Goal: Task Accomplishment & Management: Use online tool/utility

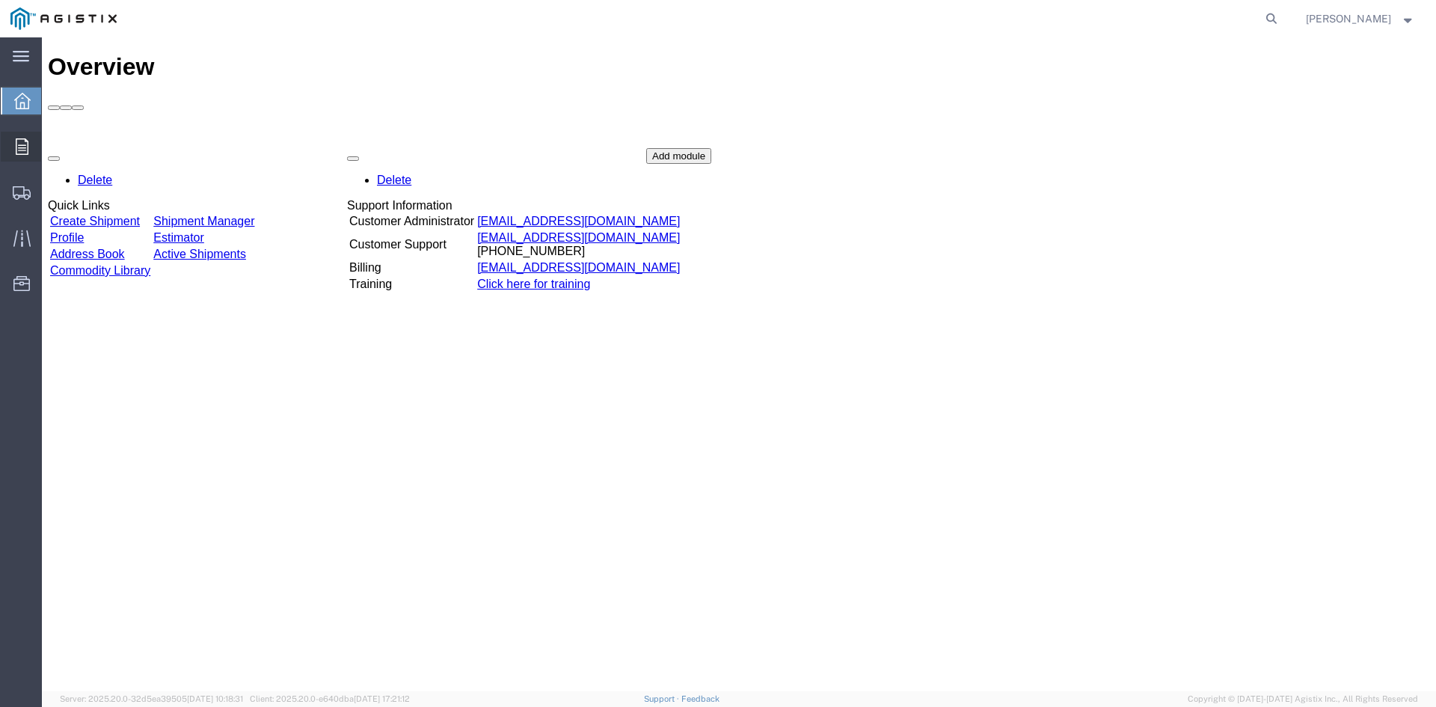
click at [13, 147] on div at bounding box center [22, 147] width 42 height 30
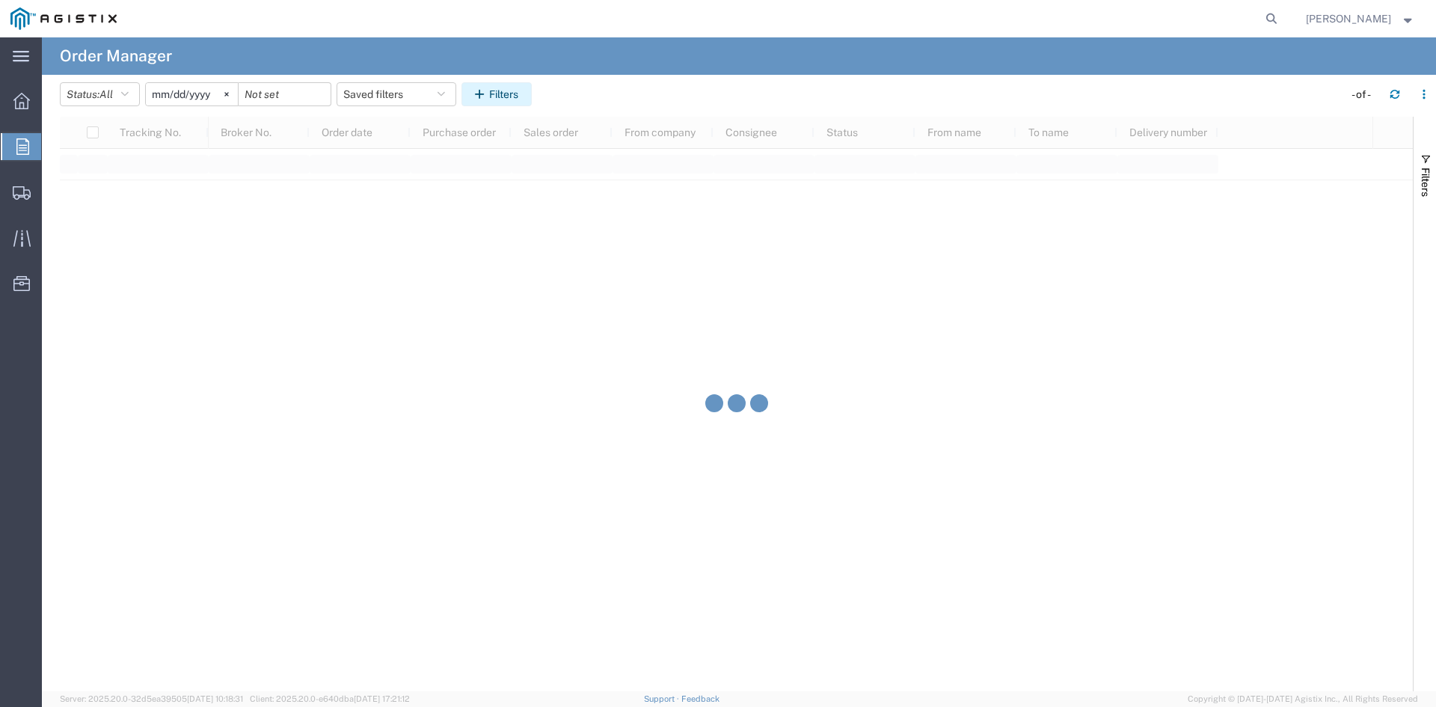
click at [502, 87] on button "Filters" at bounding box center [497, 94] width 70 height 24
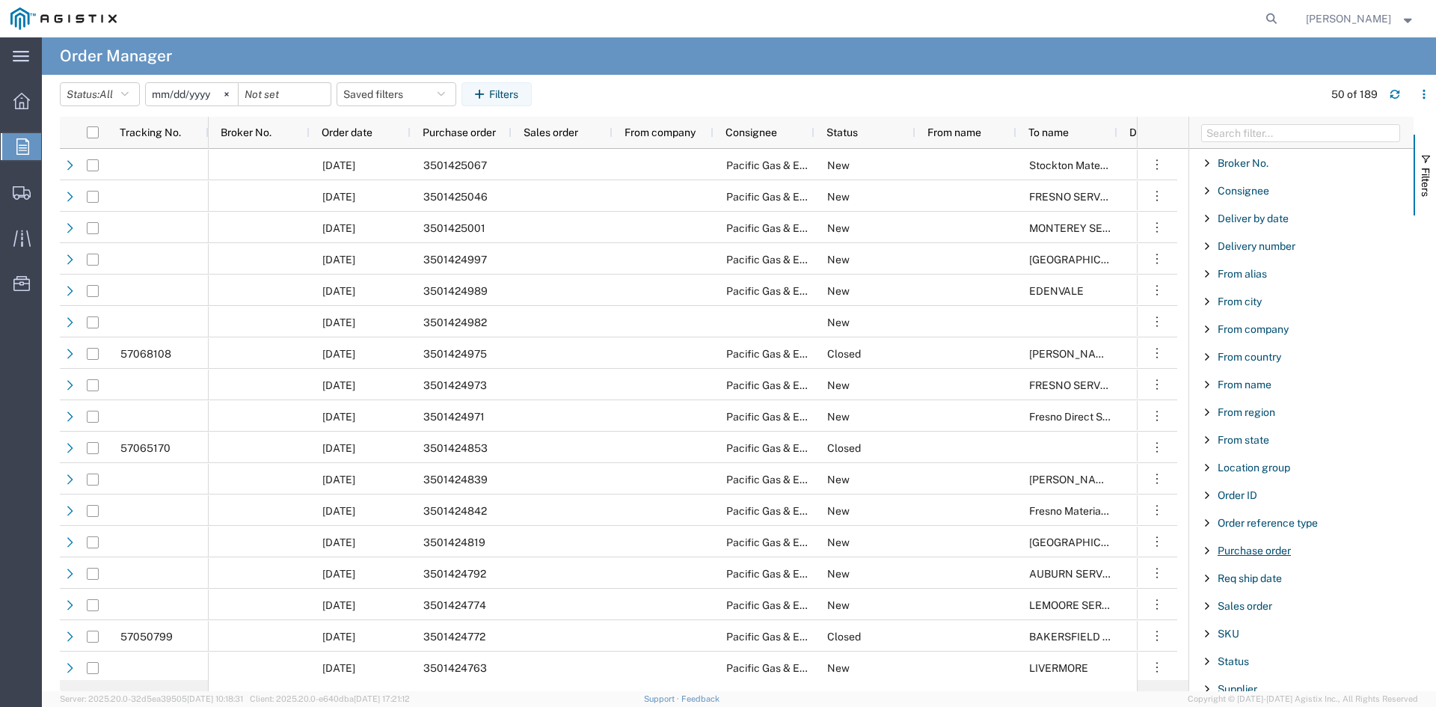
click at [1251, 552] on span "Purchase order" at bounding box center [1254, 551] width 73 height 12
click at [1305, 610] on input "Filter Value" at bounding box center [1307, 613] width 196 height 18
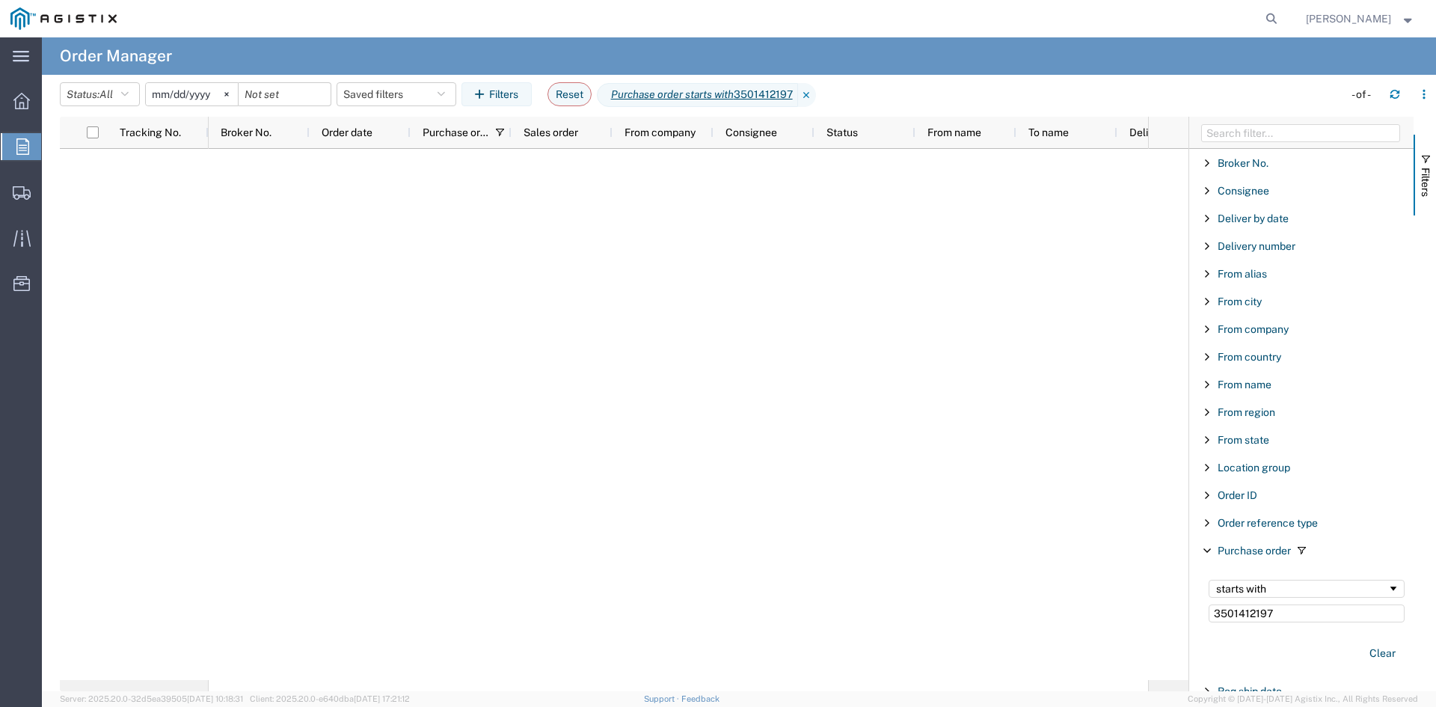
type input "3501412197"
click at [195, 93] on input "[DATE]" at bounding box center [192, 94] width 92 height 22
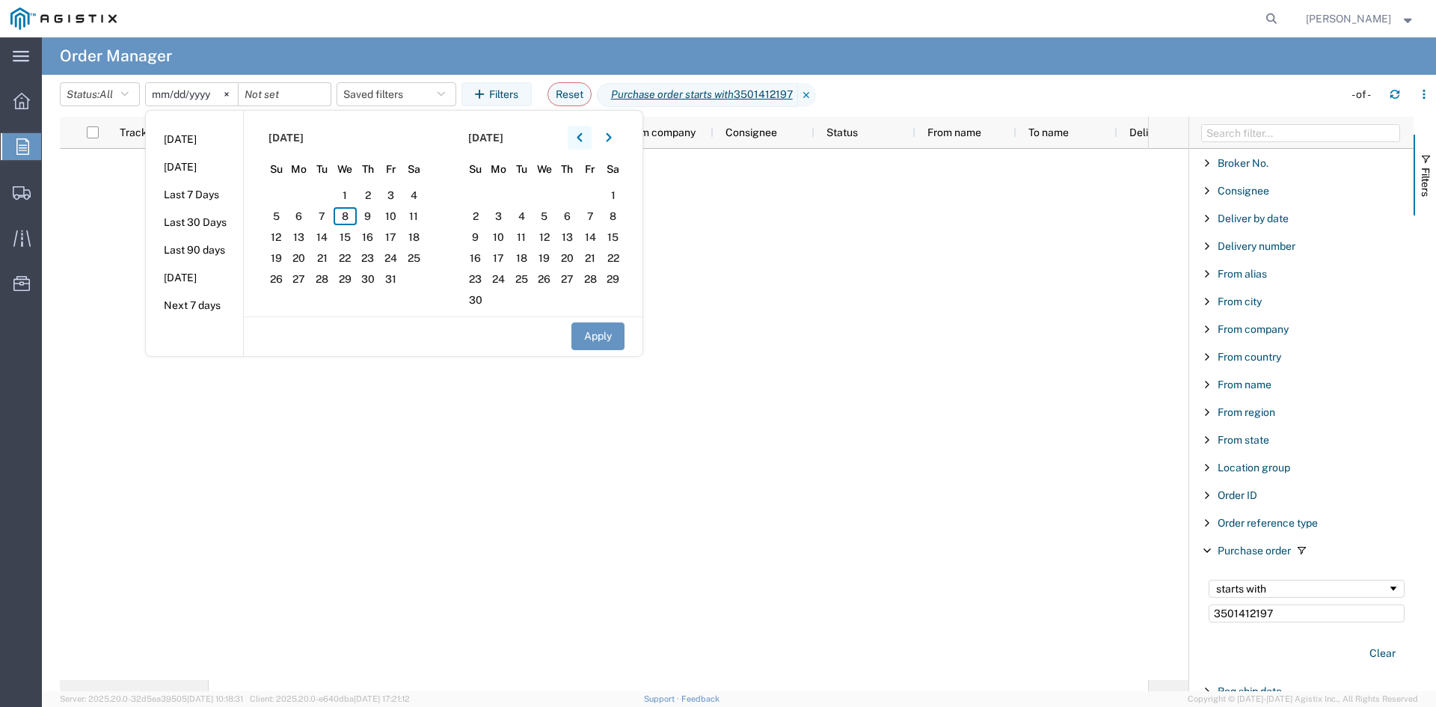
click at [574, 140] on button "button" at bounding box center [580, 138] width 24 height 24
click at [413, 210] on span "12" at bounding box center [413, 216] width 23 height 18
click at [604, 343] on button "Apply" at bounding box center [597, 336] width 53 height 28
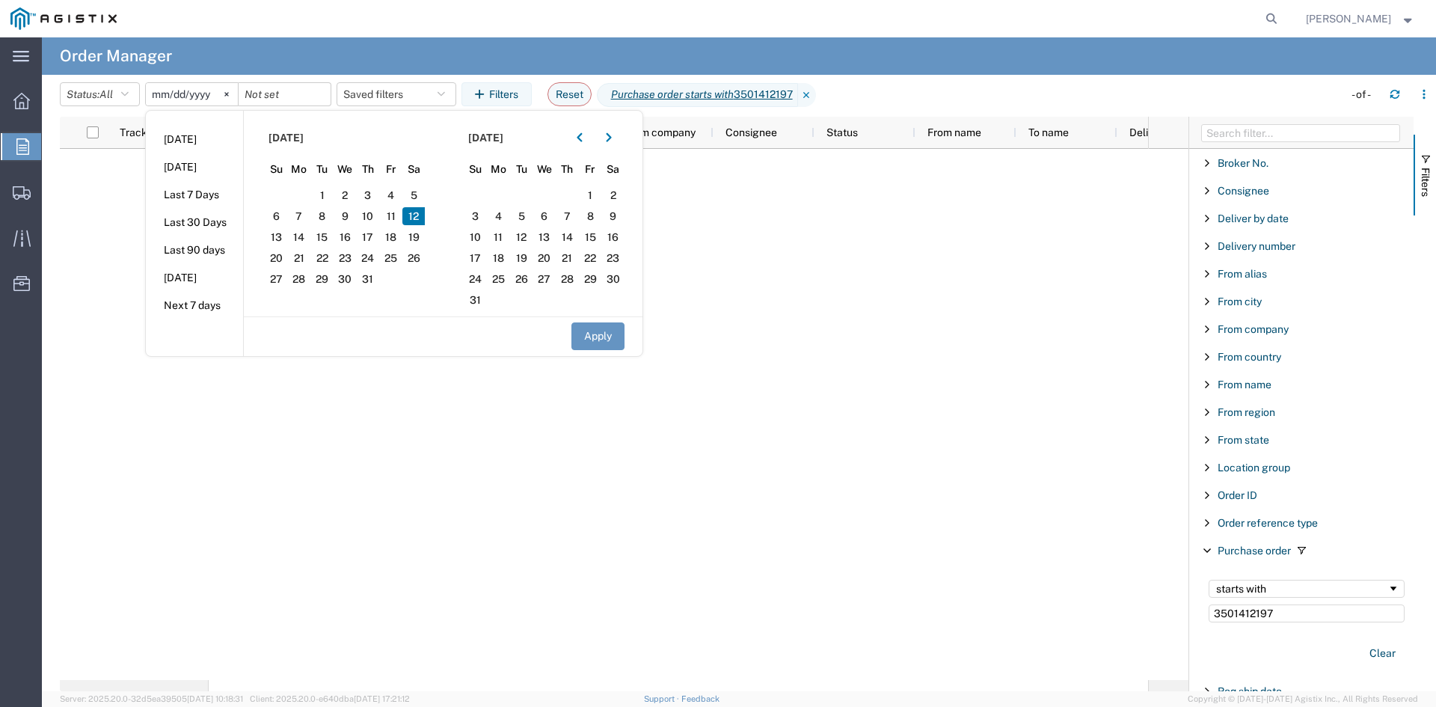
type input "[DATE]"
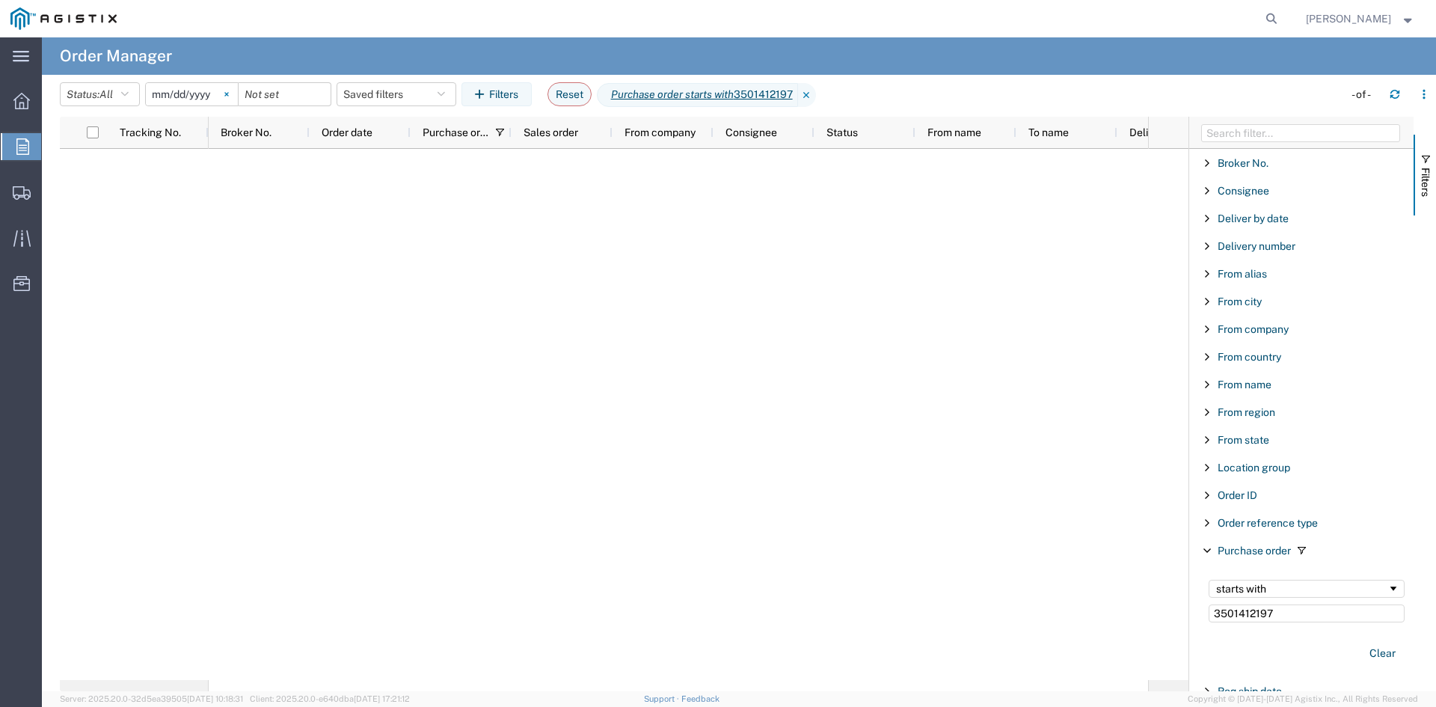
click at [226, 94] on svg-icon at bounding box center [226, 94] width 22 height 22
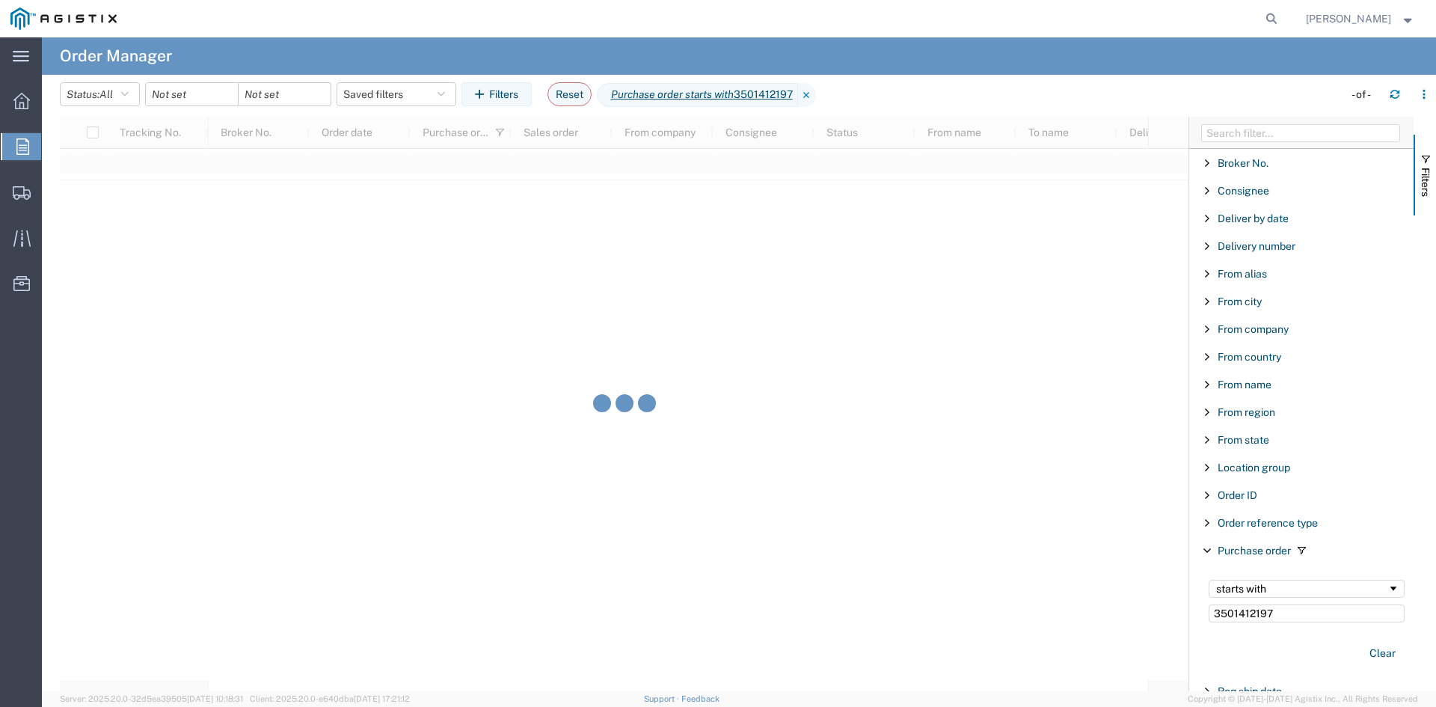
click at [226, 94] on div at bounding box center [192, 94] width 94 height 24
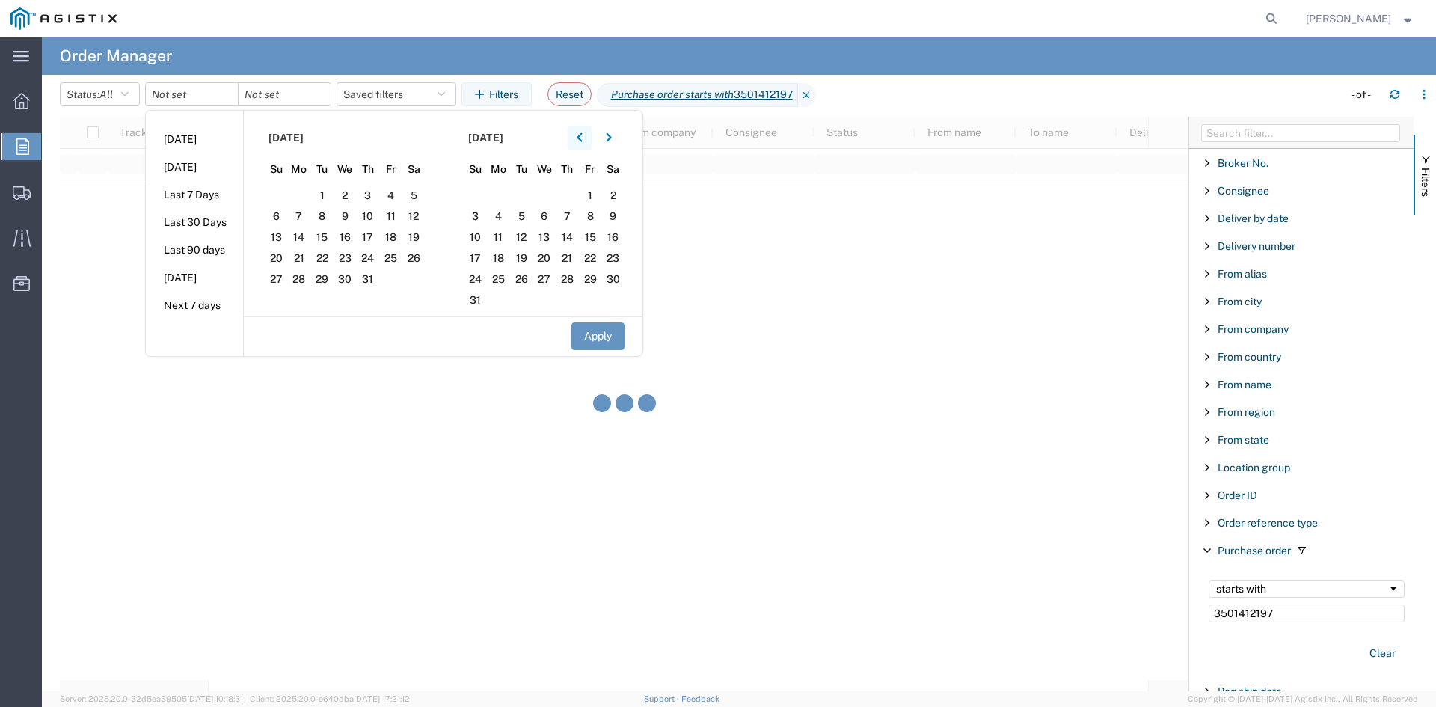
click at [580, 133] on button "button" at bounding box center [580, 138] width 24 height 24
click at [583, 138] on icon "button" at bounding box center [580, 137] width 6 height 10
click at [392, 205] on section "[DATE] Su Mo Tu We Th Fr Sa 30 31 1 2 3 4 5 6 7 8 9 10 11 12 13 14 15 16 17 18 …" at bounding box center [344, 214] width 200 height 206
click at [420, 216] on span "12" at bounding box center [413, 216] width 23 height 18
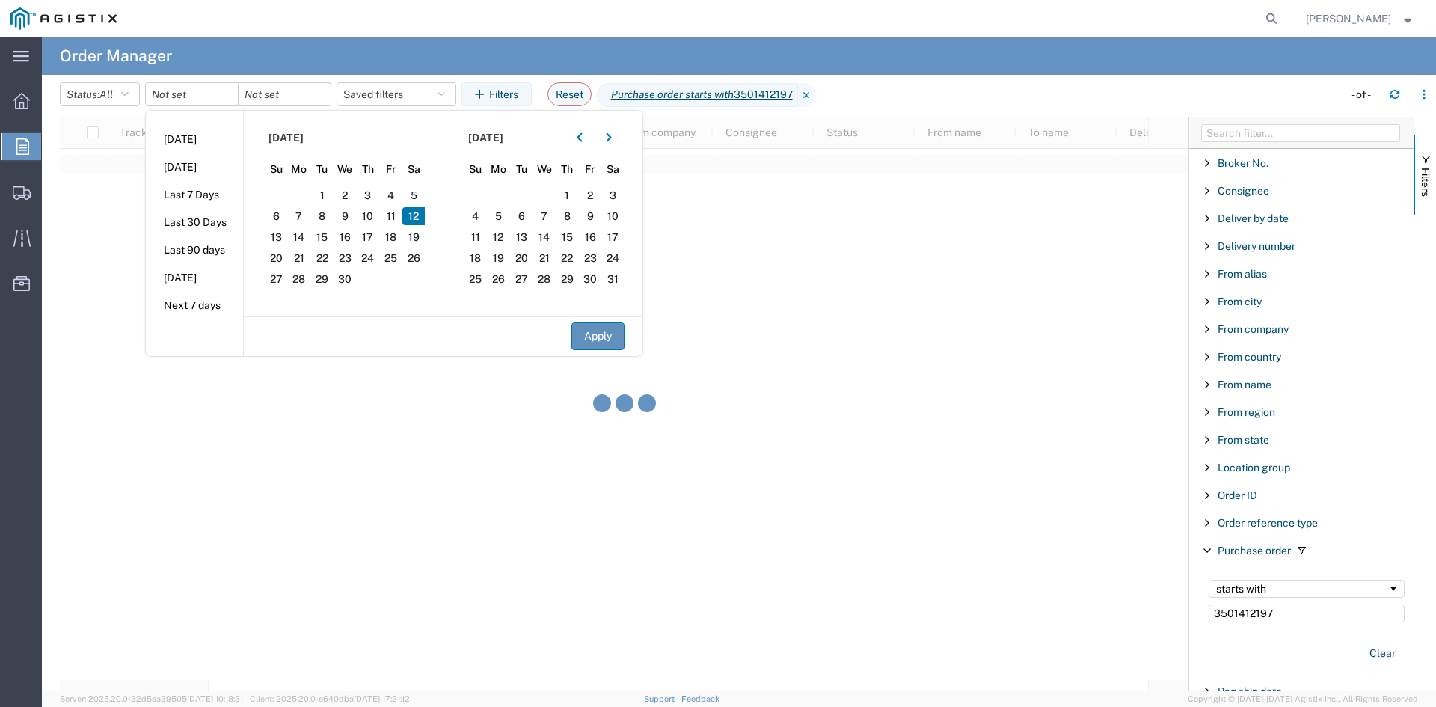
click at [595, 335] on button "Apply" at bounding box center [597, 336] width 53 height 28
type input "[DATE]"
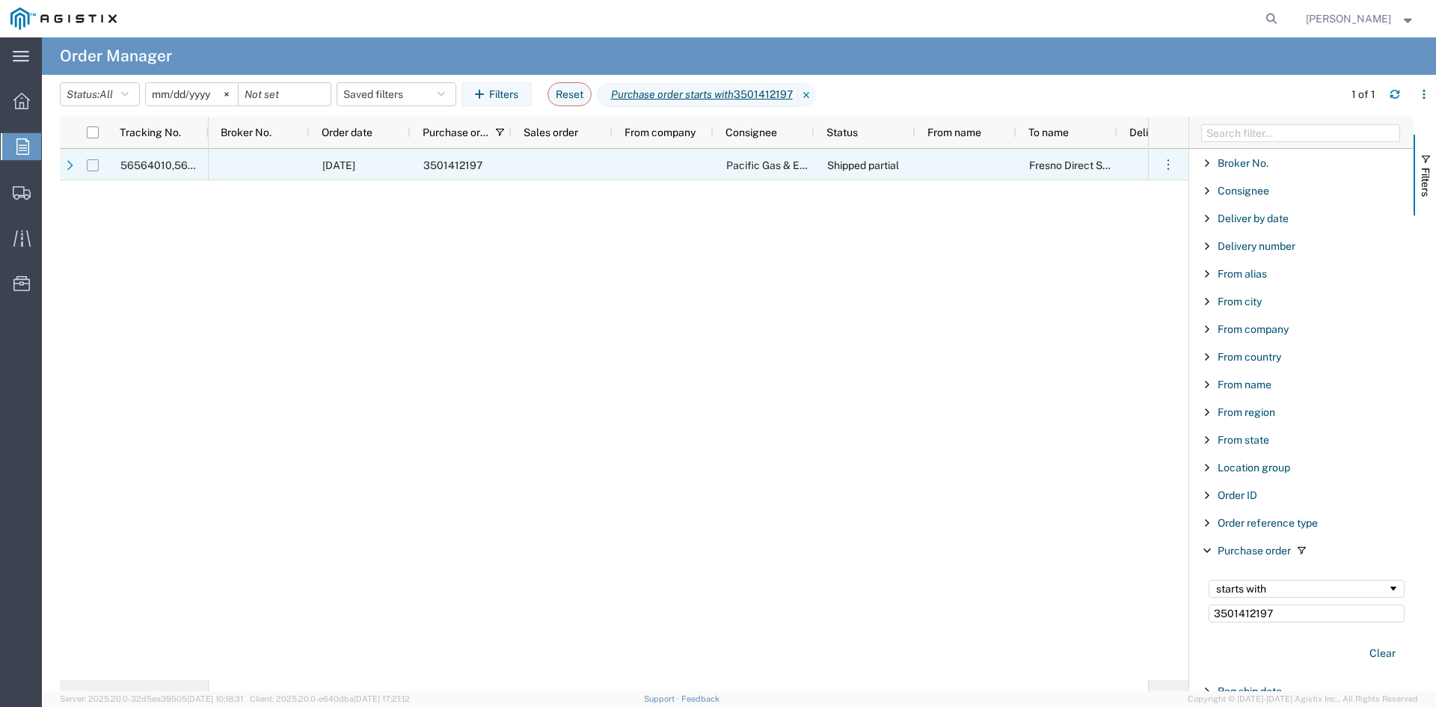
click at [88, 166] on input "Press Space to toggle row selection (unchecked)" at bounding box center [93, 165] width 12 height 12
checkbox input "true"
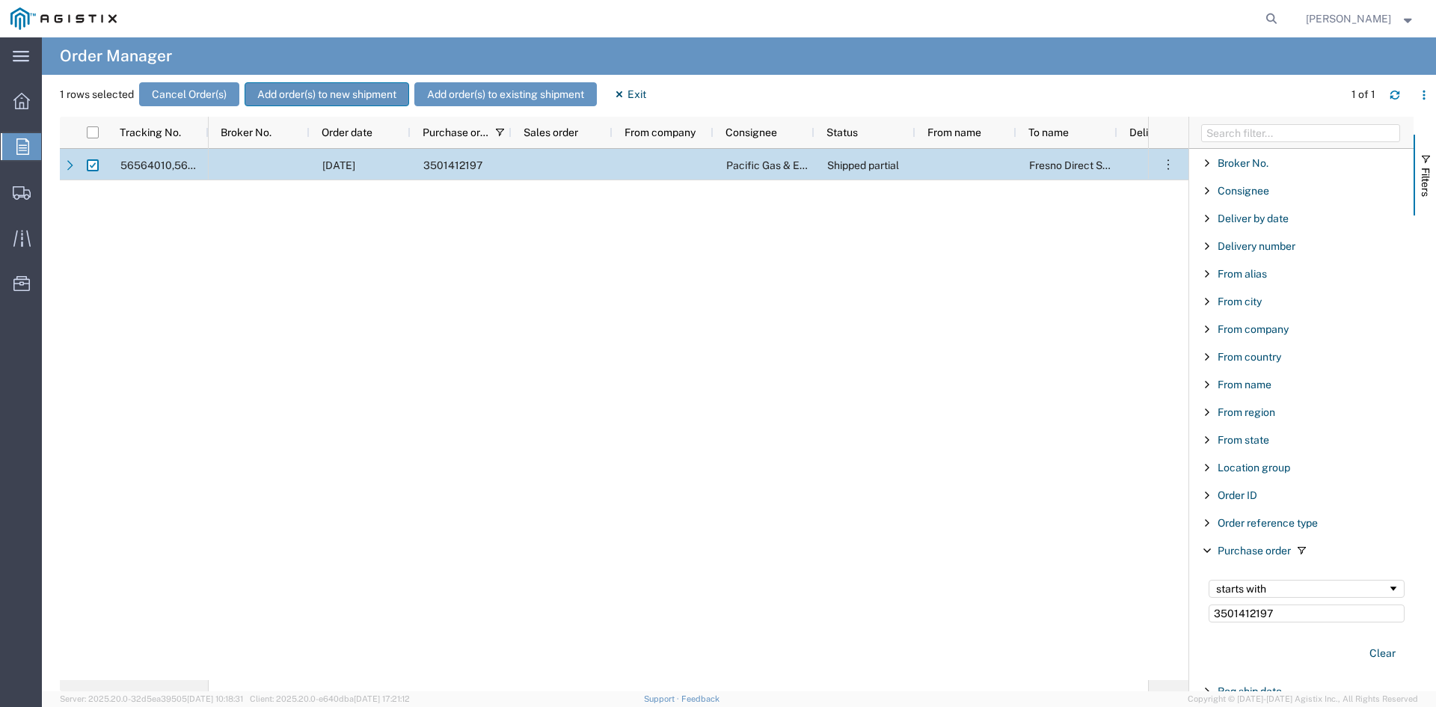
click at [302, 91] on button "Add order(s) to new shipment" at bounding box center [327, 94] width 165 height 24
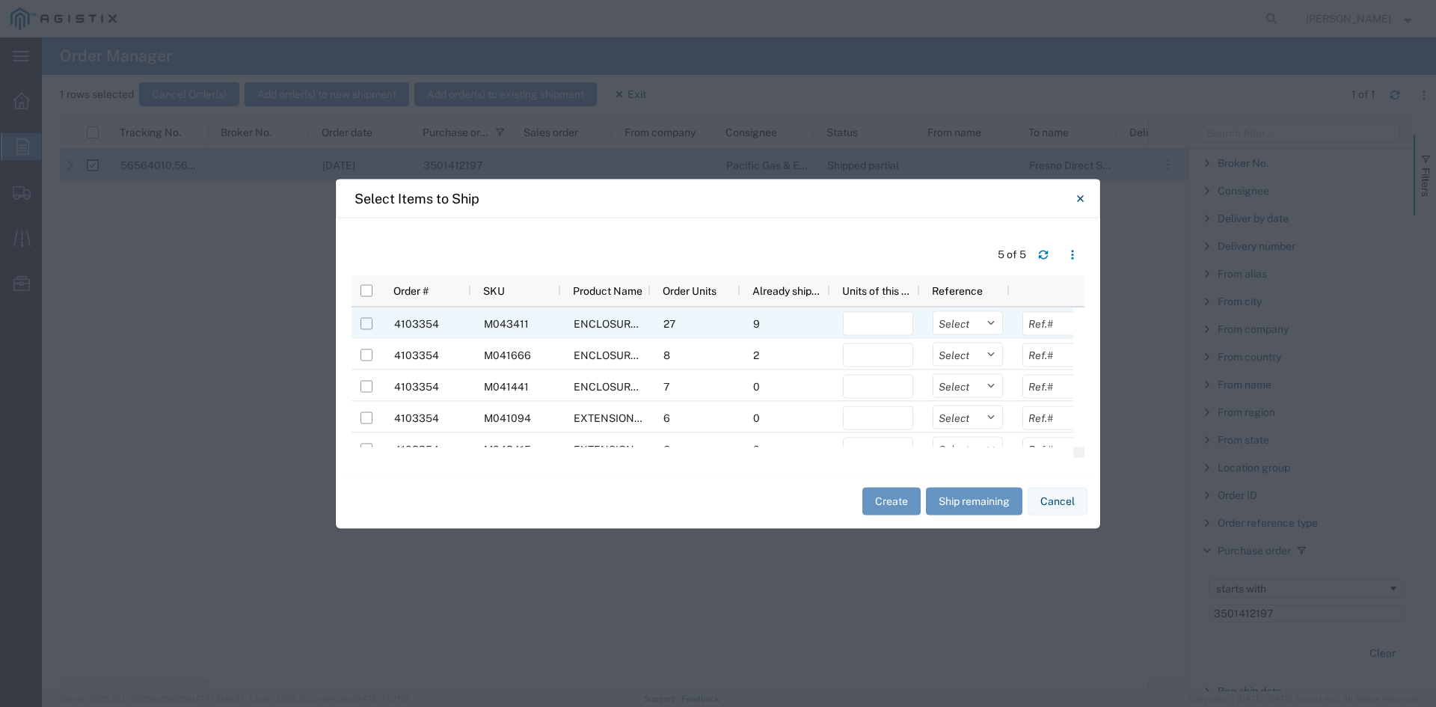
click at [370, 325] on input "Press Space to toggle row selection (unchecked)" at bounding box center [367, 323] width 12 height 12
checkbox input "true"
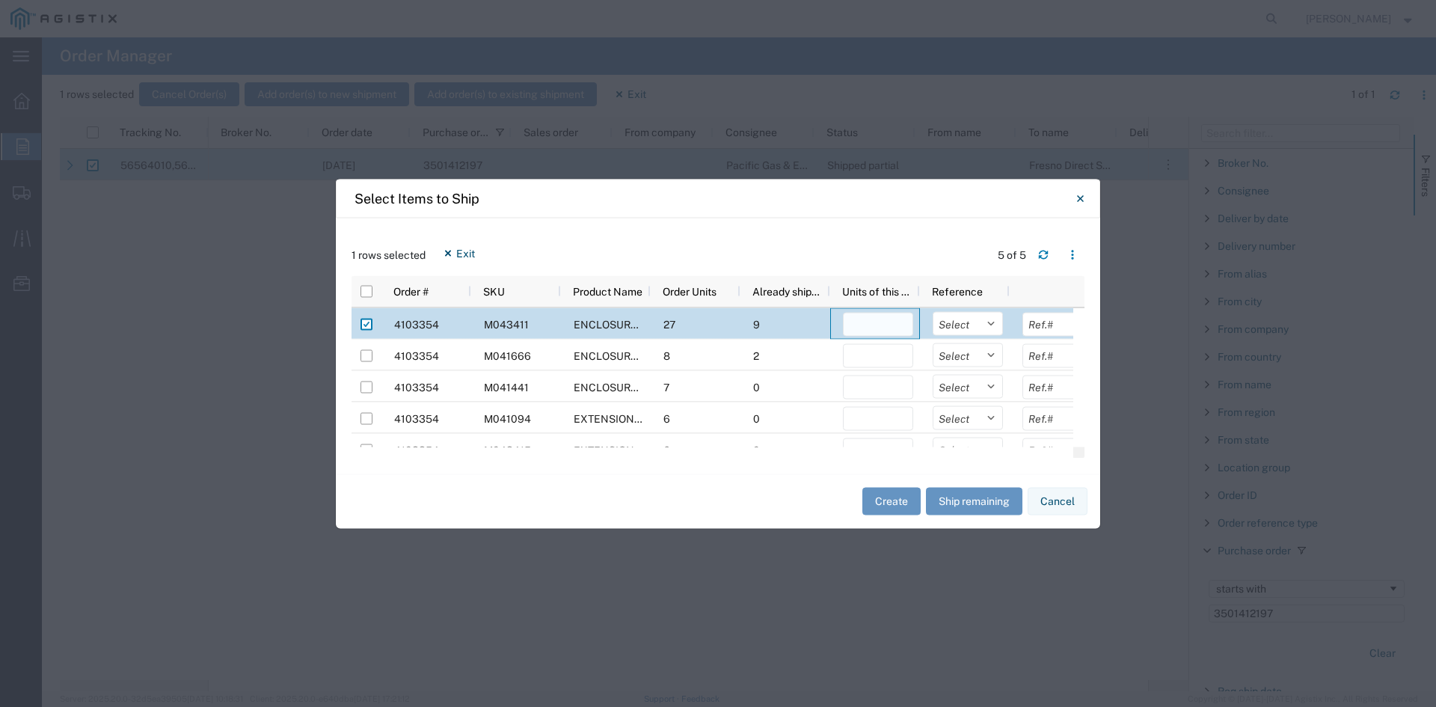
click at [885, 324] on input "number" at bounding box center [878, 324] width 70 height 24
type input "2"
click at [888, 500] on button "Create" at bounding box center [891, 502] width 58 height 28
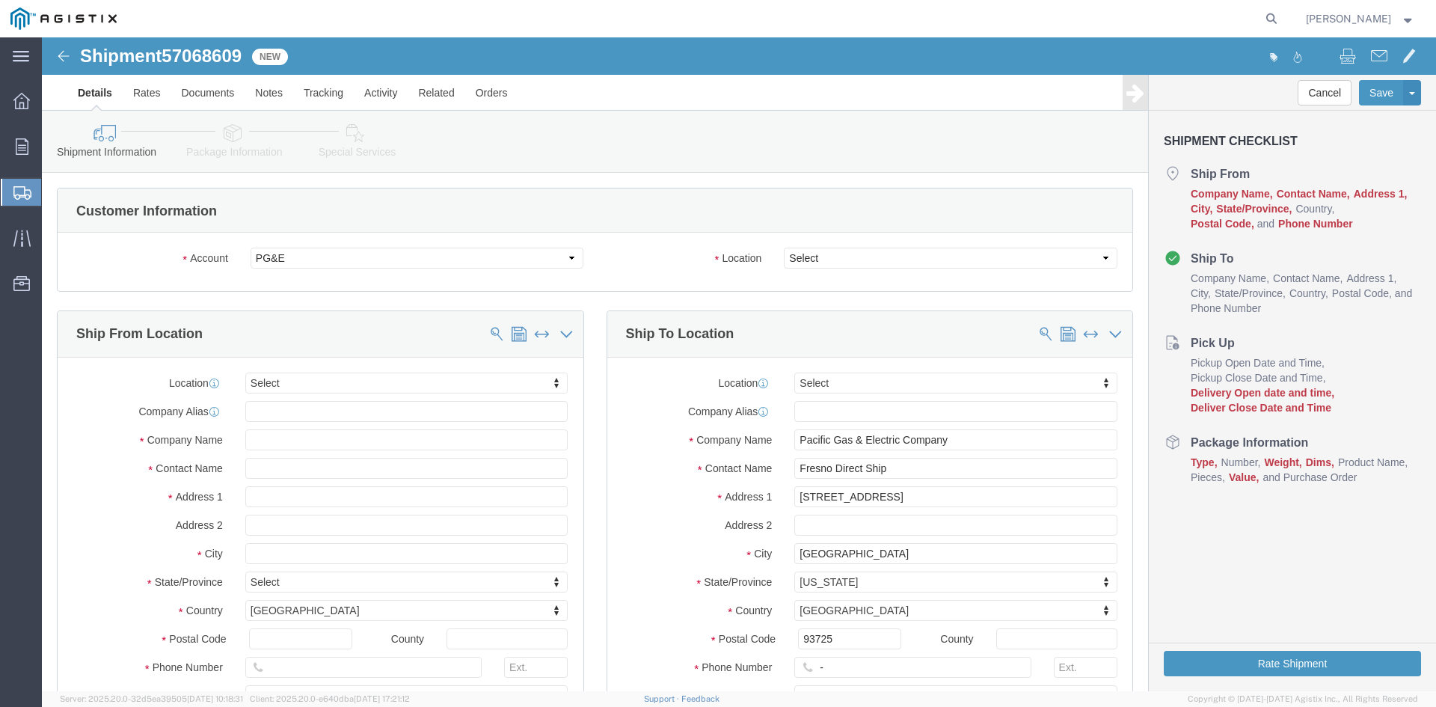
select select
click div "Shipment 57068609 New Details Rates Documents Notes Tracking Activity Related O…"
click select "Select All Others [GEOGRAPHIC_DATA] [GEOGRAPHIC_DATA] [GEOGRAPHIC_DATA] [GEOGRA…"
select select "23082"
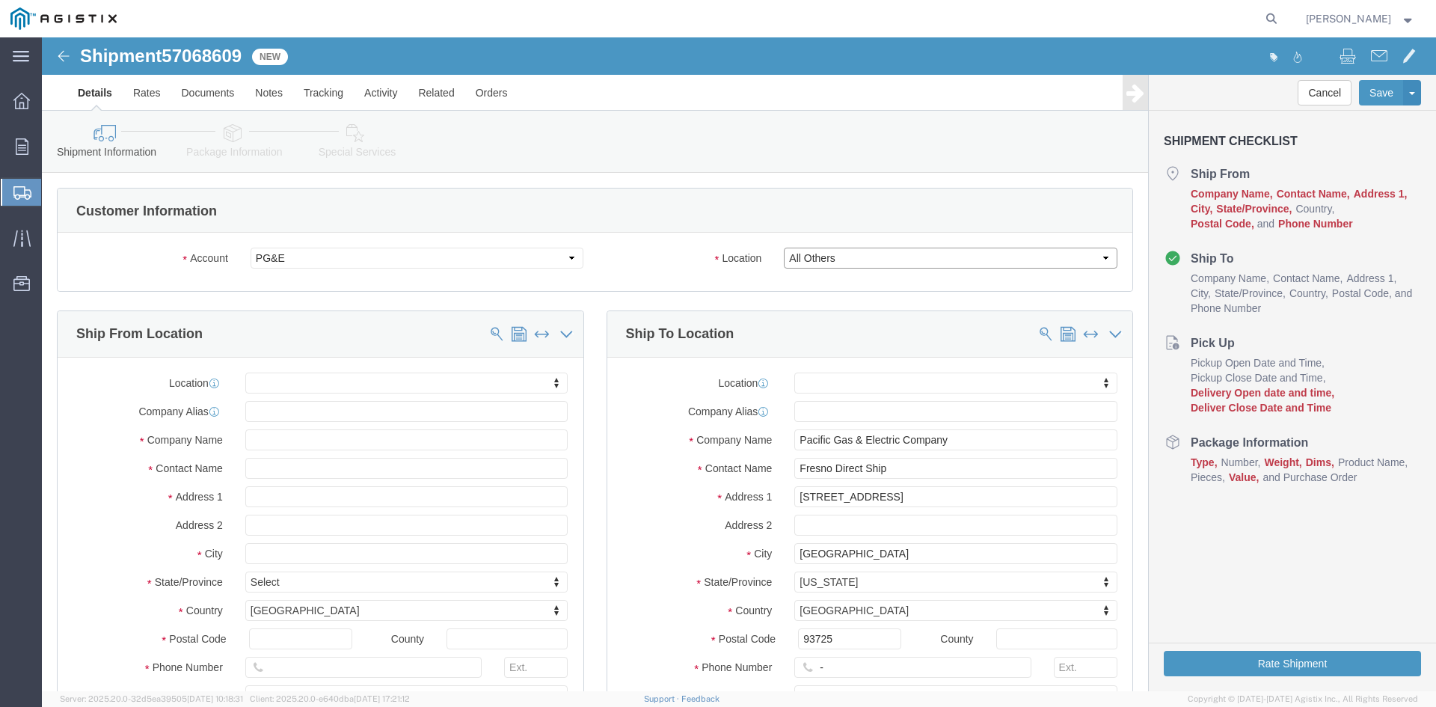
click select "Select All Others [GEOGRAPHIC_DATA] [GEOGRAPHIC_DATA] [GEOGRAPHIC_DATA] [GEOGRA…"
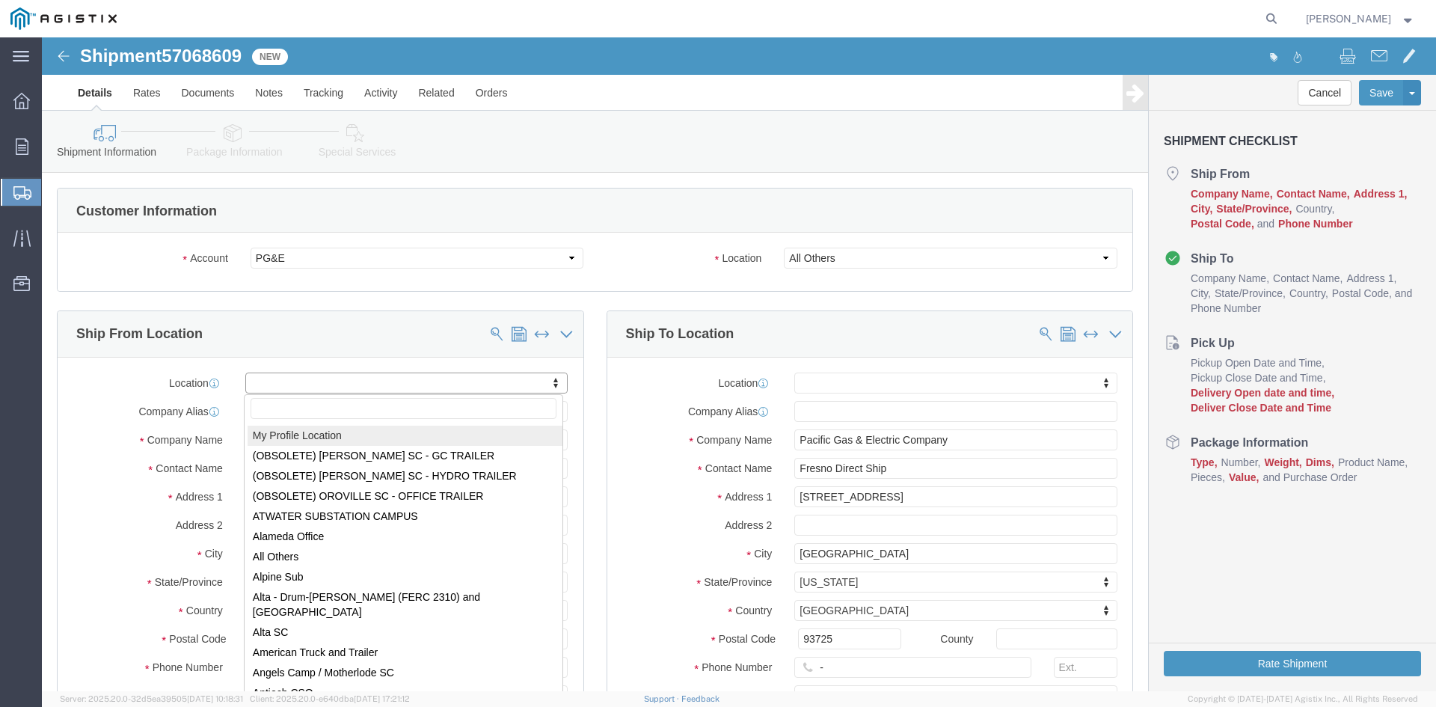
select select "MYPROFILE"
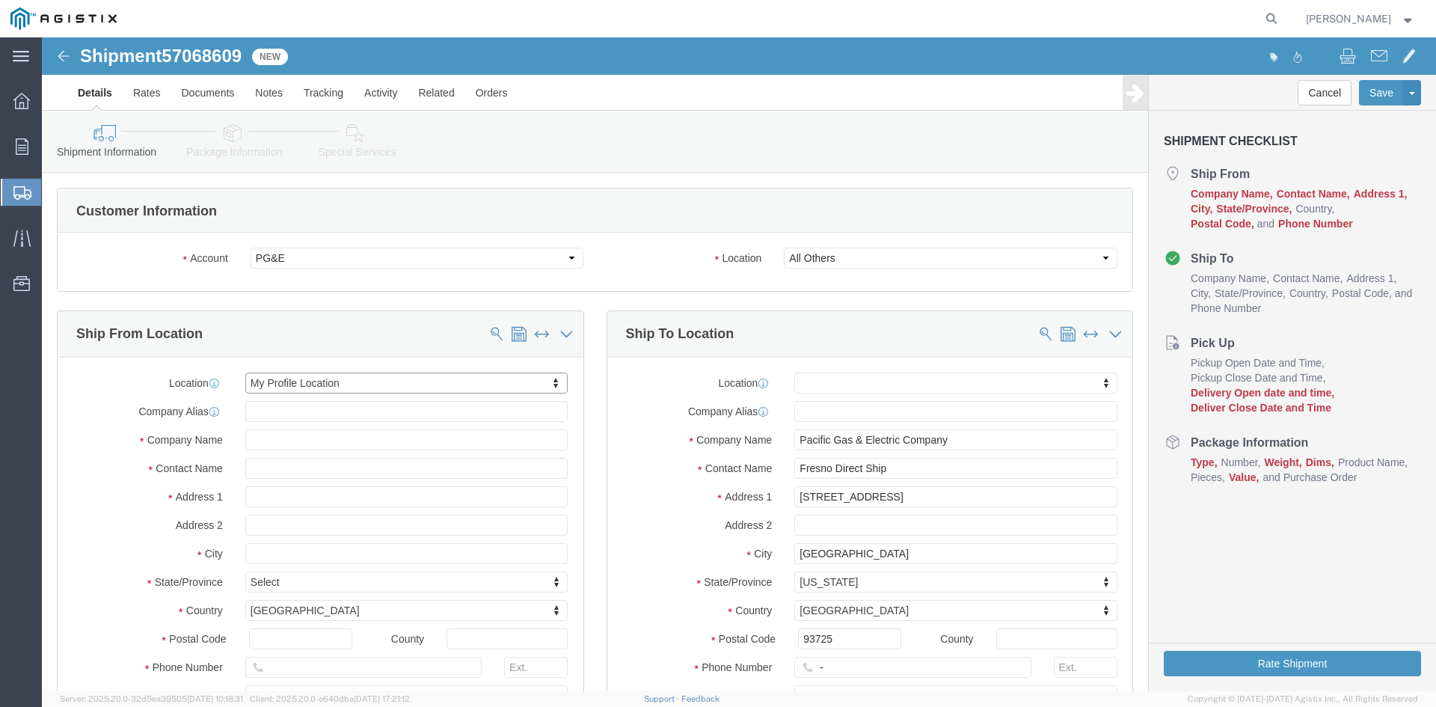
select select "CA"
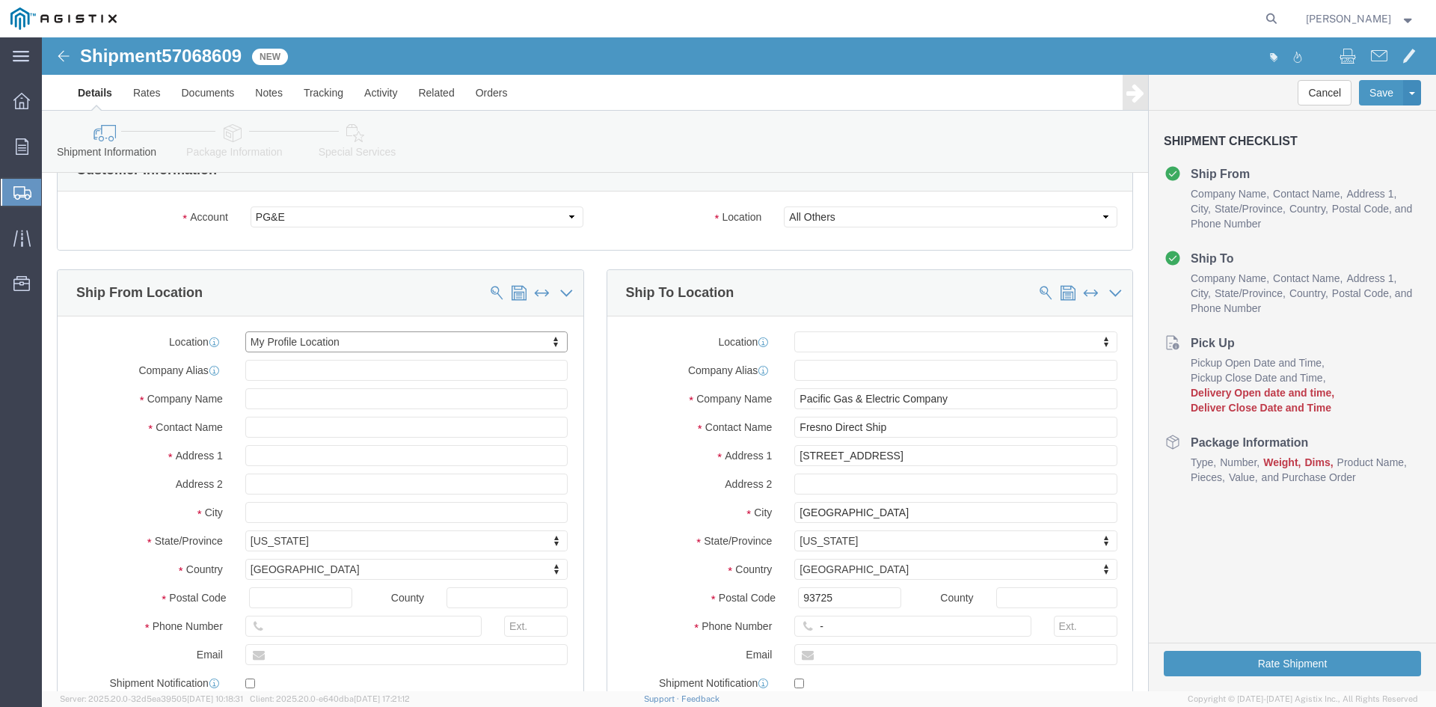
scroll to position [75, 0]
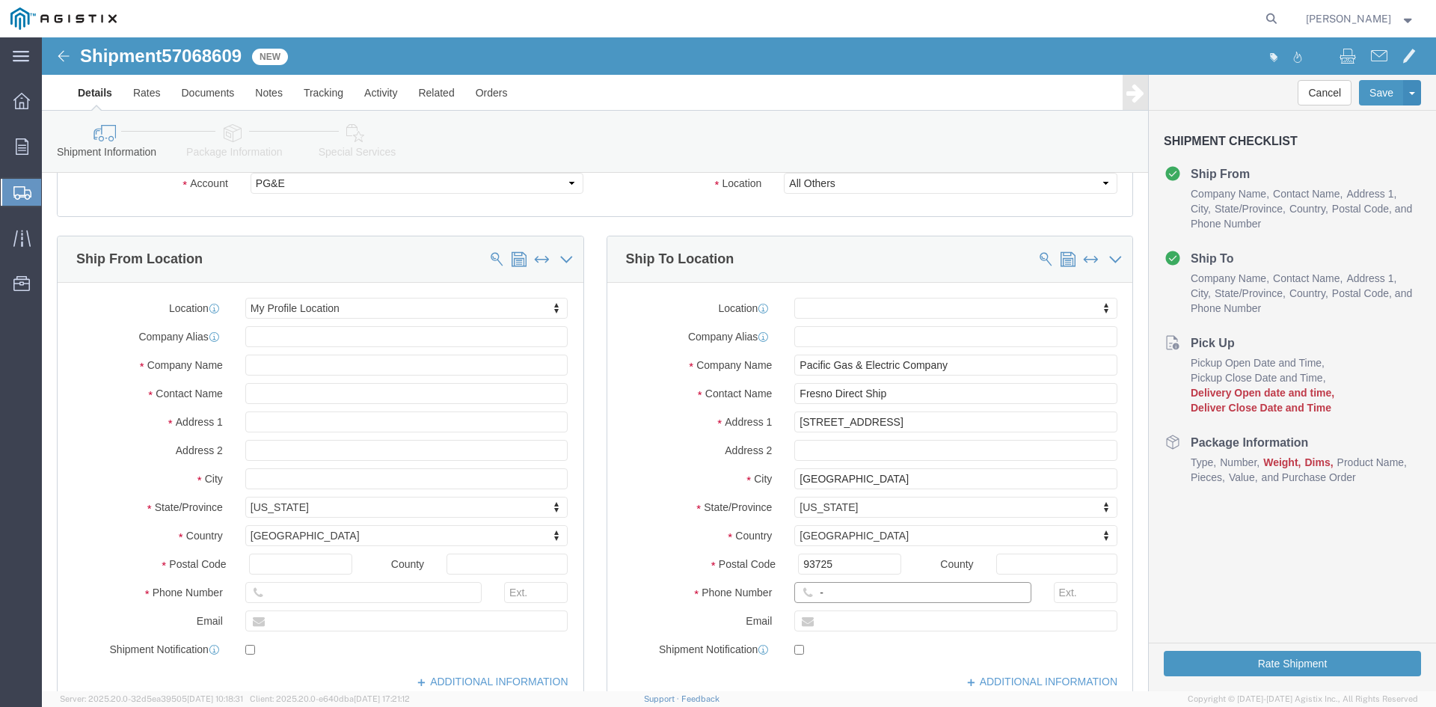
drag, startPoint x: 809, startPoint y: 560, endPoint x: 717, endPoint y: 567, distance: 92.3
click div "Phone Number -"
click input "text"
drag, startPoint x: 910, startPoint y: 381, endPoint x: 662, endPoint y: 340, distance: 251.9
click div "Location My Profile Location (OBSOLETE) [PERSON_NAME] SC - GC TRAILER (OBSOLETE…"
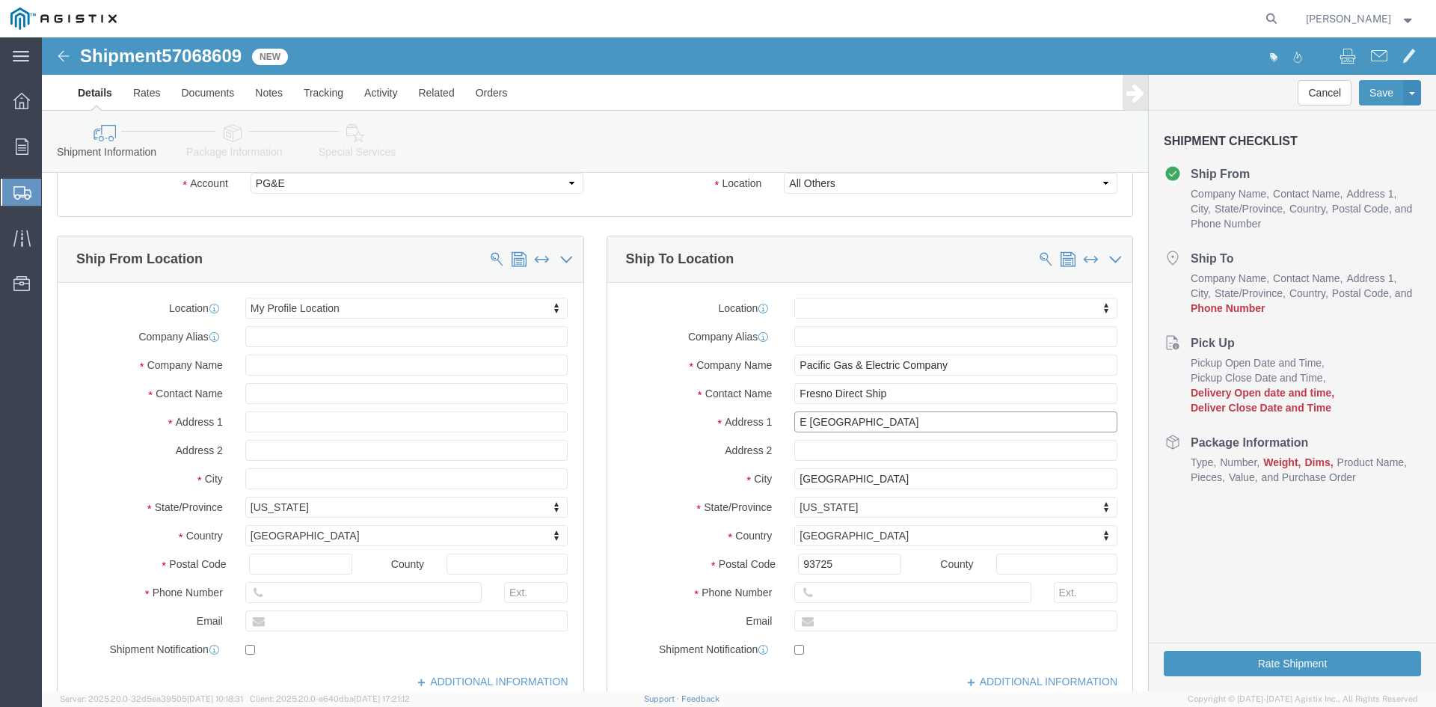
type input "E [GEOGRAPHIC_DATA]"
click div
click input "text"
type input "[PHONE_NUMBER]"
drag, startPoint x: 619, startPoint y: 482, endPoint x: 637, endPoint y: 509, distance: 32.0
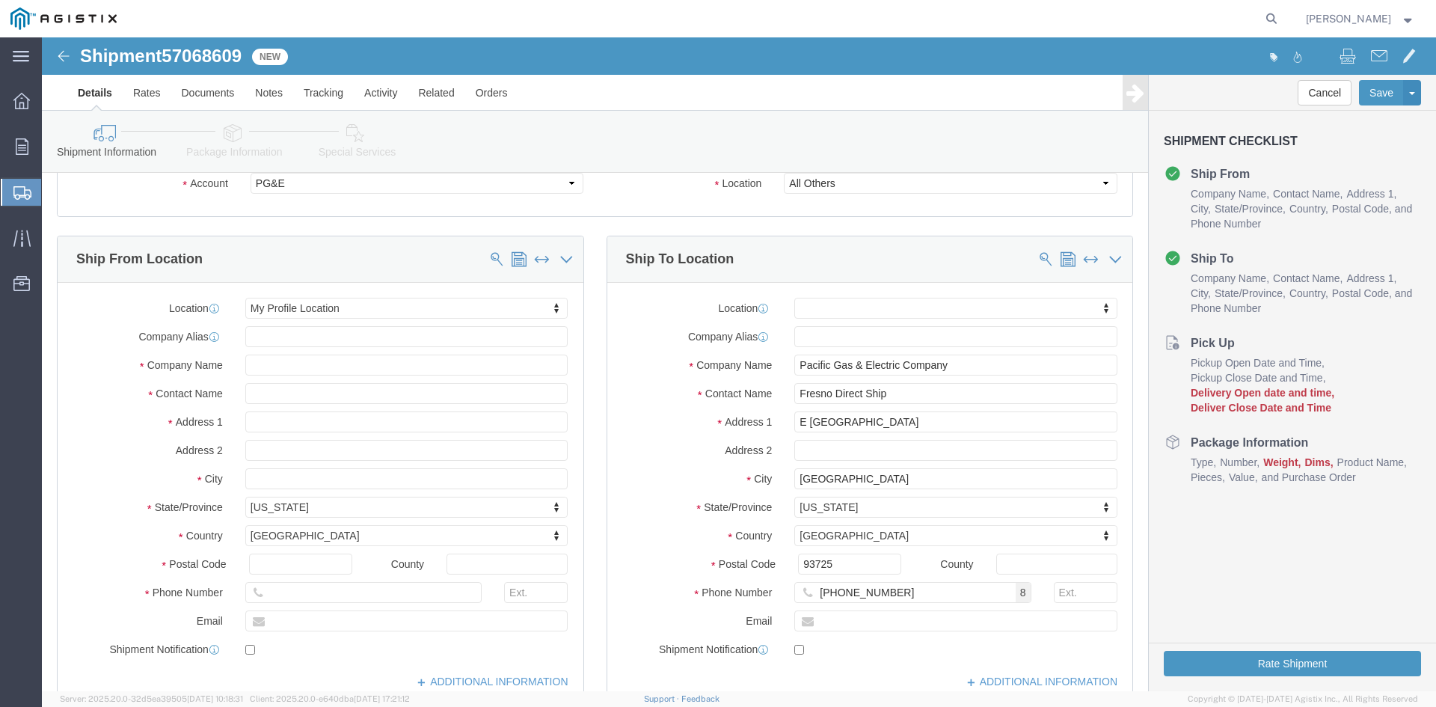
click div "Location My Profile Location (OBSOLETE) [PERSON_NAME] SC - GC TRAILER (OBSOLETE…"
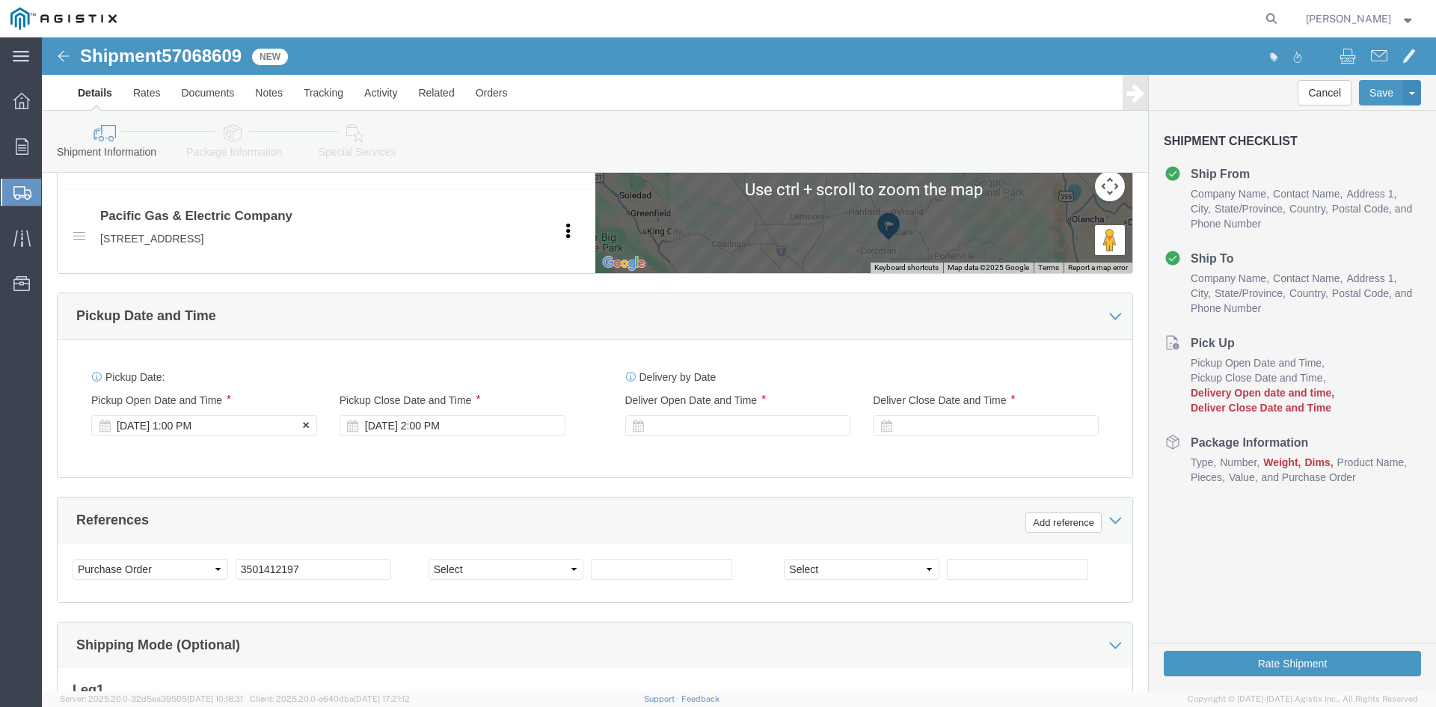
click div "[DATE] 1:00 PM"
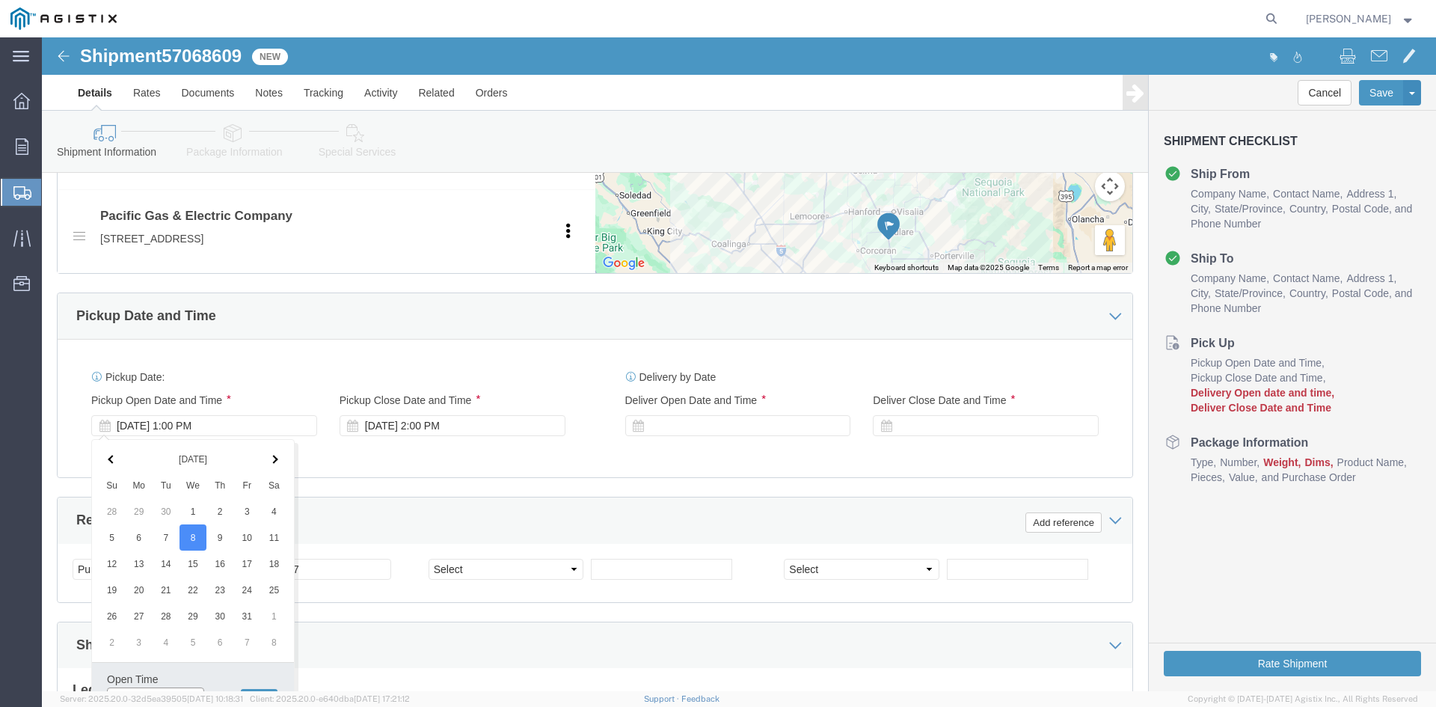
scroll to position [765, 0]
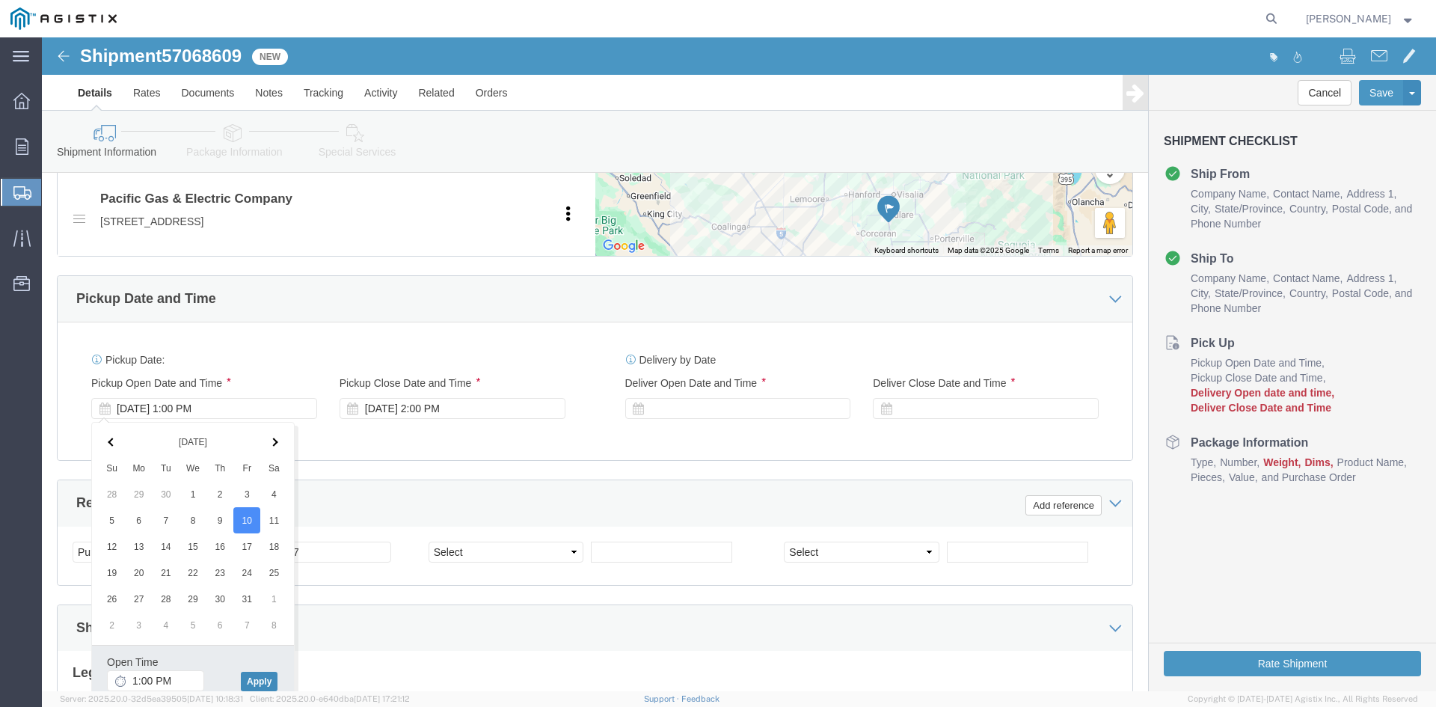
click button "Apply"
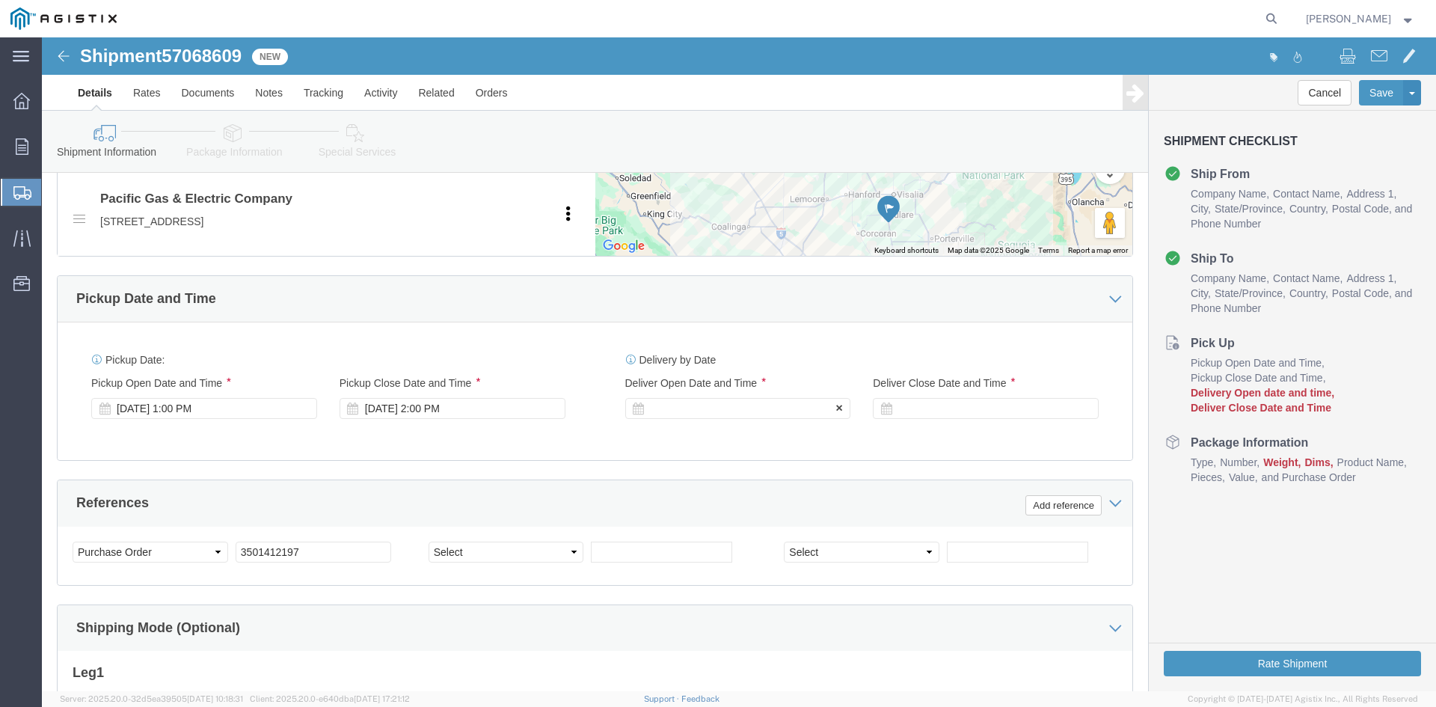
click div
click button "Apply"
click div
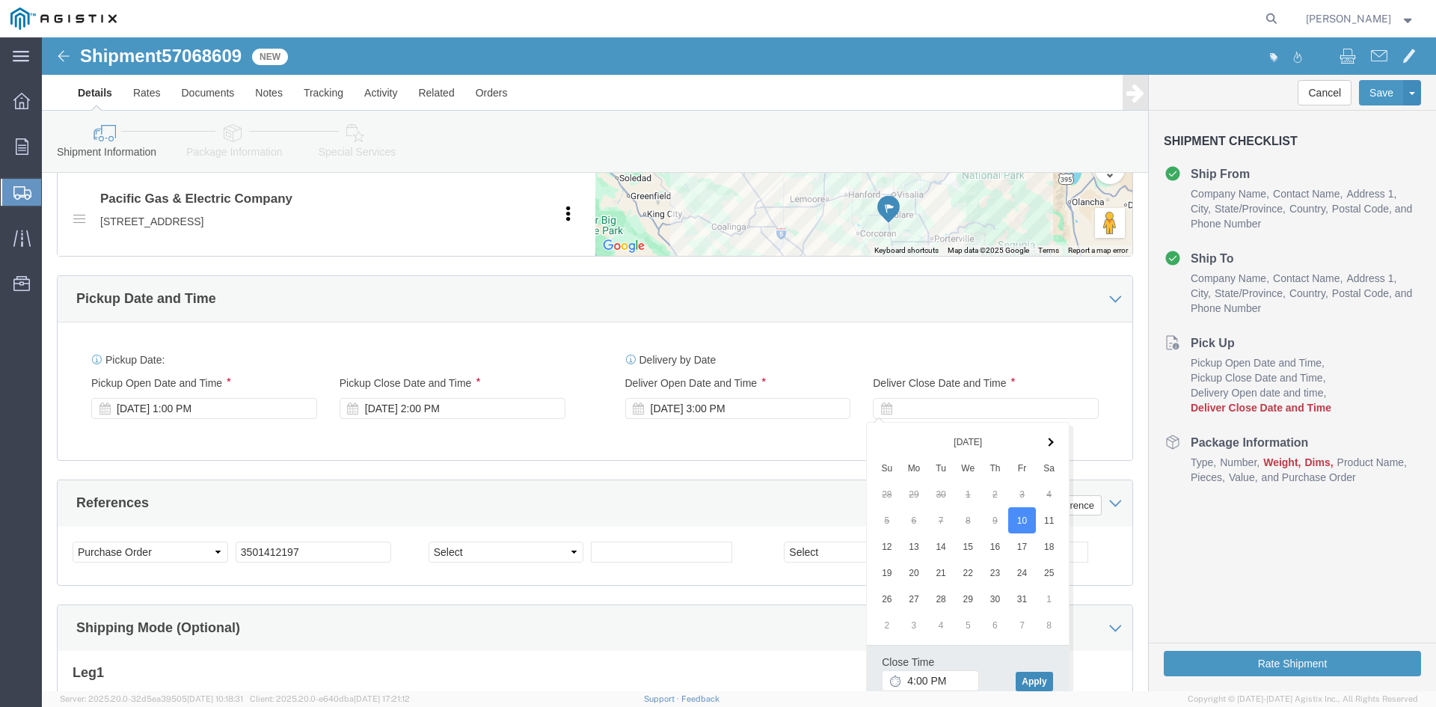
click button "Apply"
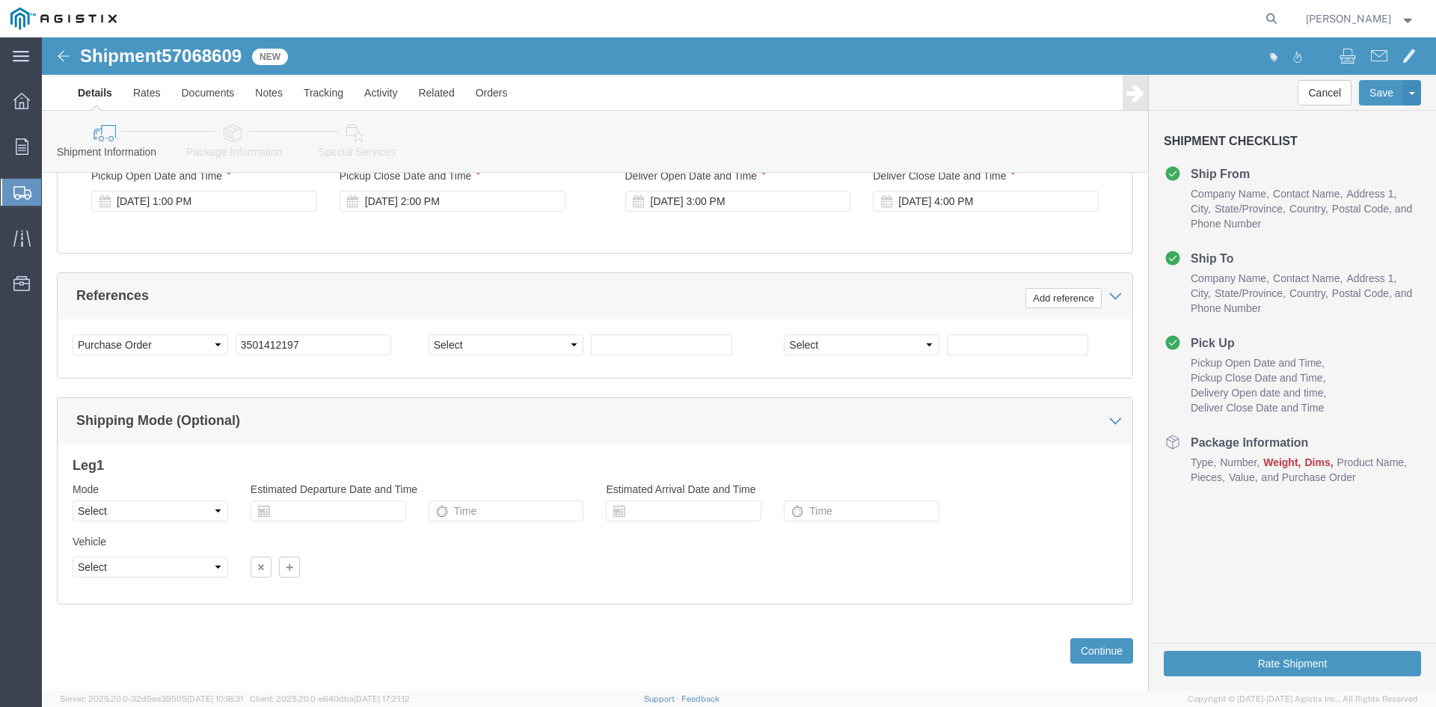
scroll to position [990, 0]
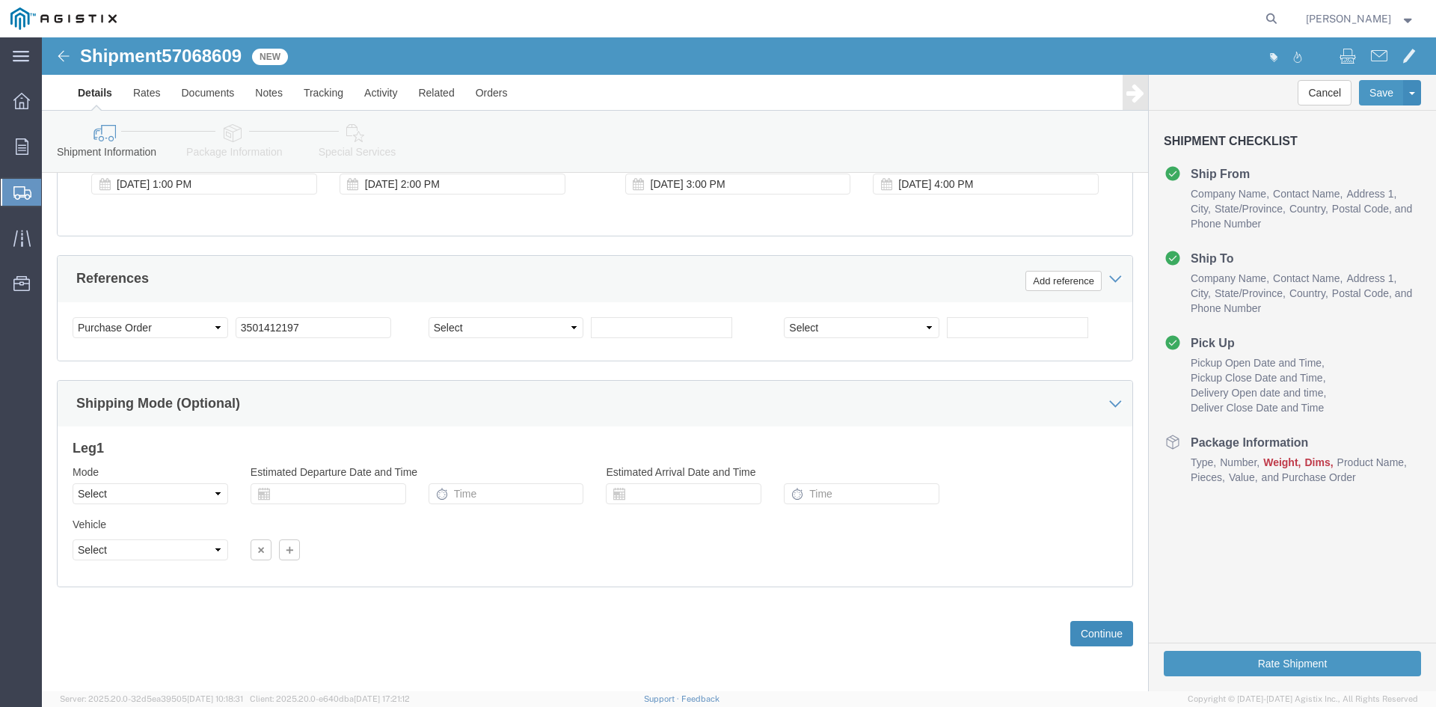
click button "Continue"
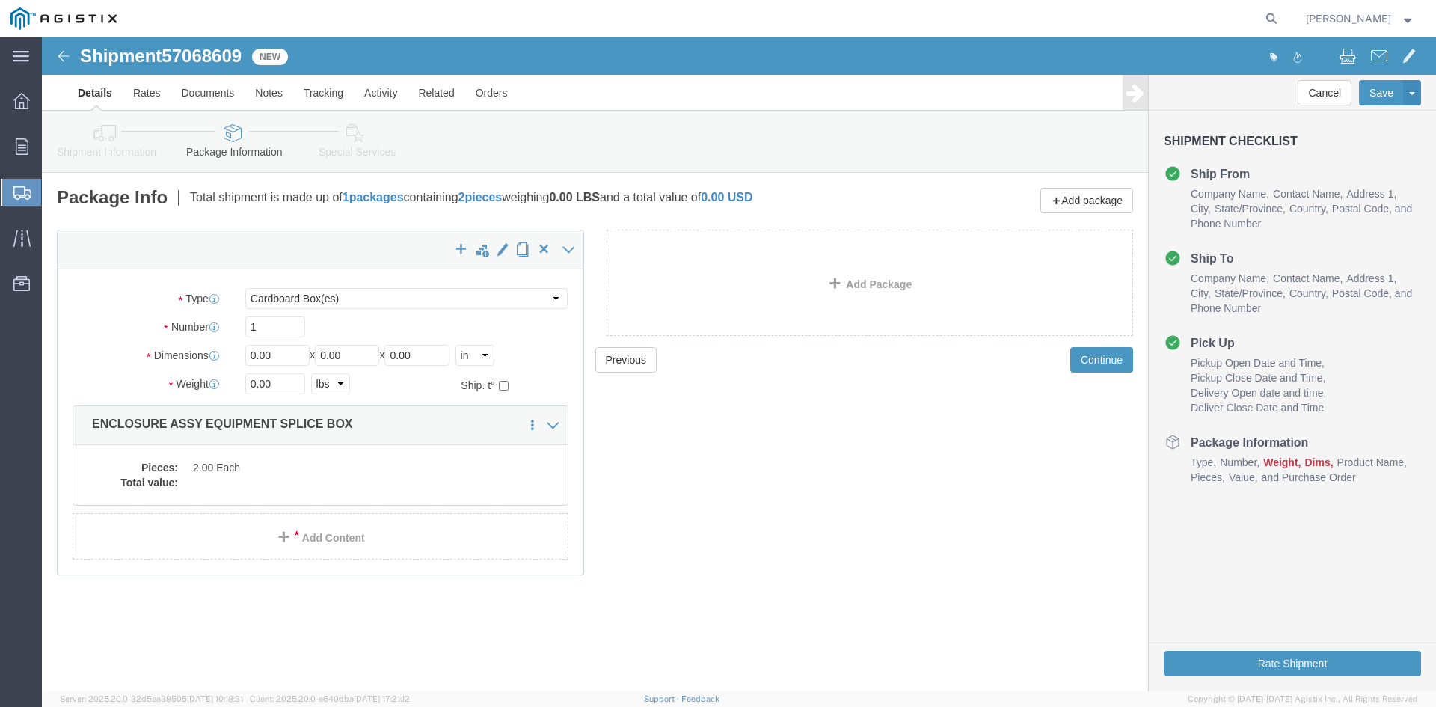
click div "Package Type Select Bulk Bundle(s) Cardboard Box(es) Carton(s) Crate(s) Drum(s)…"
click select "Select Bulk Bundle(s) Cardboard Box(es) Carton(s) Crate(s) Drum(s) (Fiberboard)…"
select select "NKCR"
click select "Select Bulk Bundle(s) Cardboard Box(es) Carton(s) Crate(s) Drum(s) (Fiberboard)…"
drag, startPoint x: 241, startPoint y: 294, endPoint x: 180, endPoint y: 291, distance: 61.4
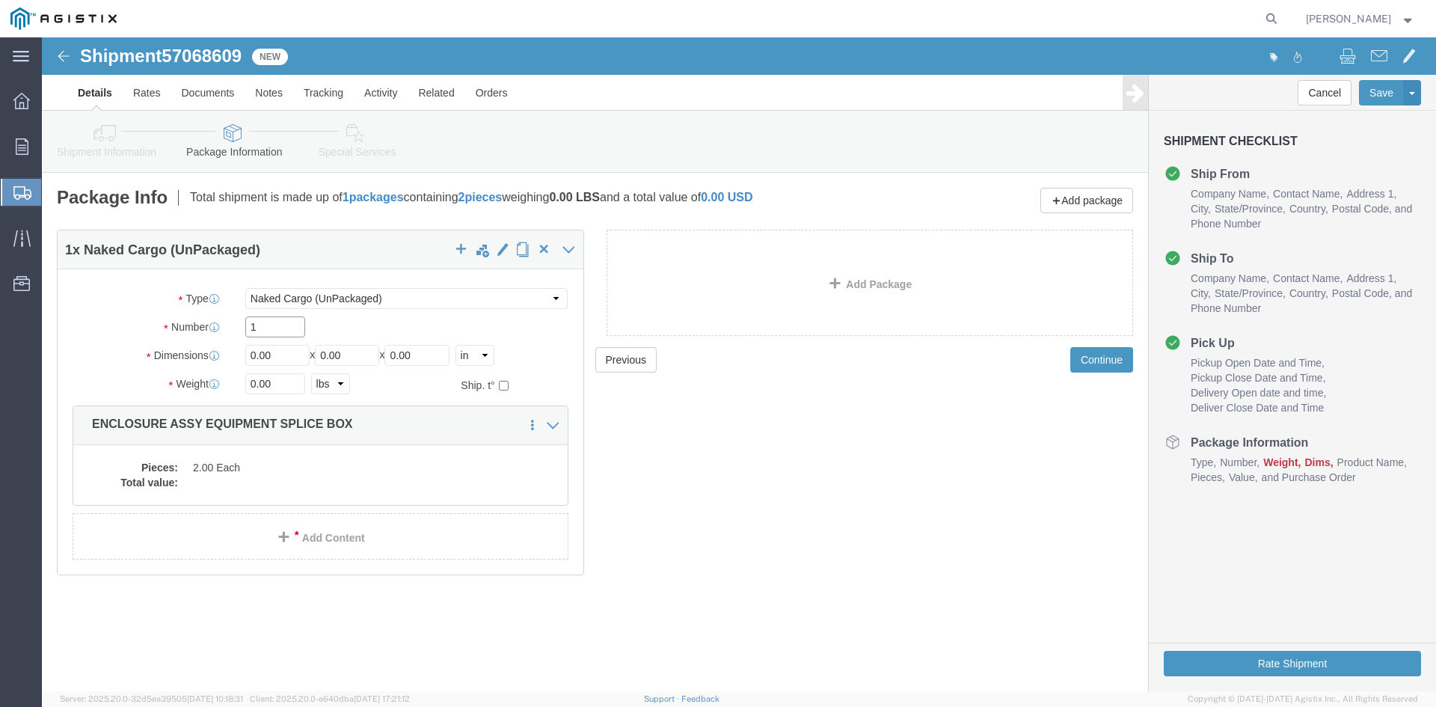
click div "Number 1"
type input "2"
drag, startPoint x: 90, startPoint y: 306, endPoint x: 171, endPoint y: 312, distance: 81.8
click div "Package Type Select Bulk Bundle(s) Cardboard Box(es) Carton(s) Crate(s) Drum(s)…"
drag, startPoint x: 259, startPoint y: 324, endPoint x: 161, endPoint y: 320, distance: 98.1
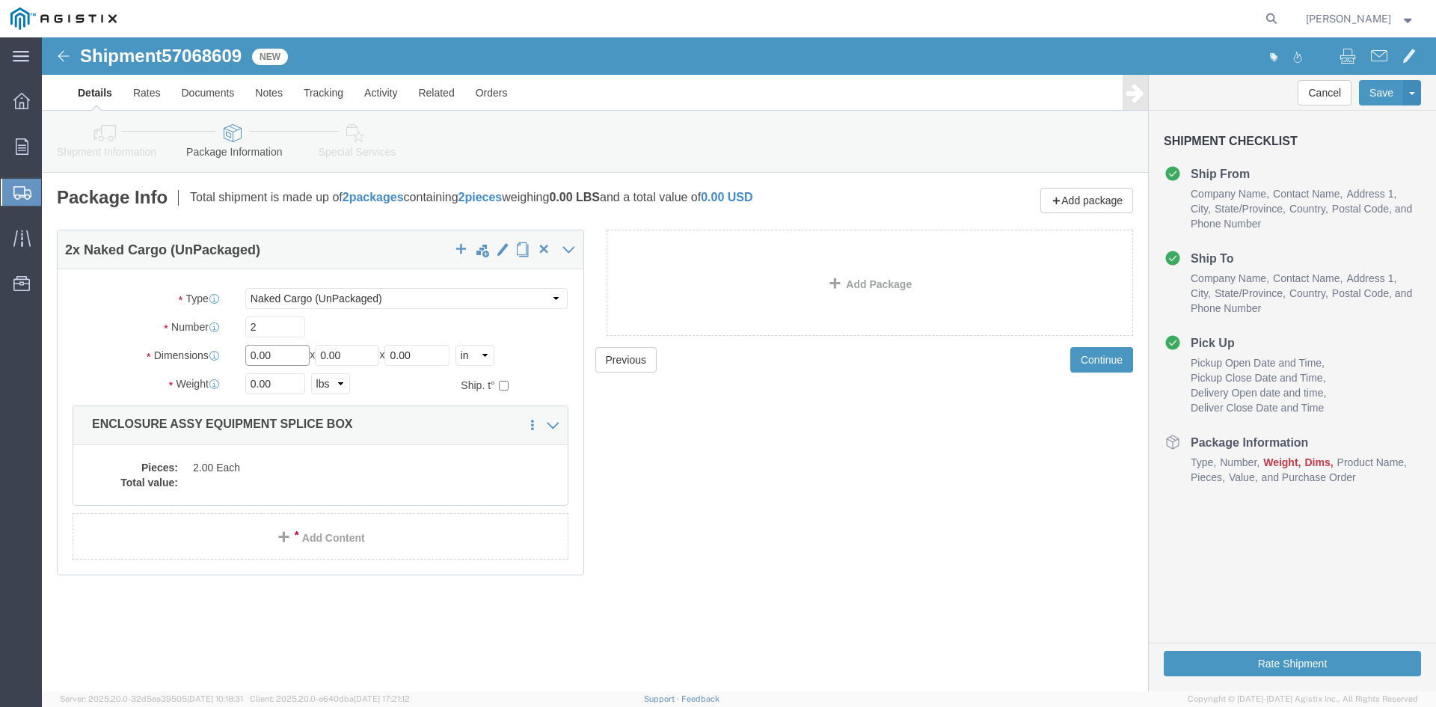
click div "Dimensions Length 0.00 x Width 0.00 x Height 0.00 Select cm ft in"
type input "46"
drag, startPoint x: 316, startPoint y: 315, endPoint x: 192, endPoint y: 321, distance: 124.3
click div "Length 46 x Width 0.00 x Height 0.00 Select cm ft in"
type input "86"
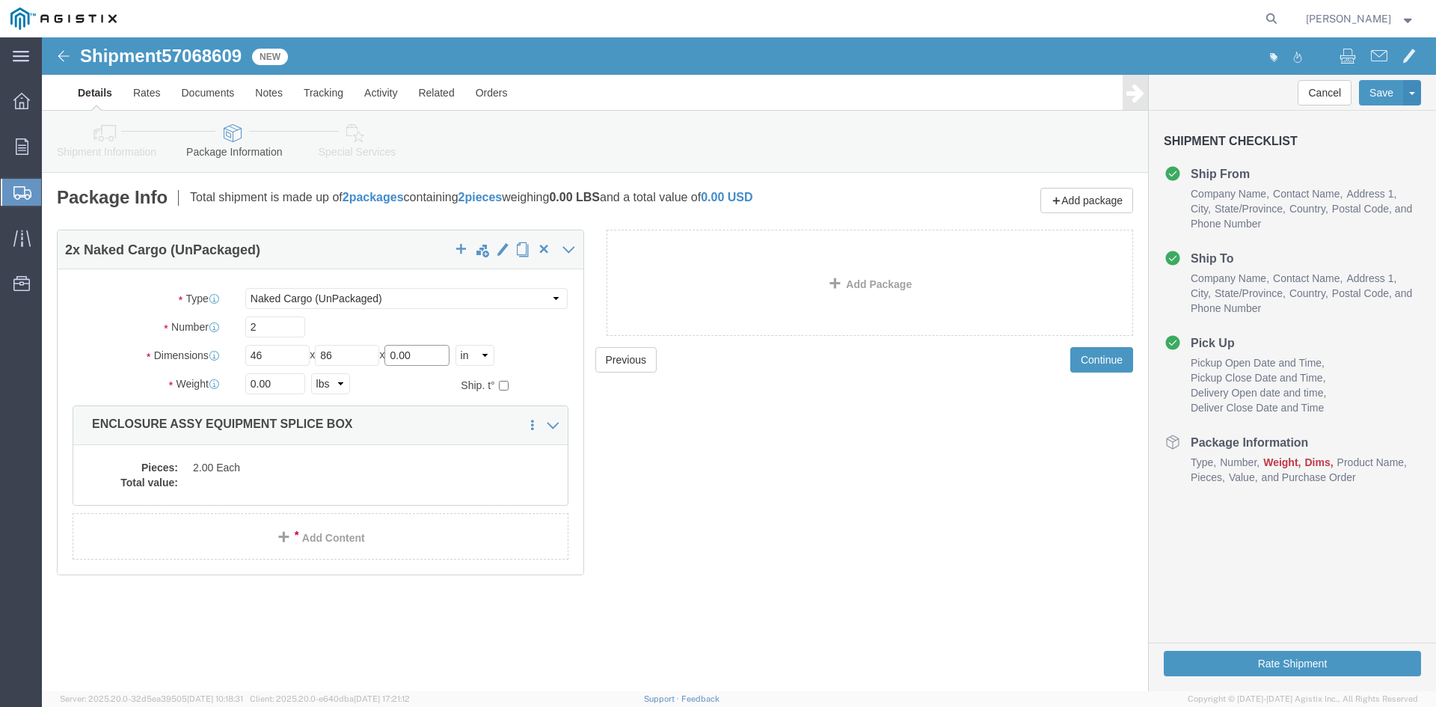
drag, startPoint x: 394, startPoint y: 316, endPoint x: 162, endPoint y: 341, distance: 233.2
click div "Package Type Select Bulk Bundle(s) Cardboard Box(es) Carton(s) Crate(s) Drum(s)…"
type input "72"
drag, startPoint x: 252, startPoint y: 340, endPoint x: 133, endPoint y: 360, distance: 120.5
click div "Package Type Select Bulk Bundle(s) Cardboard Box(es) Carton(s) Crate(s) Drum(s)…"
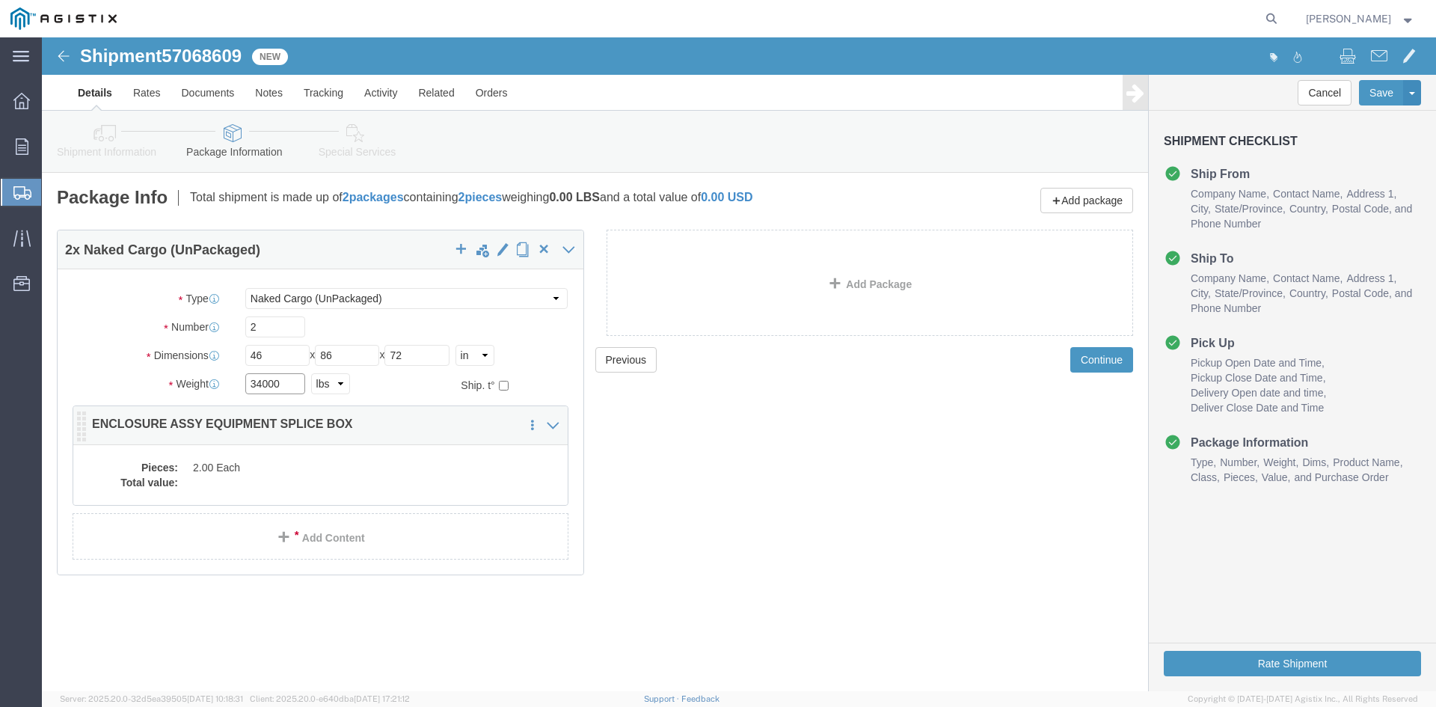
type input "34000"
click dd "2.00 Each"
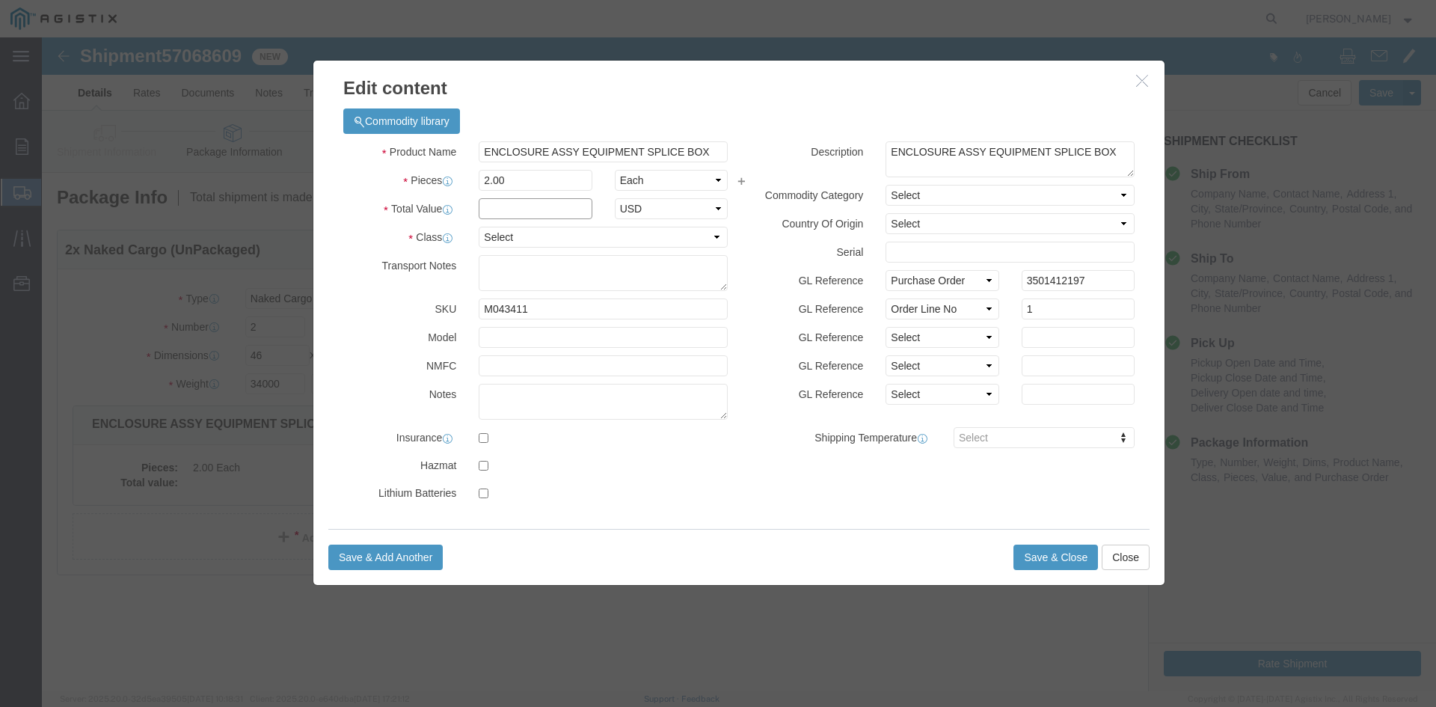
click input "text"
type input "1"
click select "Select 50 55 60 65 70 85 92.5 100 125 175 250 300 400"
select select "55"
click select "Select 50 55 60 65 70 85 92.5 100 125 175 250 300 400"
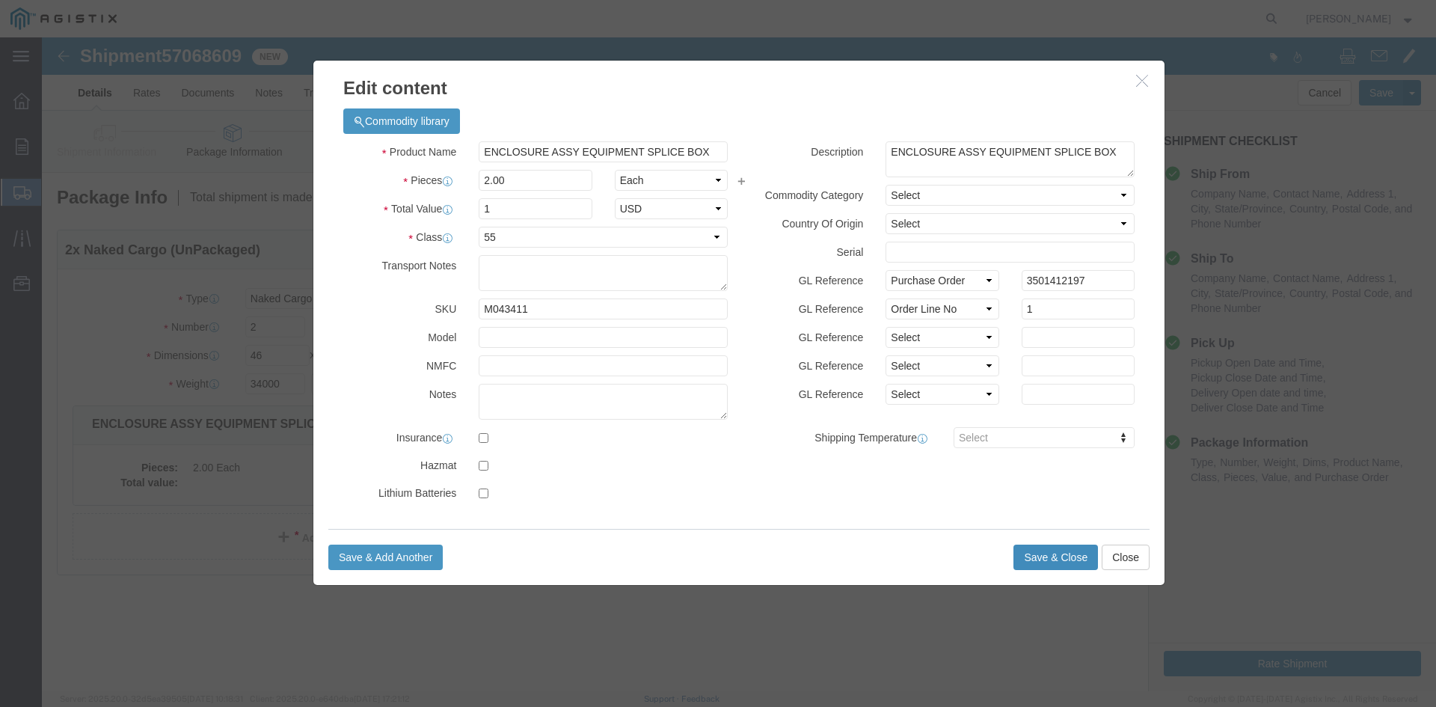
click button "Save & Close"
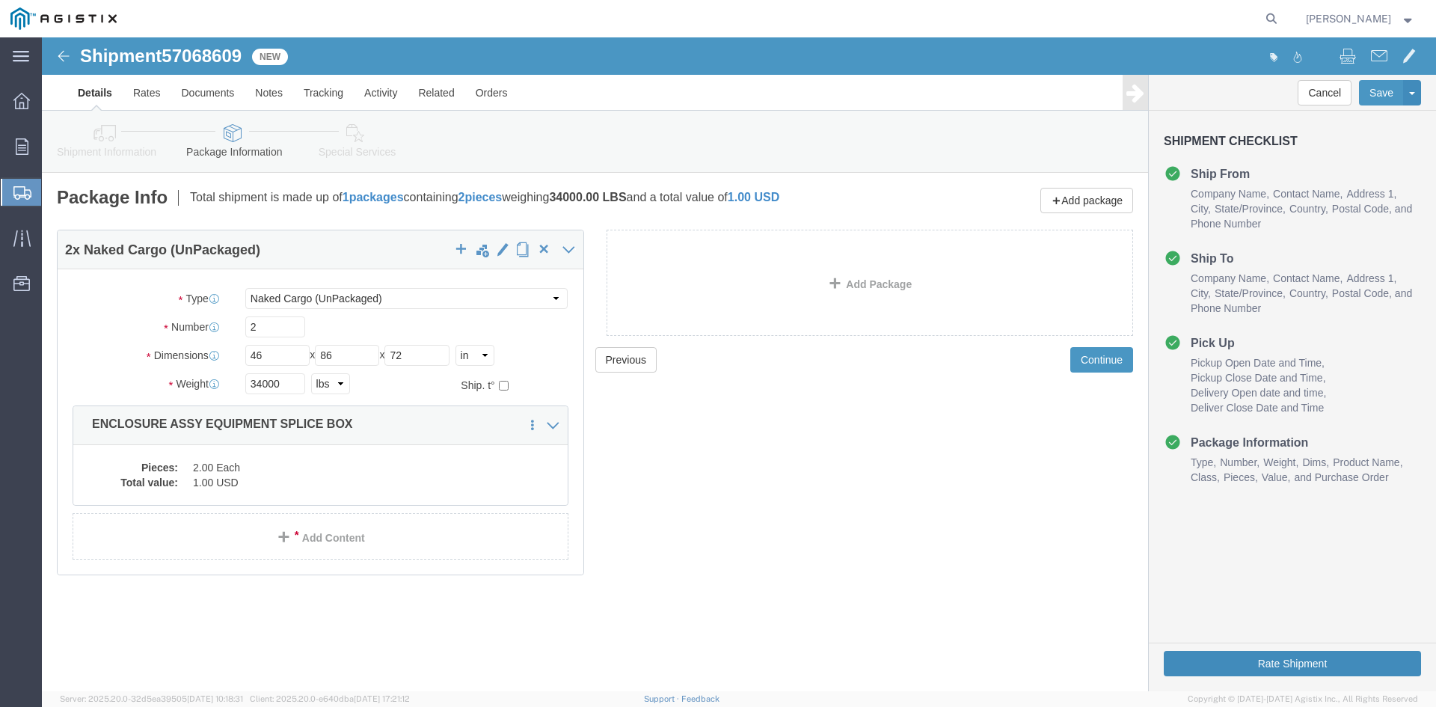
click button "Rate Shipment"
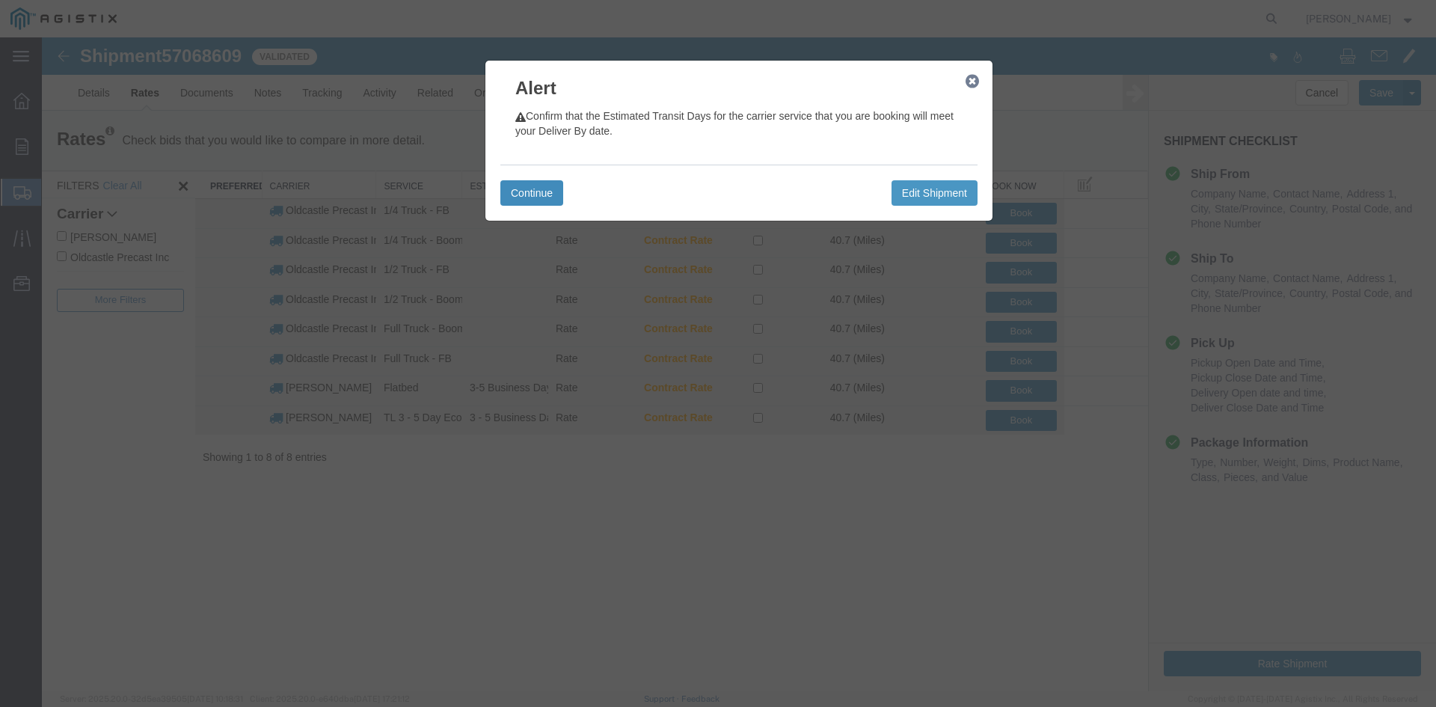
click at [546, 188] on button "Continue" at bounding box center [531, 192] width 63 height 25
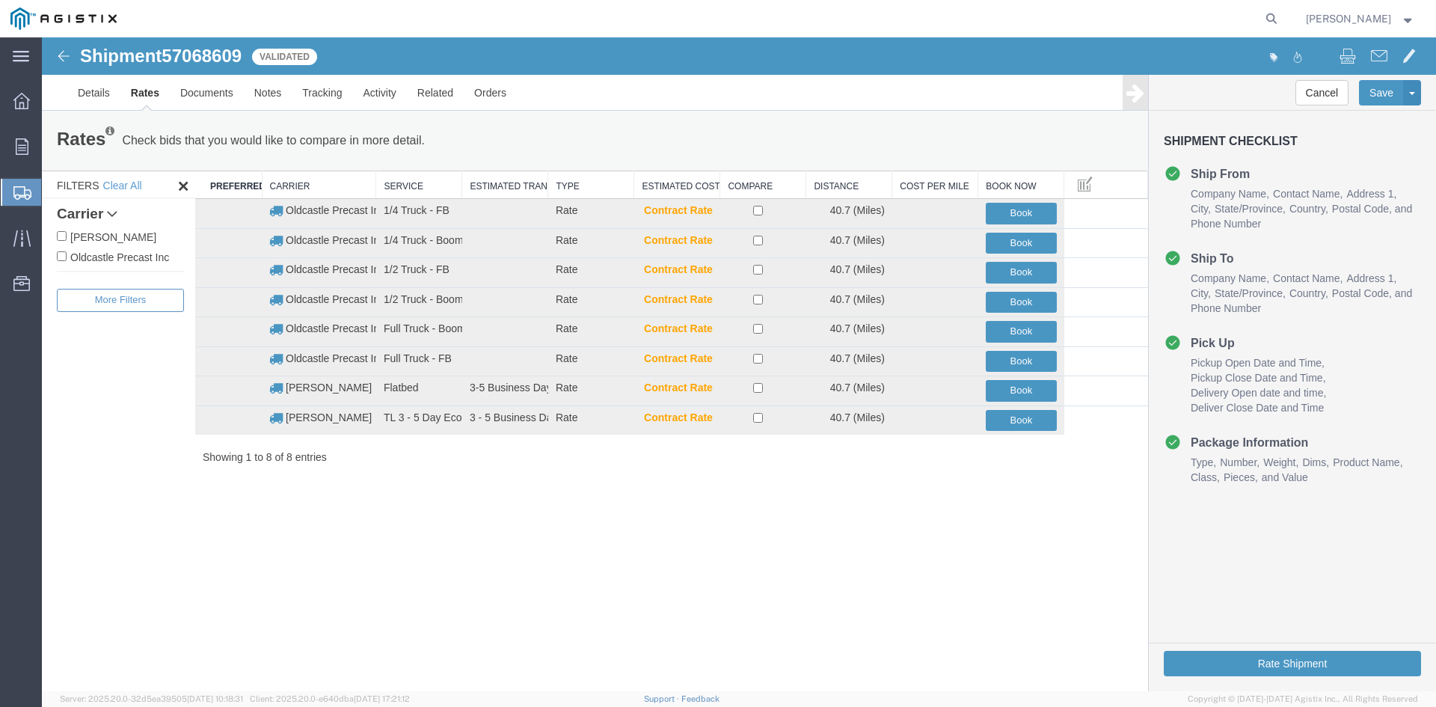
click at [119, 266] on div "Carrier [PERSON_NAME] Oldcastle Precast Inc" at bounding box center [120, 235] width 127 height 73
click at [126, 258] on label "Oldcastle Precast Inc" at bounding box center [120, 256] width 127 height 16
click at [67, 258] on input "Oldcastle Precast Inc" at bounding box center [62, 256] width 10 height 10
checkbox input "true"
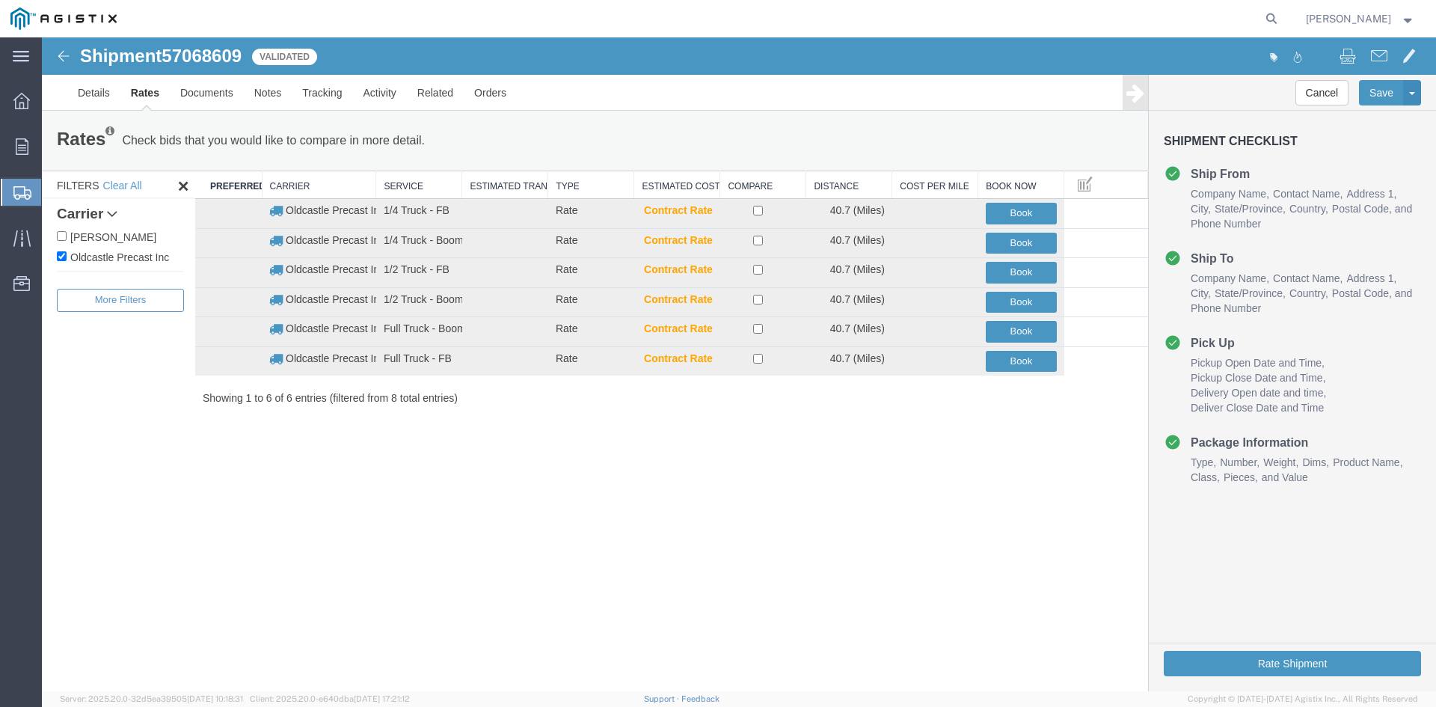
click at [65, 52] on img at bounding box center [64, 56] width 18 height 18
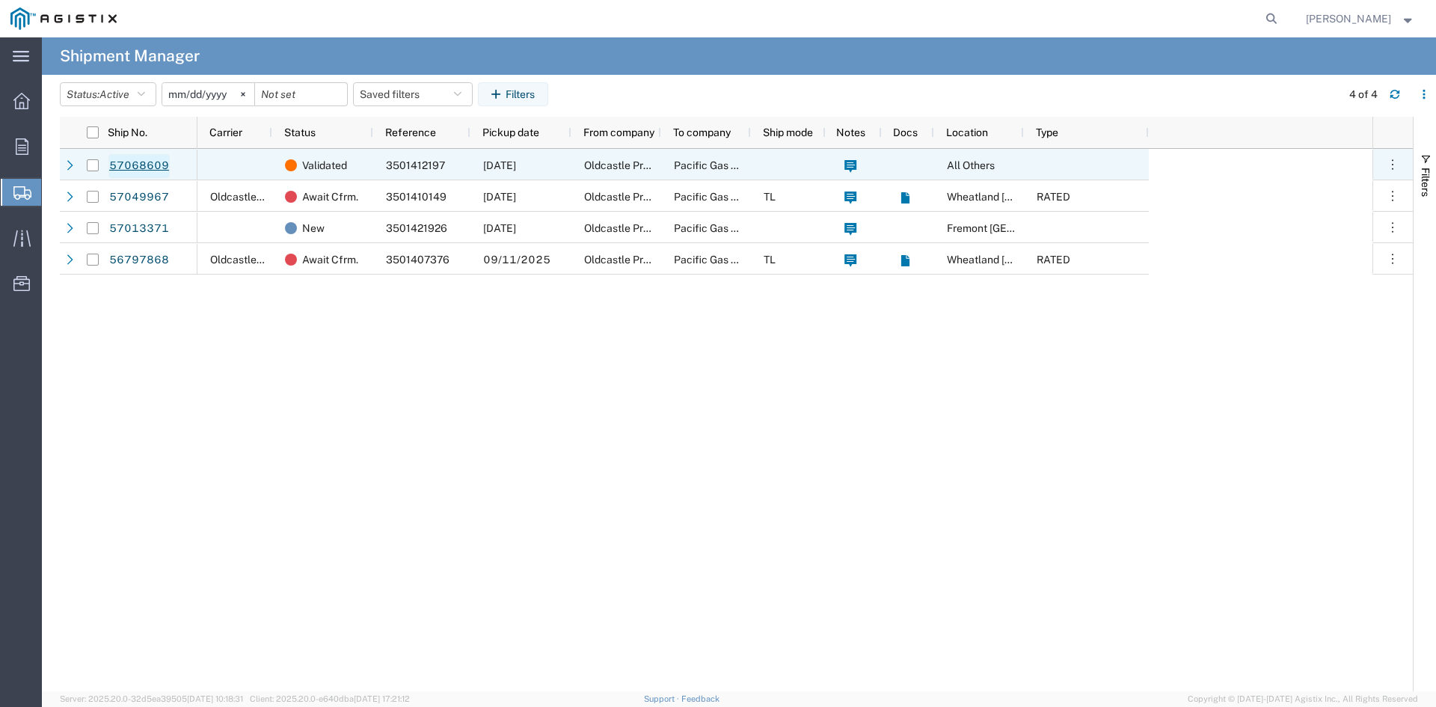
click at [137, 166] on link "57068609" at bounding box center [138, 166] width 61 height 24
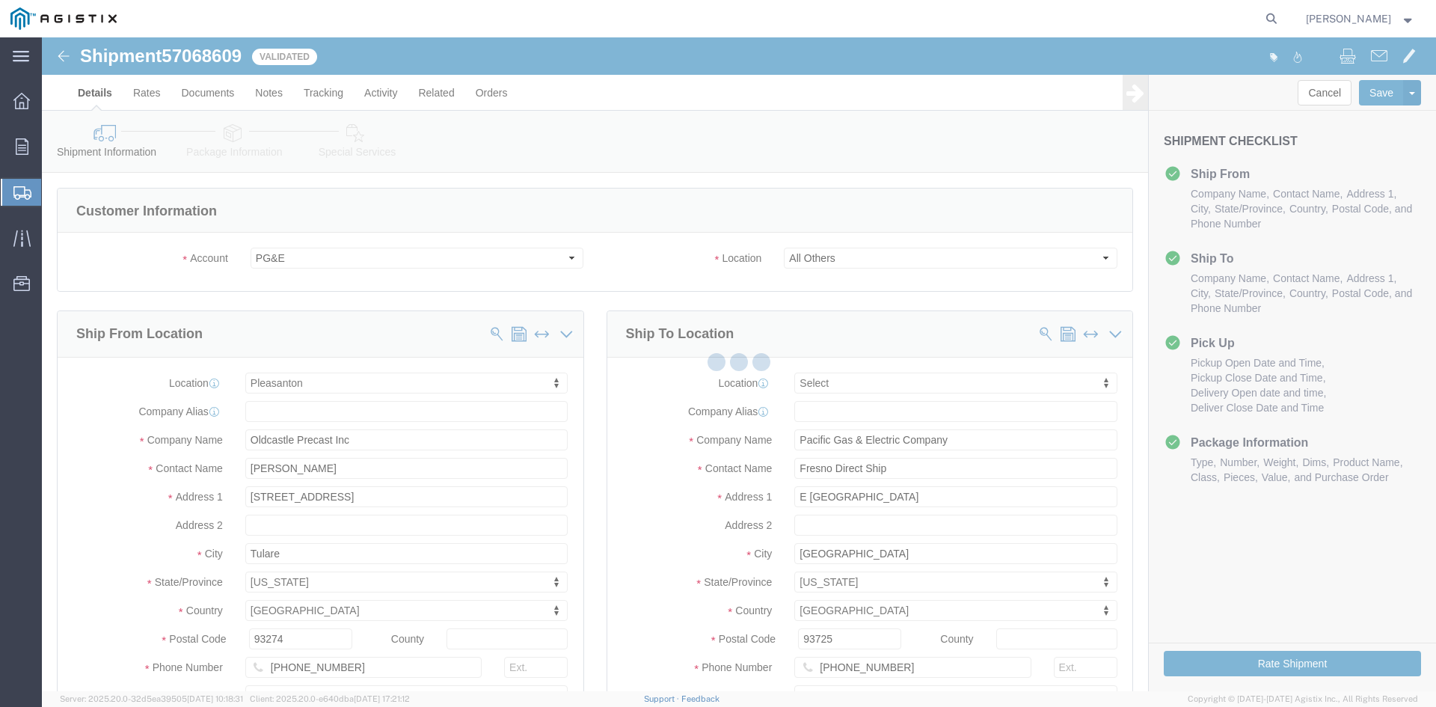
select select "22122"
select select
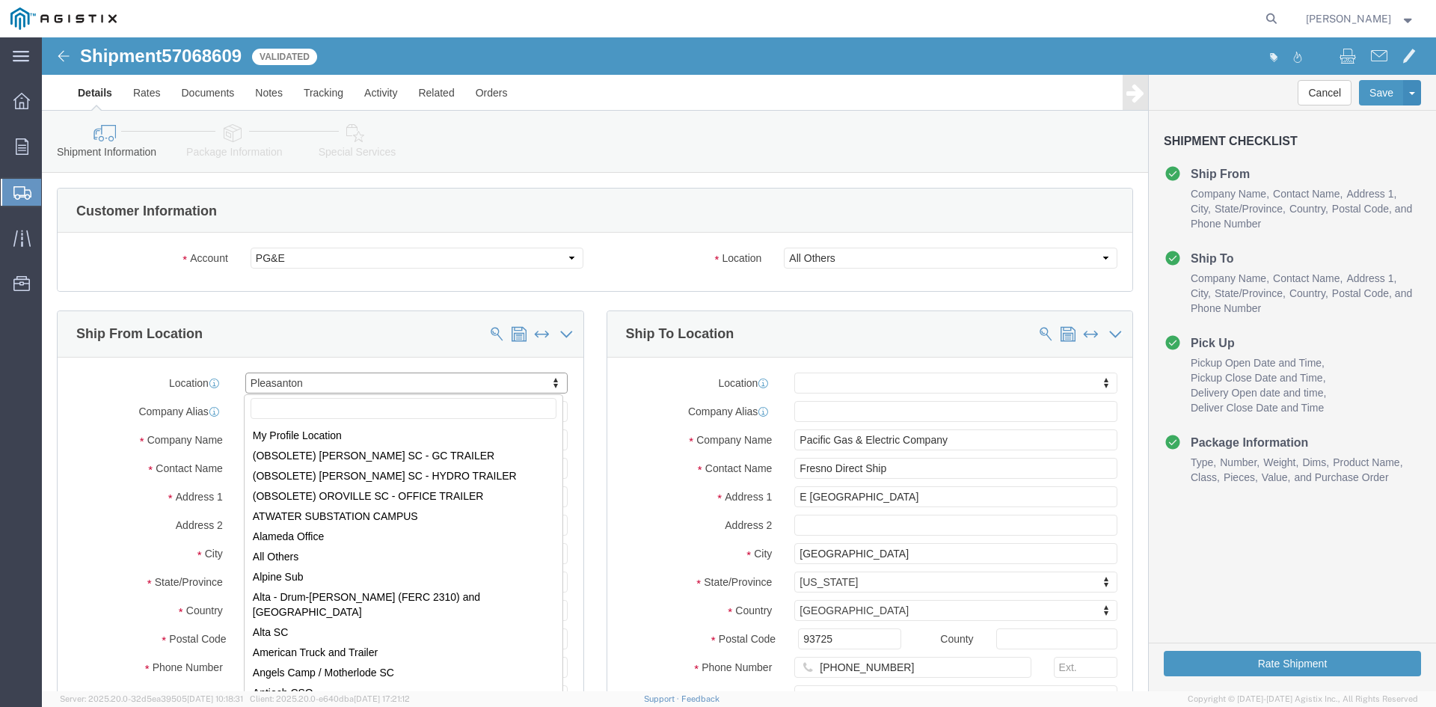
scroll to position [9691, 0]
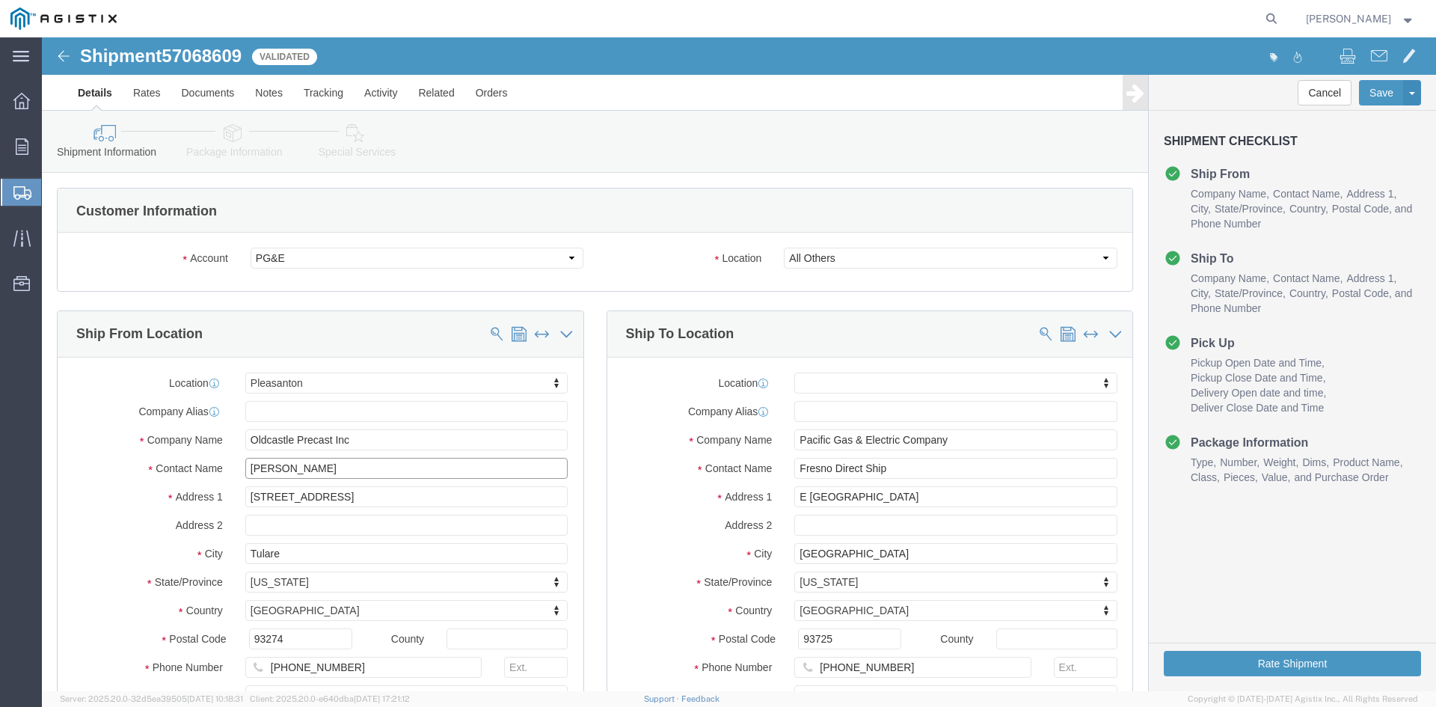
drag, startPoint x: 292, startPoint y: 434, endPoint x: 191, endPoint y: 436, distance: 100.3
click div "[PERSON_NAME]"
type input "[PERSON_NAME]"
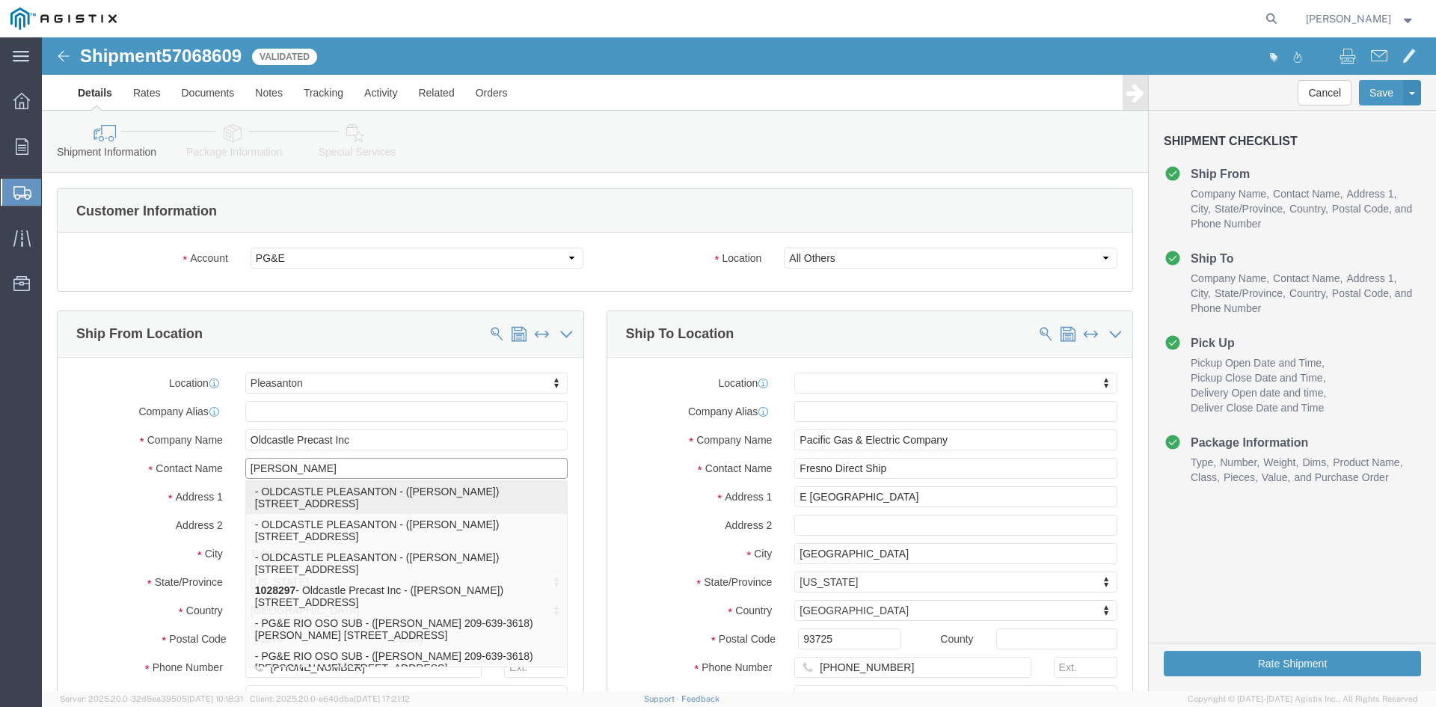
click p "- OLDCASTLE PLEASANTON - ([PERSON_NAME]) [STREET_ADDRESS]"
select select
select select "CA"
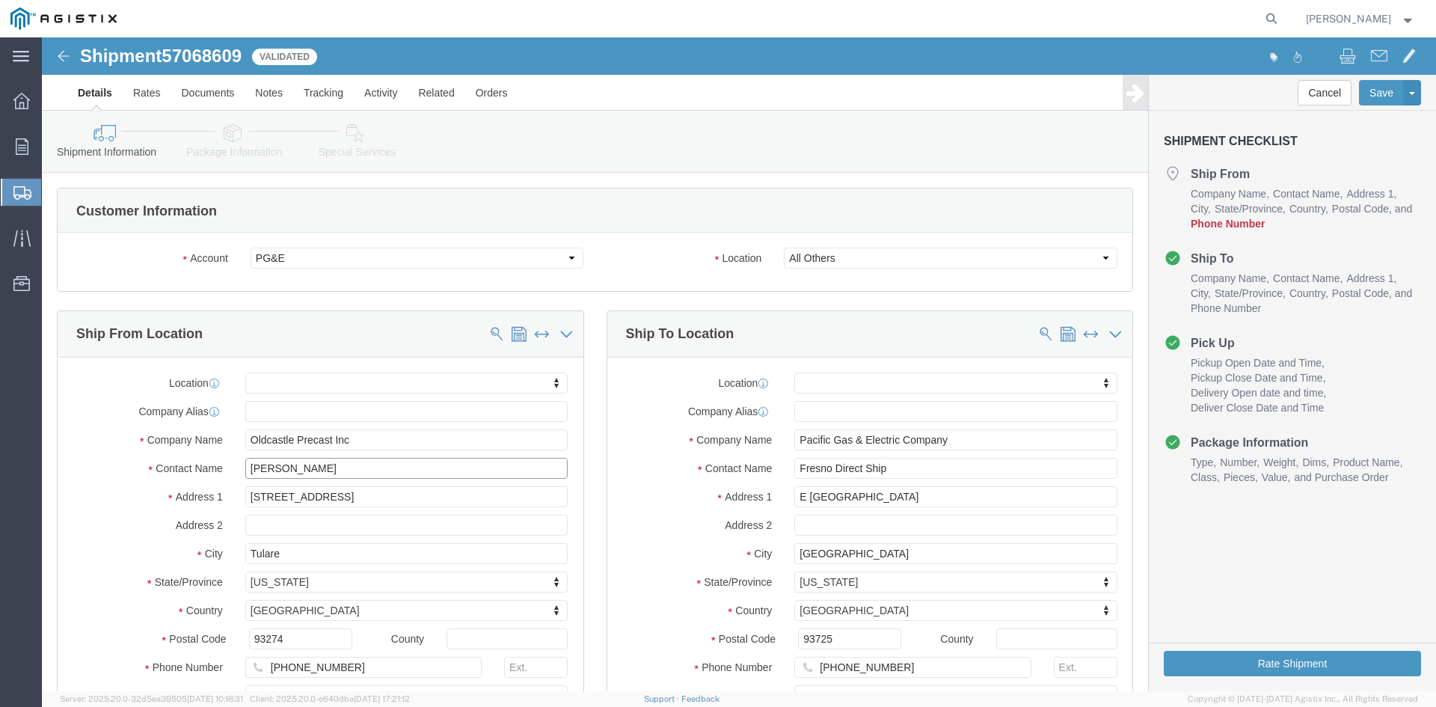
type input "[PERSON_NAME]"
click div "Ship From Location Location My Profile Location (OBSOLETE) [GEOGRAPHIC_DATA] SC…"
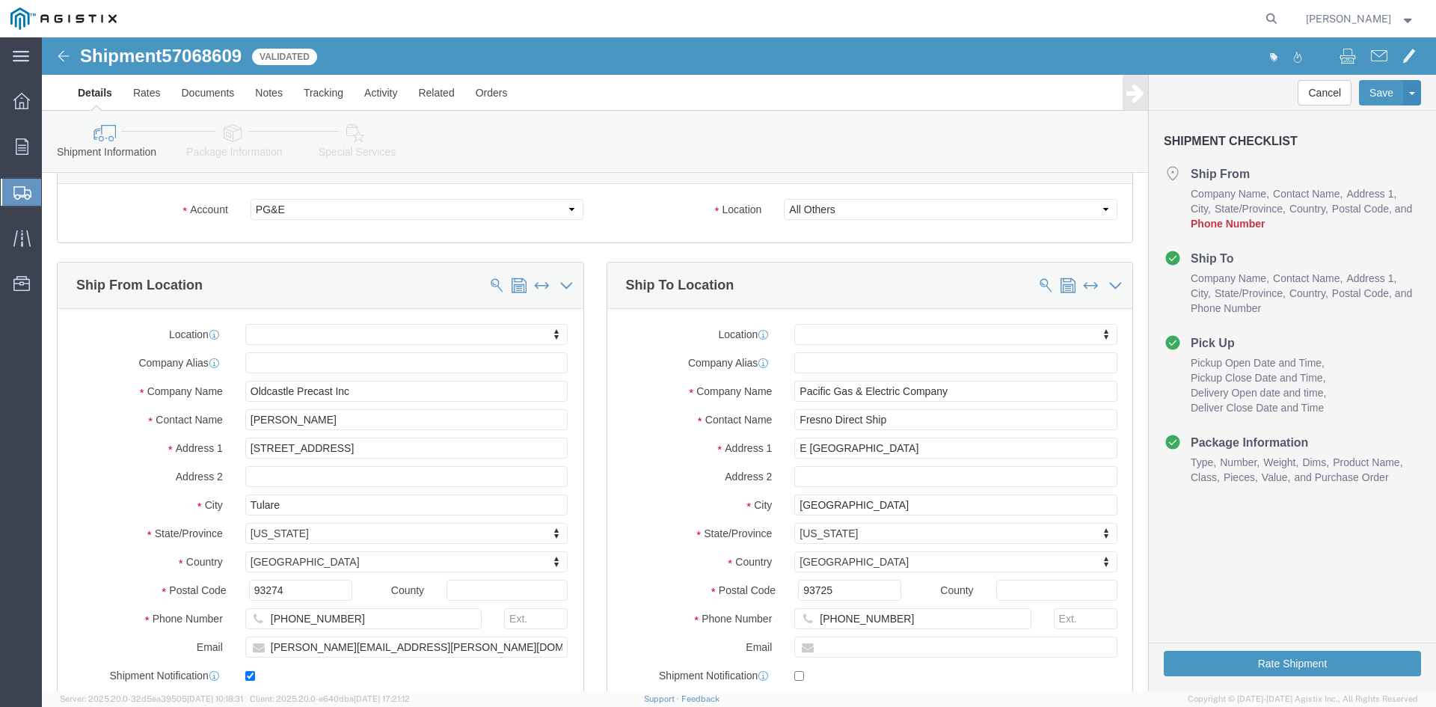
scroll to position [75, 0]
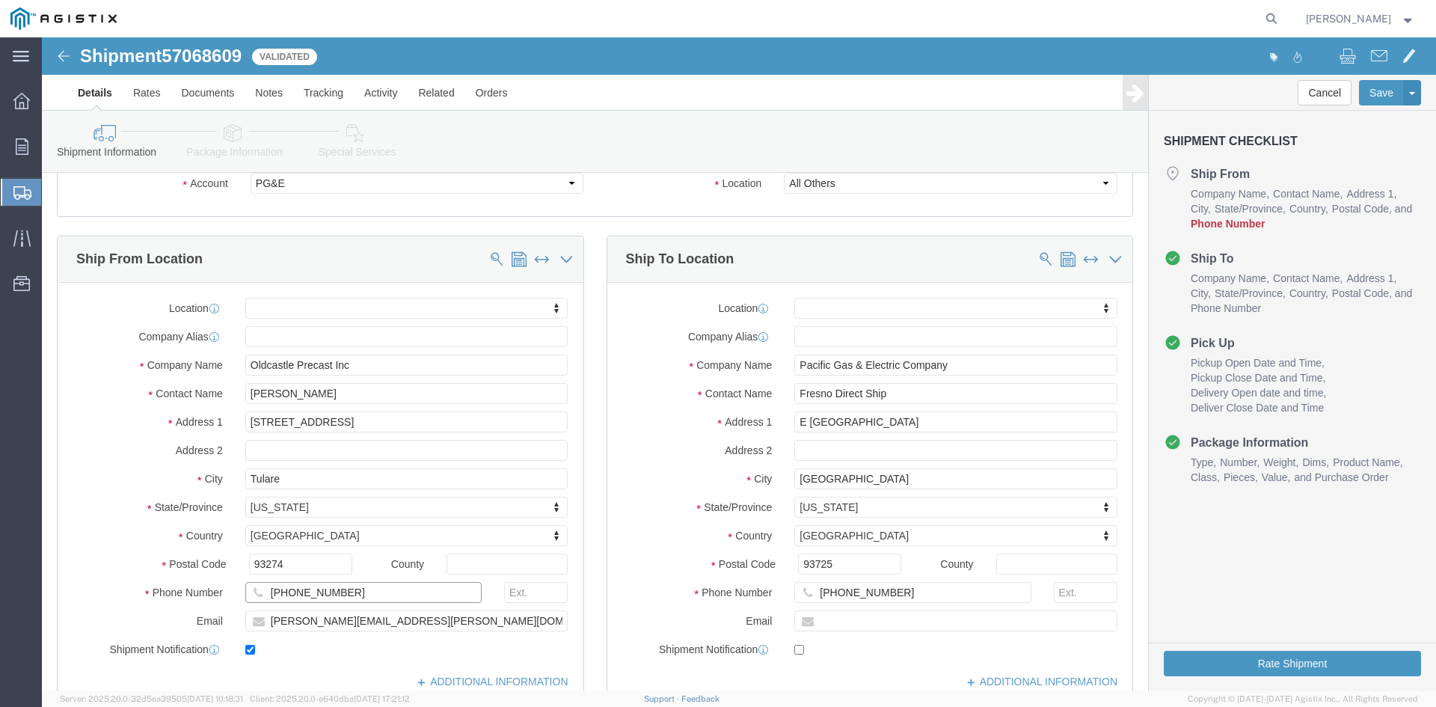
click input "[PHONE_NUMBER]"
type input "[PHONE_NUMBER]"
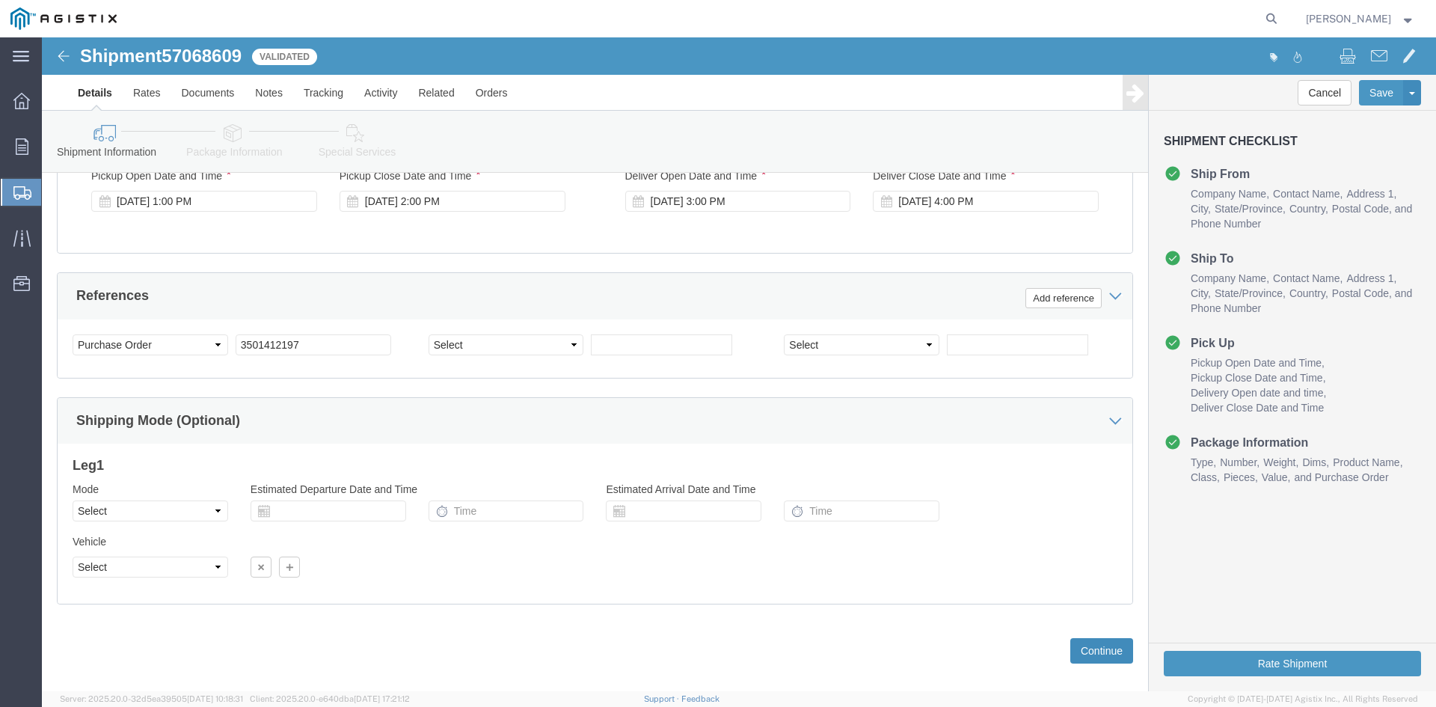
scroll to position [990, 0]
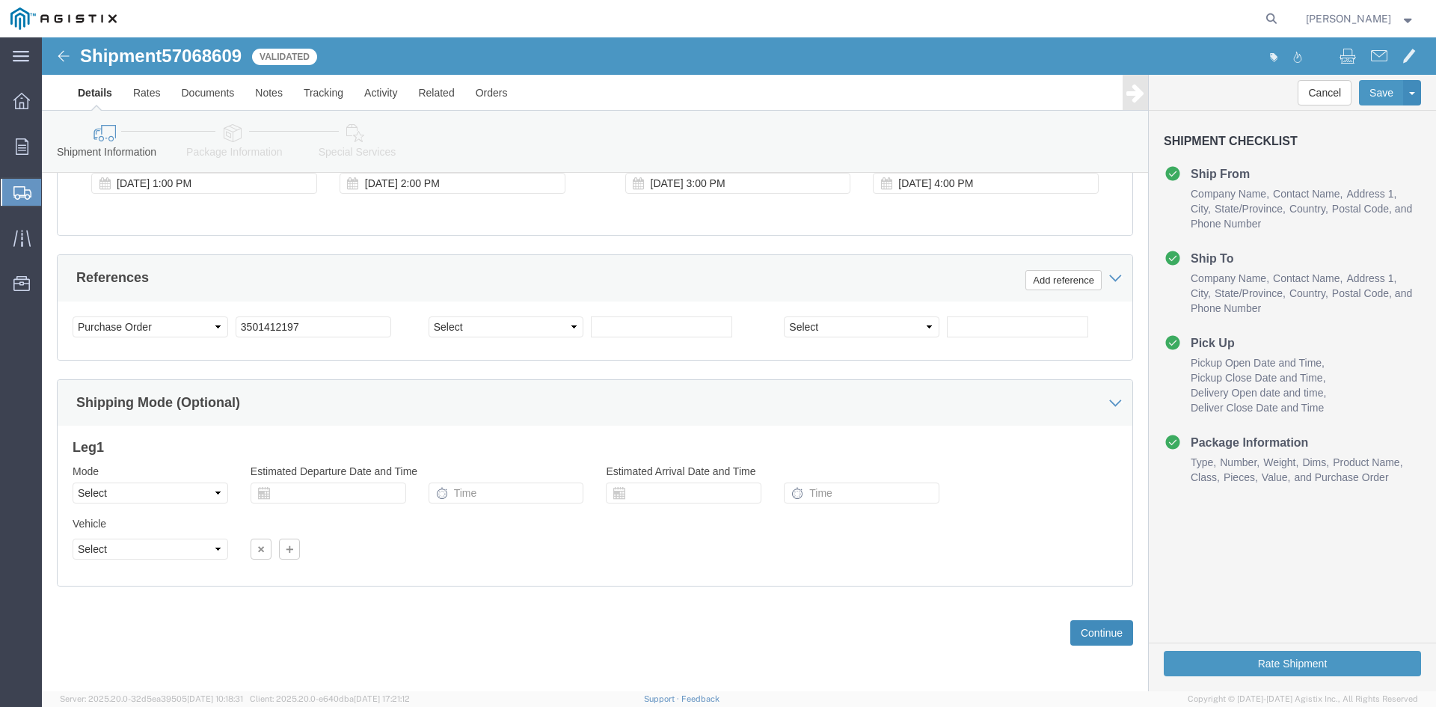
click button "Continue"
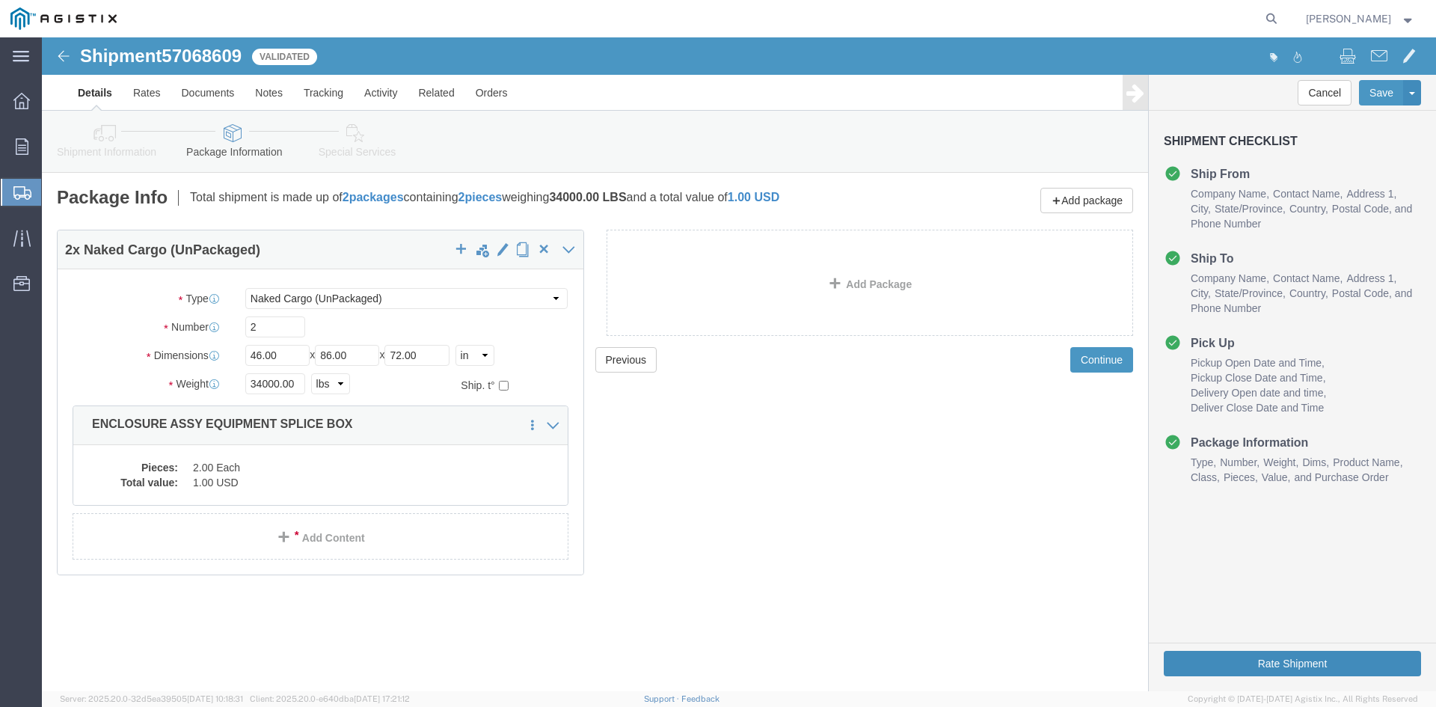
click button "Rate Shipment"
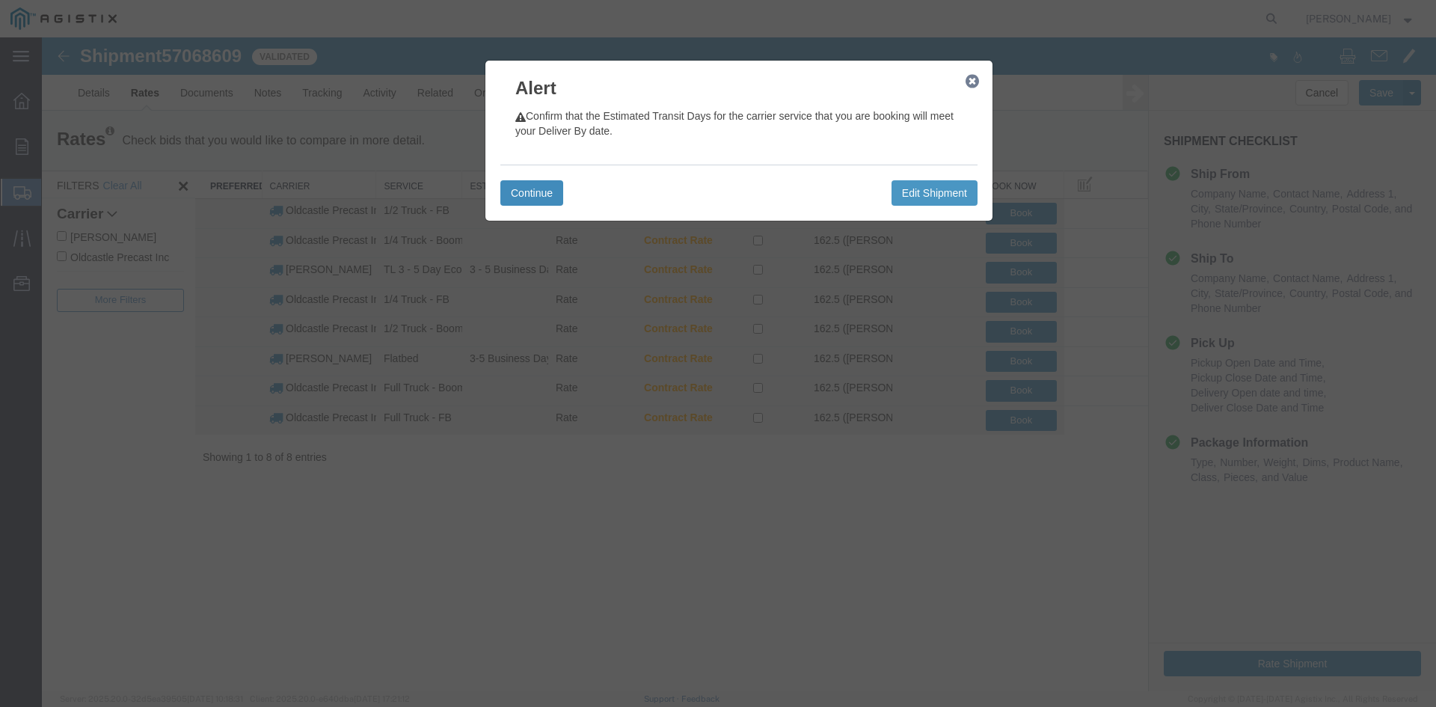
click at [521, 188] on button "Continue" at bounding box center [531, 192] width 63 height 25
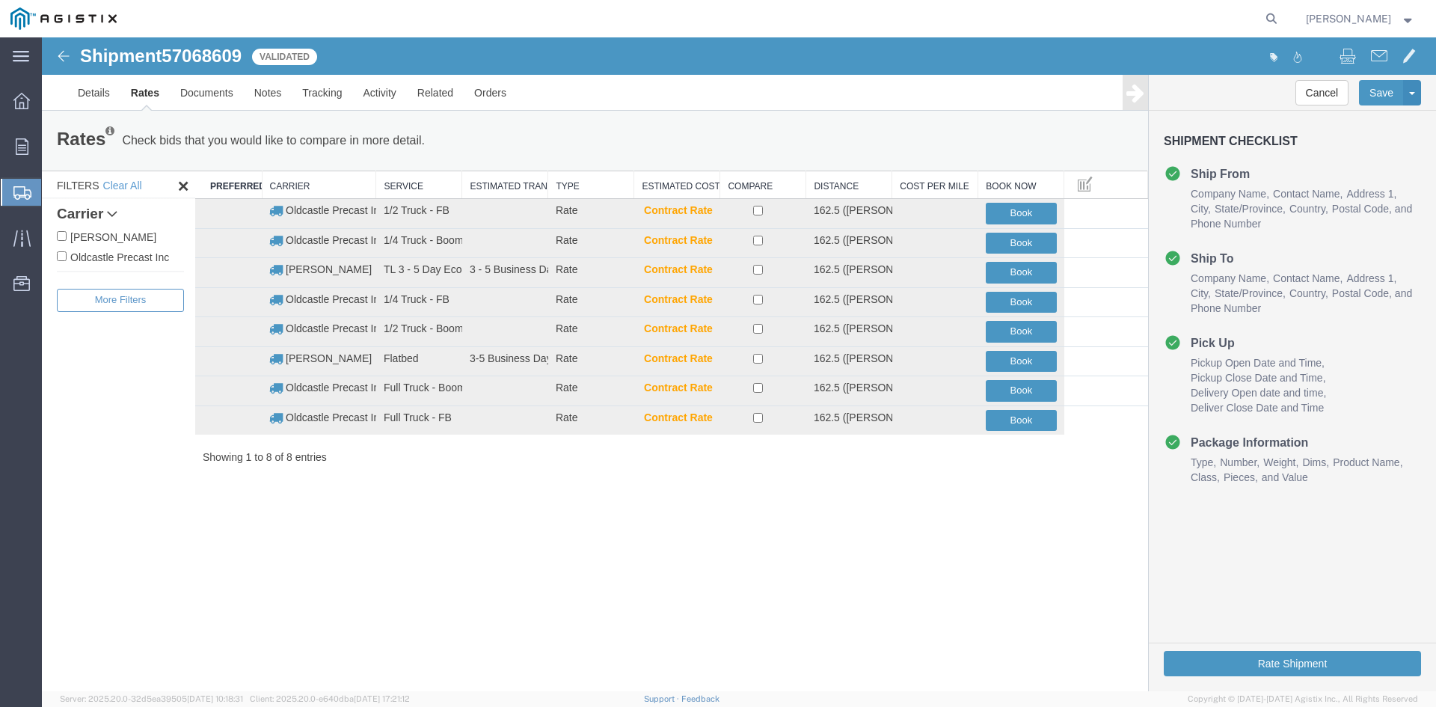
click at [112, 260] on label "Oldcastle Precast Inc" at bounding box center [120, 256] width 127 height 16
click at [67, 260] on input "Oldcastle Precast Inc" at bounding box center [62, 256] width 10 height 10
checkbox input "true"
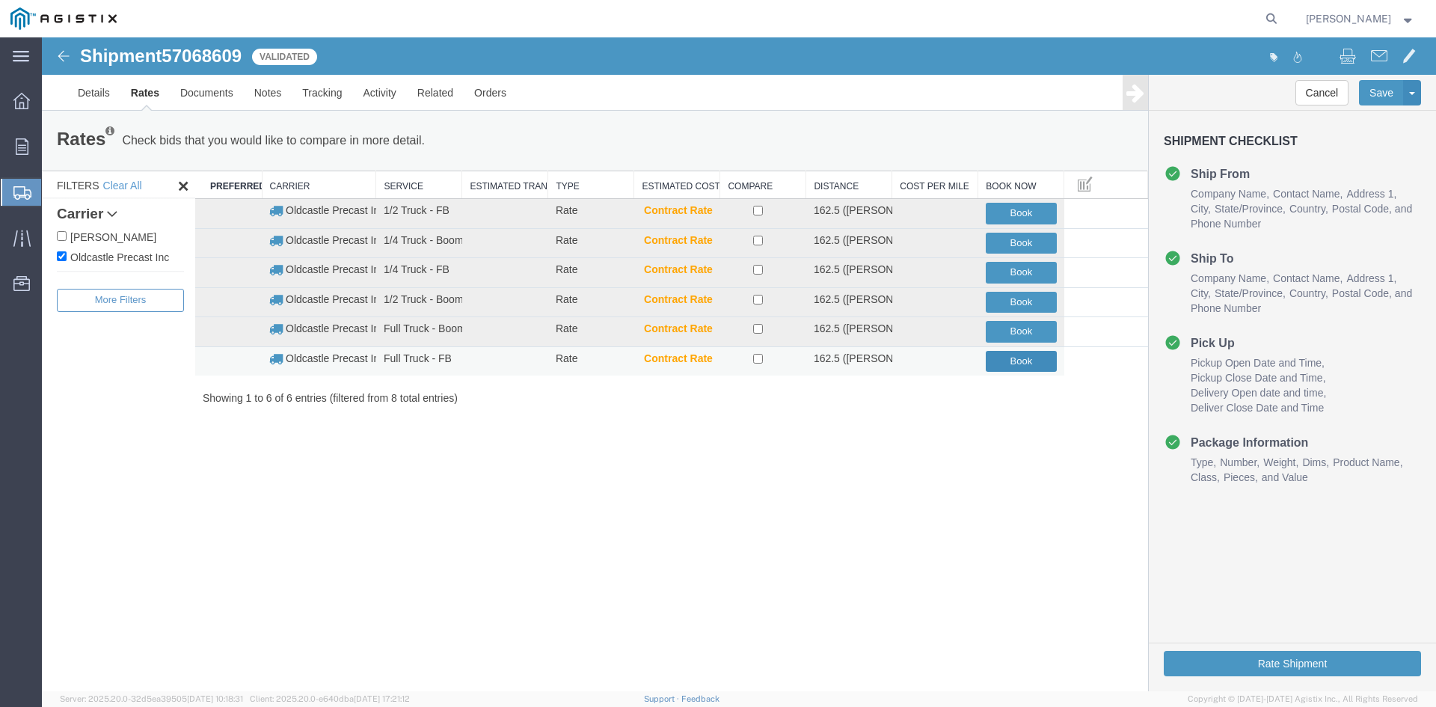
click at [1029, 361] on button "Book" at bounding box center [1021, 362] width 71 height 22
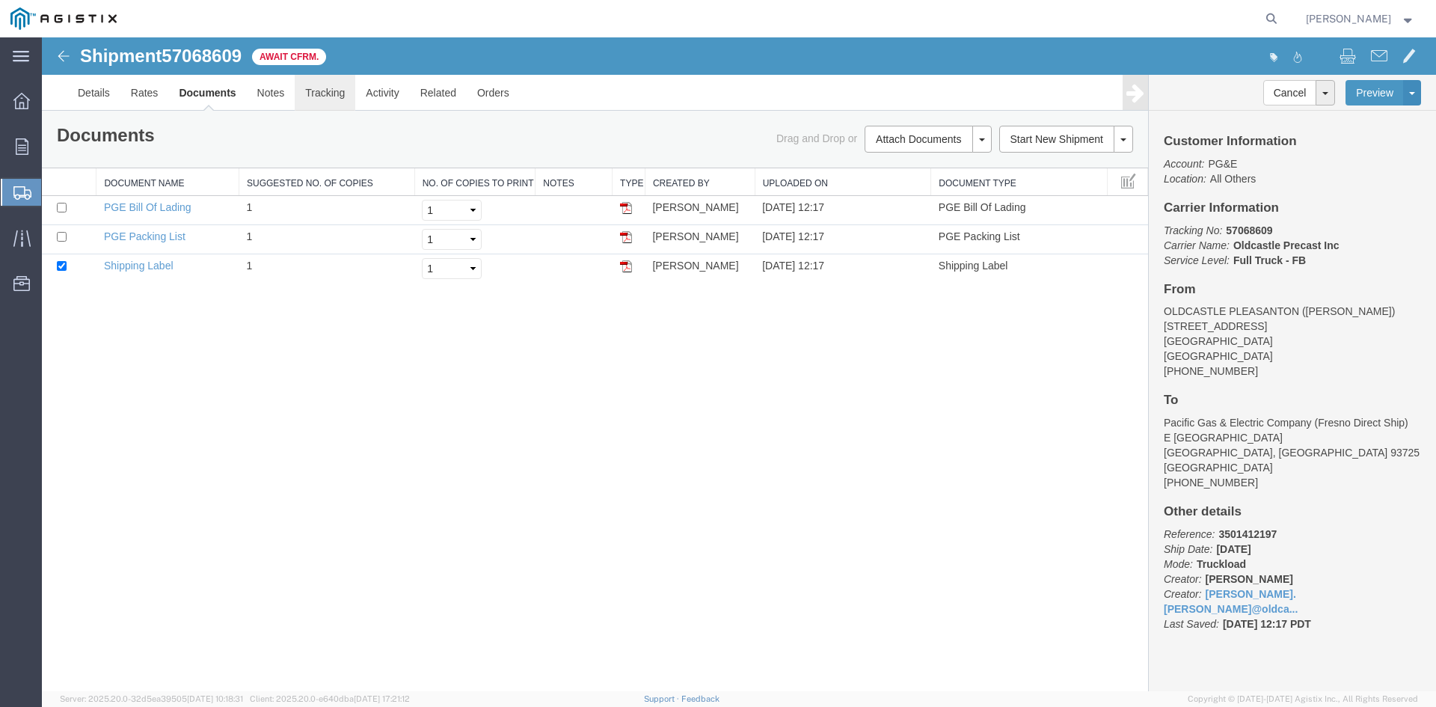
click at [304, 85] on link "Tracking" at bounding box center [325, 93] width 61 height 36
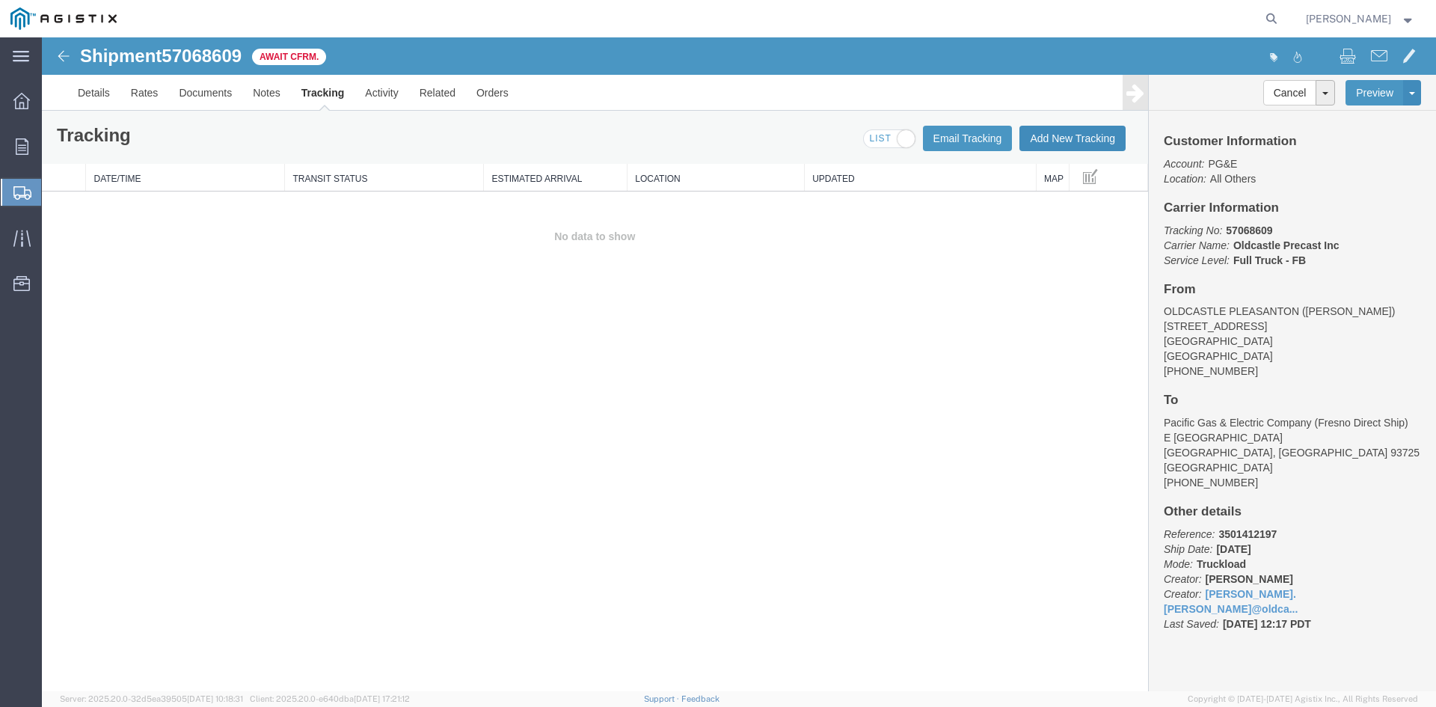
click at [1082, 135] on button "Add New Tracking" at bounding box center [1073, 138] width 106 height 25
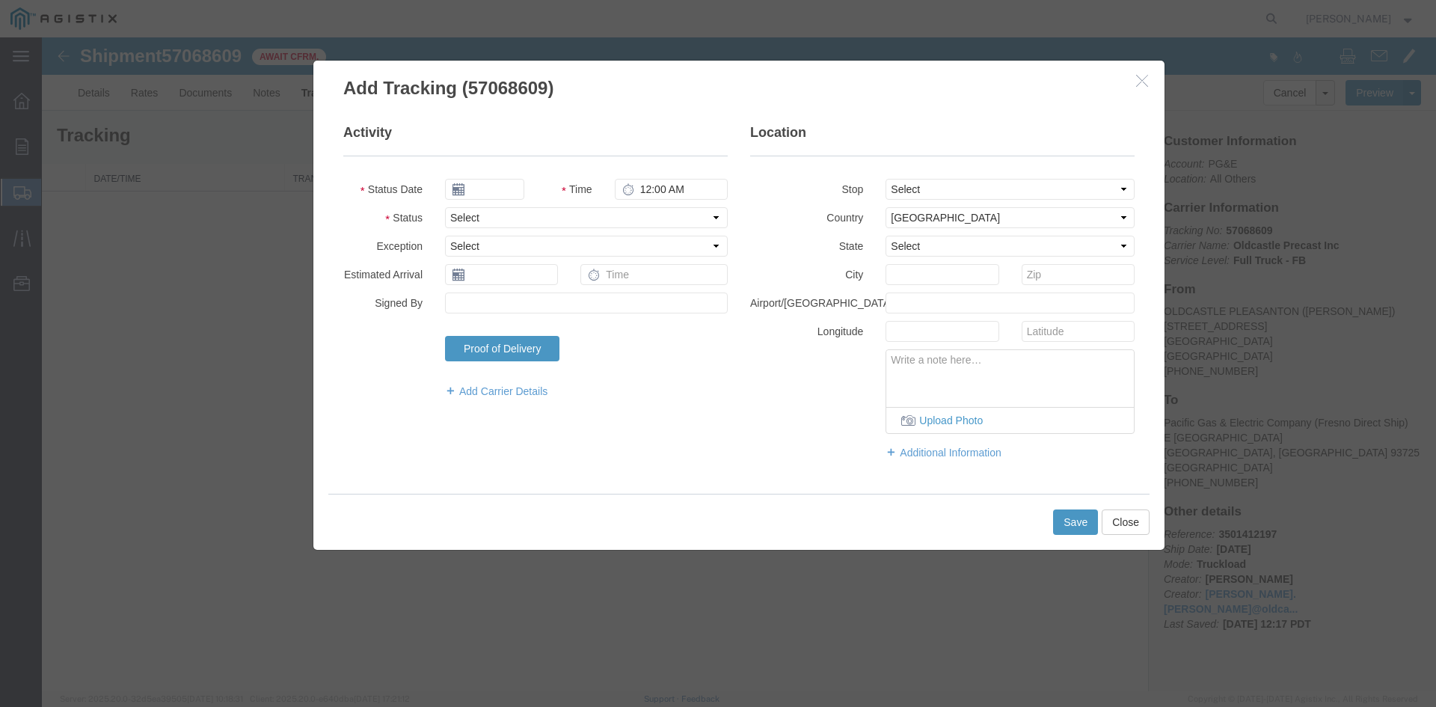
type input "[DATE]"
type input "1:00 PM"
click at [503, 186] on input "[DATE]" at bounding box center [484, 189] width 79 height 21
click at [571, 281] on td "10" at bounding box center [568, 283] width 22 height 22
type input "[DATE]"
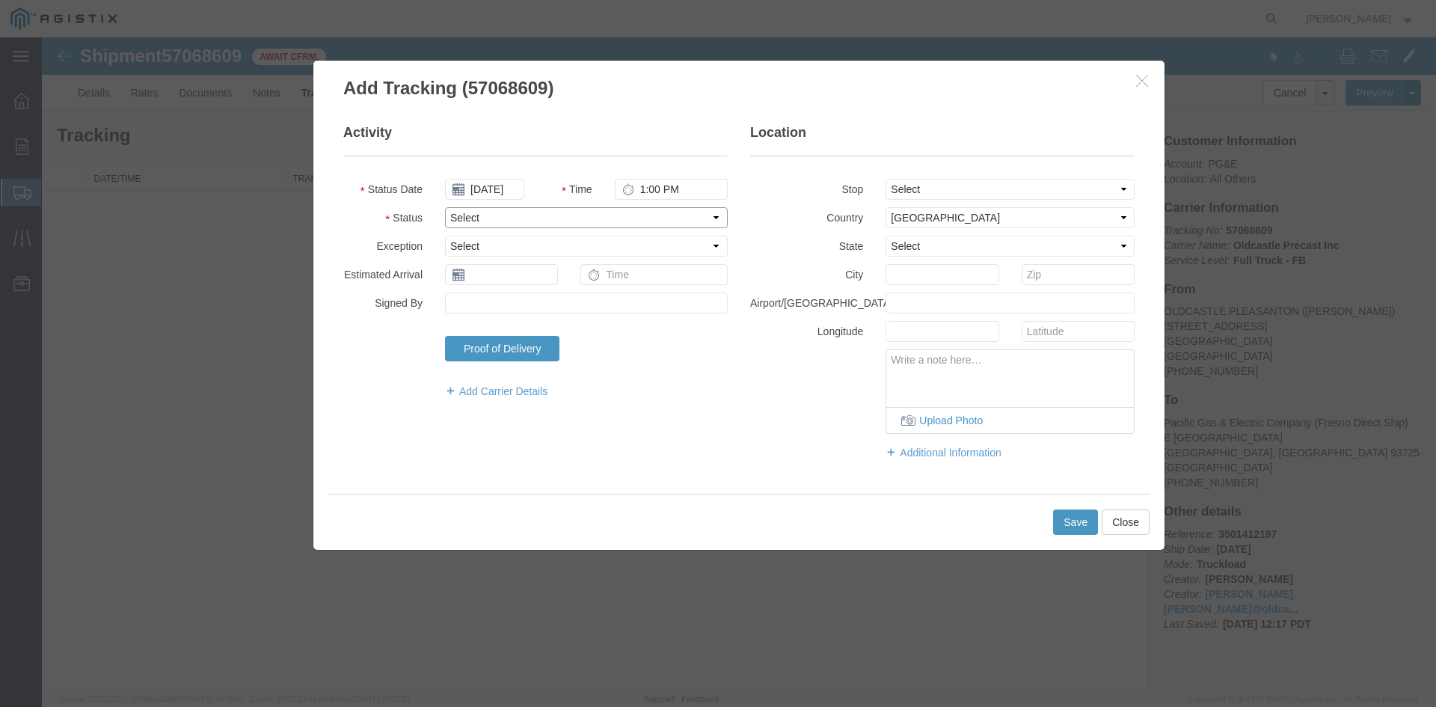
click at [491, 222] on select "Select Arrival Notice Available Arrival Notice Imported Arrive at Delivery Loca…" at bounding box center [586, 217] width 283 height 21
select select "DELIVRED"
click at [445, 207] on select "Select Arrival Notice Available Arrival Notice Imported Arrive at Delivery Loca…" at bounding box center [586, 217] width 283 height 21
drag, startPoint x: 1067, startPoint y: 516, endPoint x: 921, endPoint y: 512, distance: 145.9
click at [919, 512] on div "Save Close" at bounding box center [738, 522] width 821 height 56
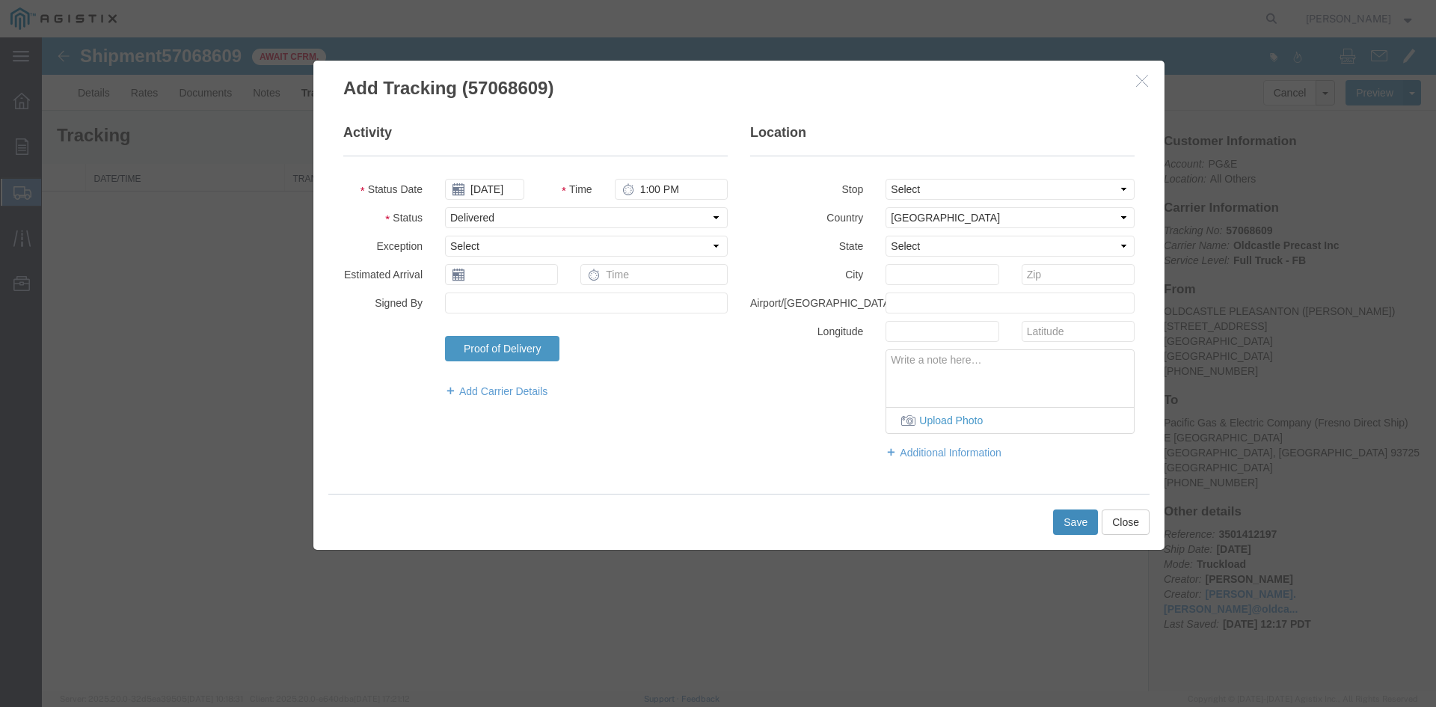
click at [1091, 528] on button "Save" at bounding box center [1075, 521] width 45 height 25
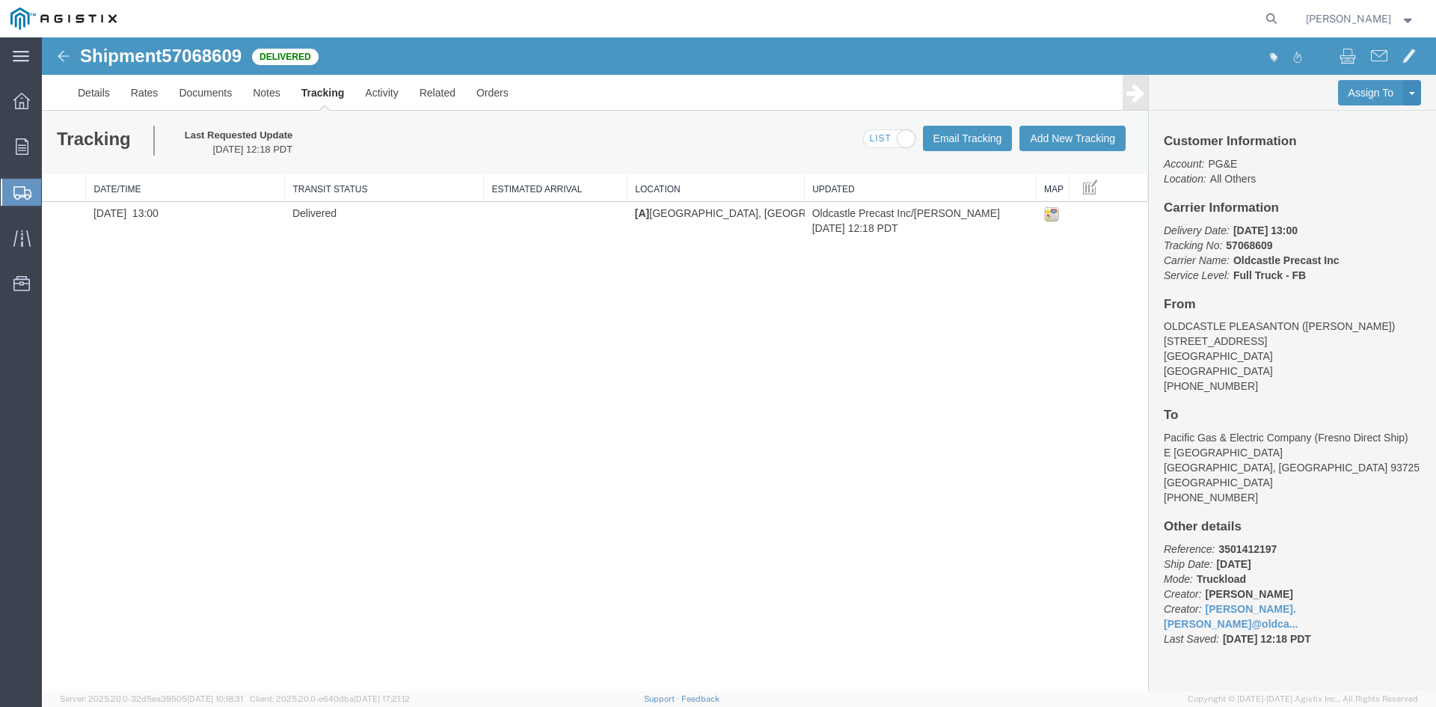
click at [20, 194] on icon at bounding box center [22, 192] width 18 height 13
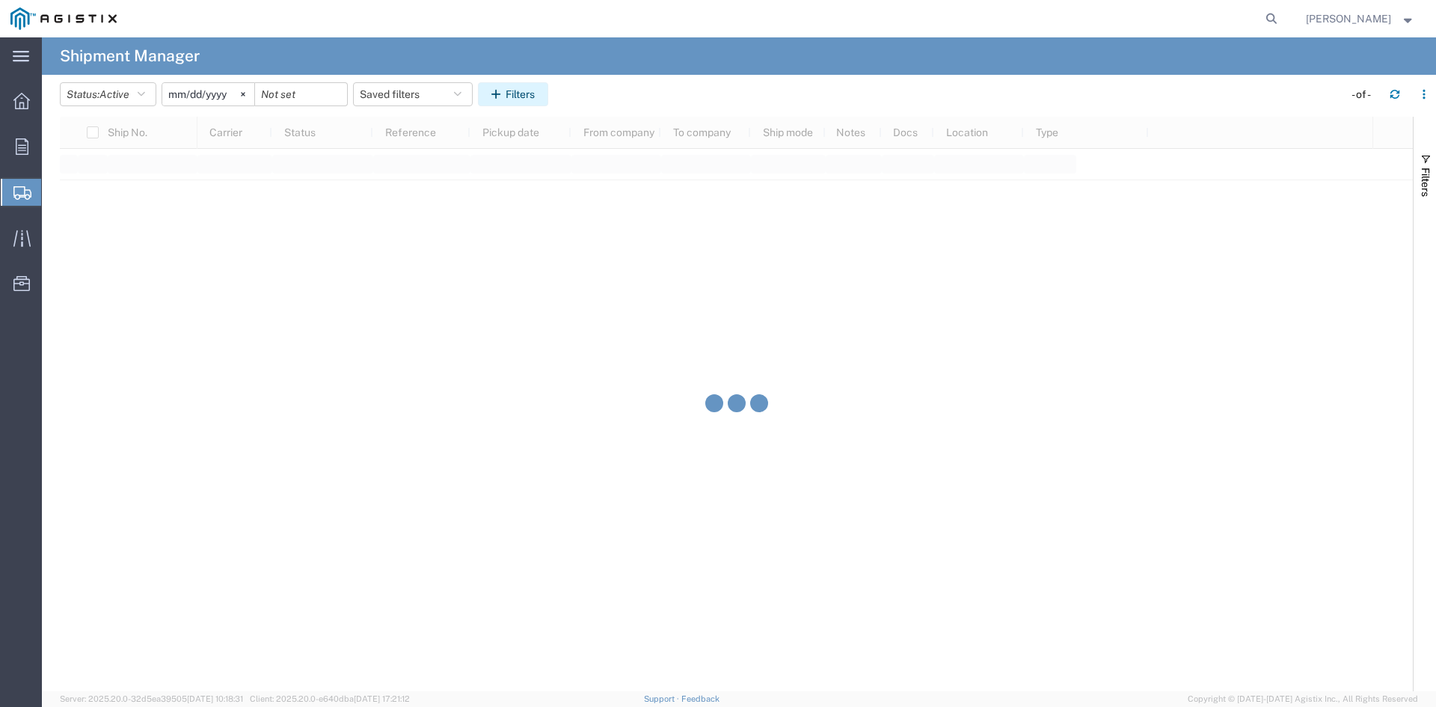
click at [515, 98] on button "Filters" at bounding box center [513, 94] width 70 height 24
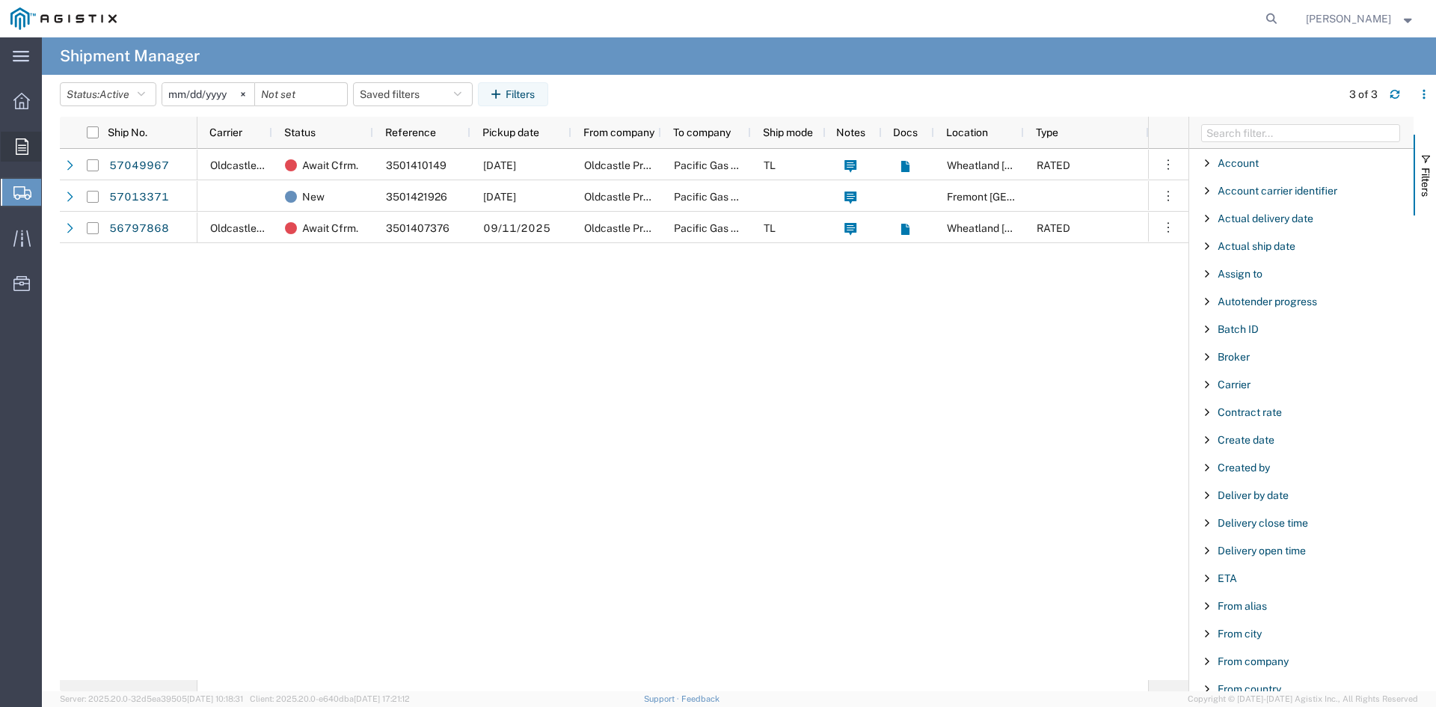
click at [27, 142] on icon at bounding box center [22, 146] width 13 height 16
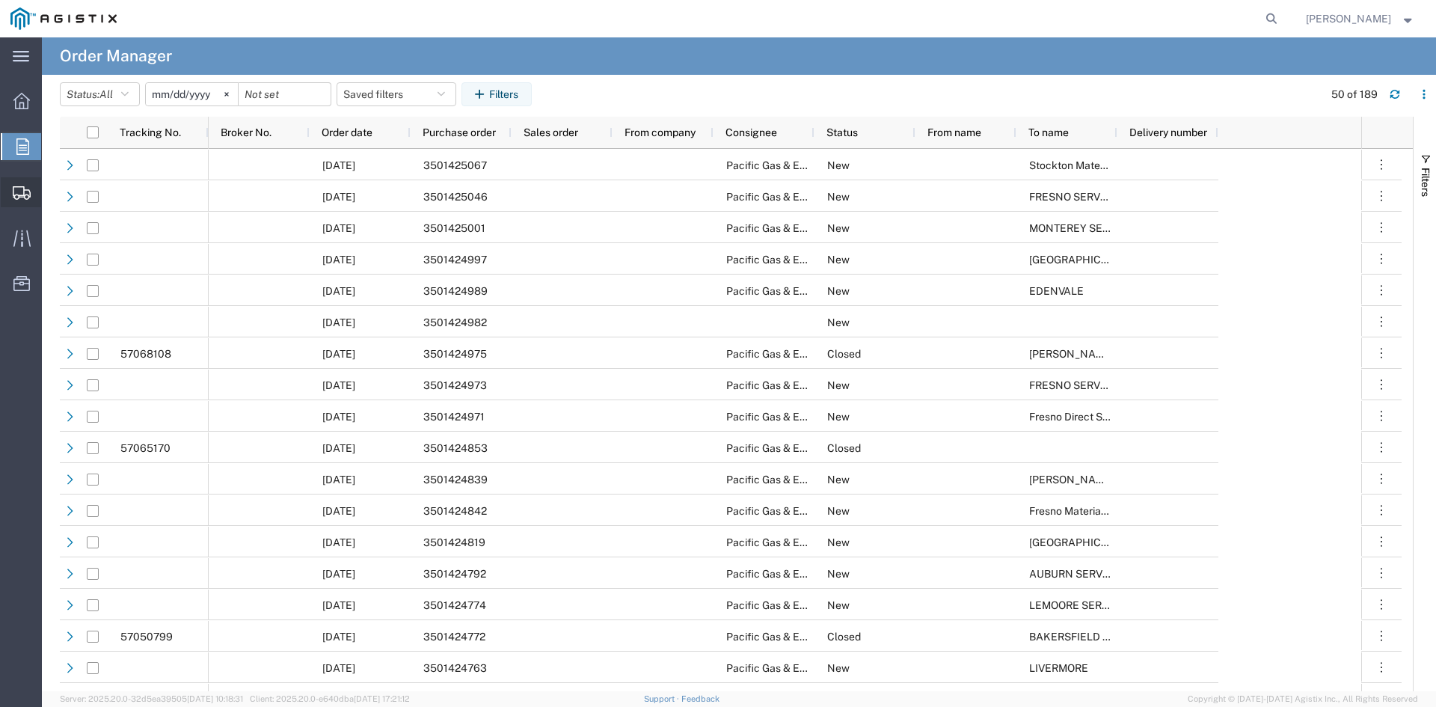
click at [25, 186] on icon at bounding box center [22, 192] width 18 height 13
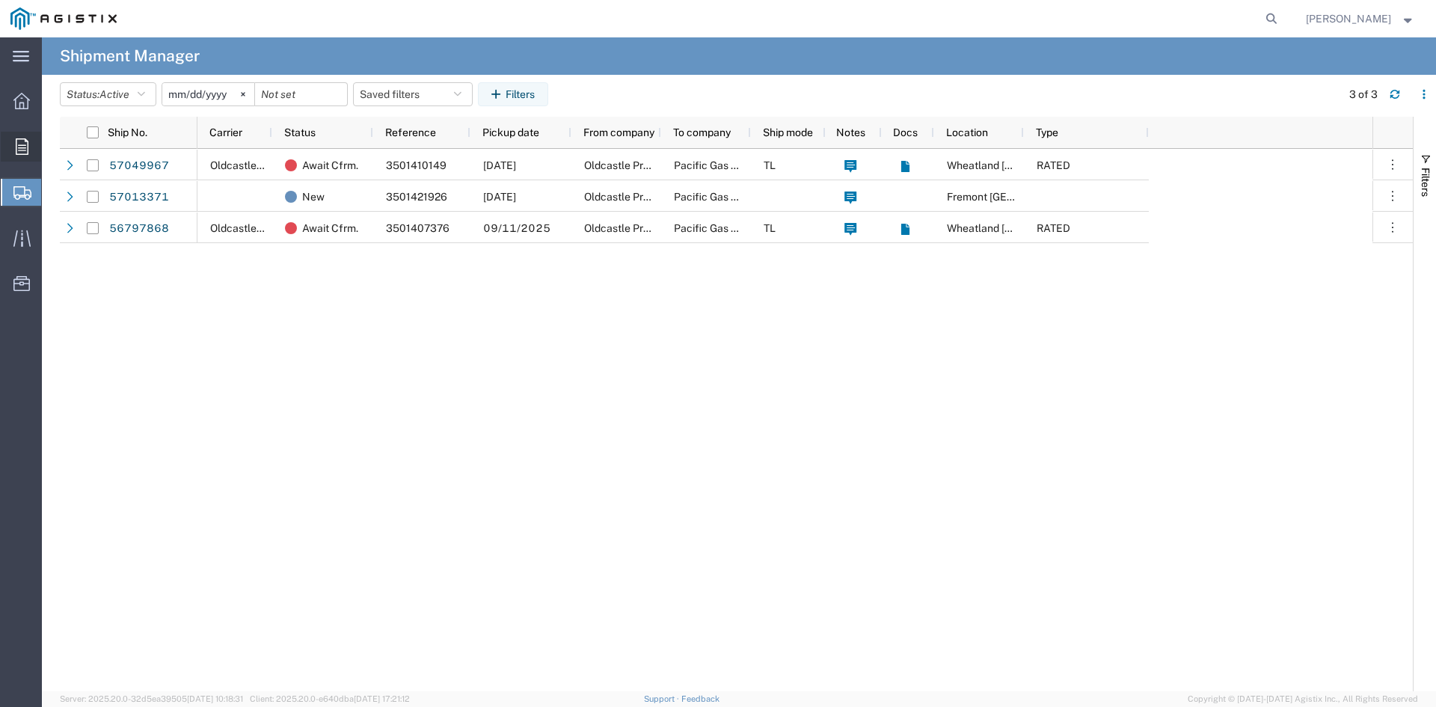
click at [22, 144] on icon at bounding box center [22, 146] width 13 height 16
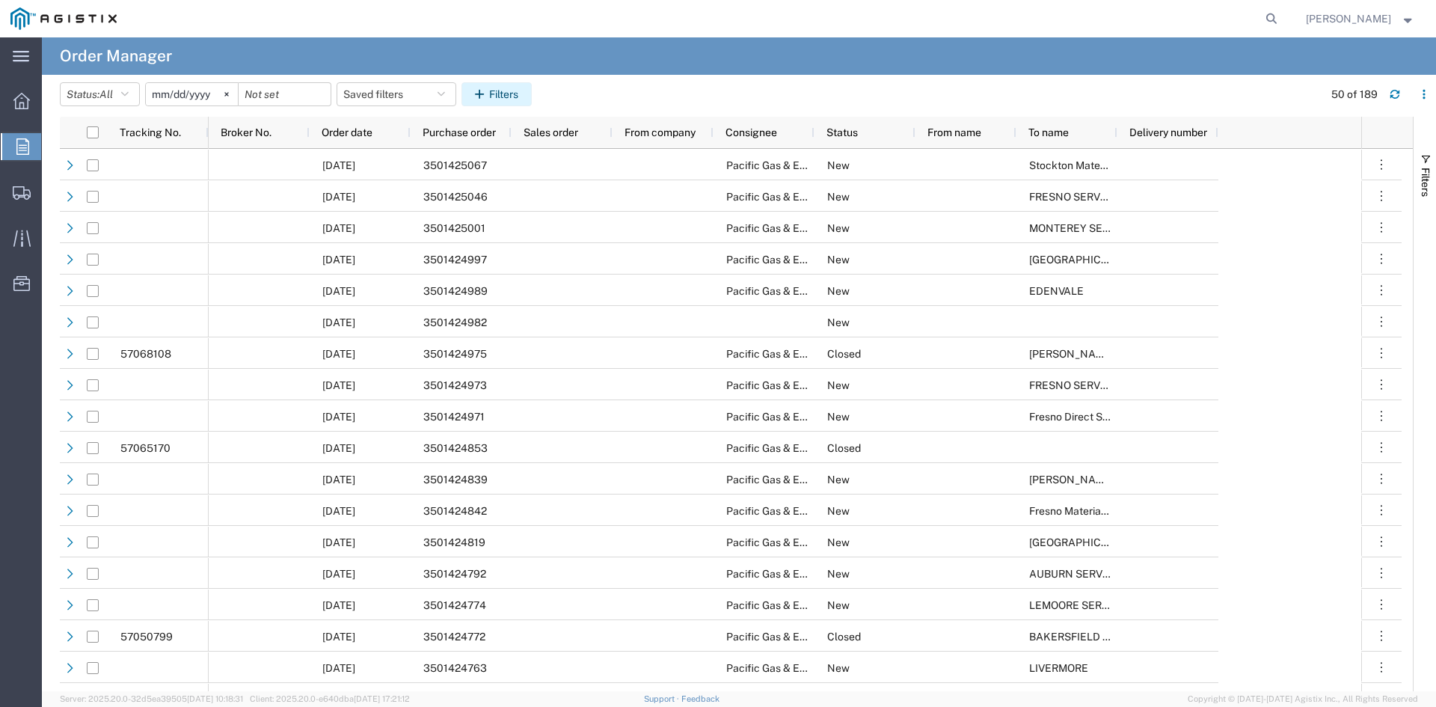
click at [521, 98] on button "Filters" at bounding box center [497, 94] width 70 height 24
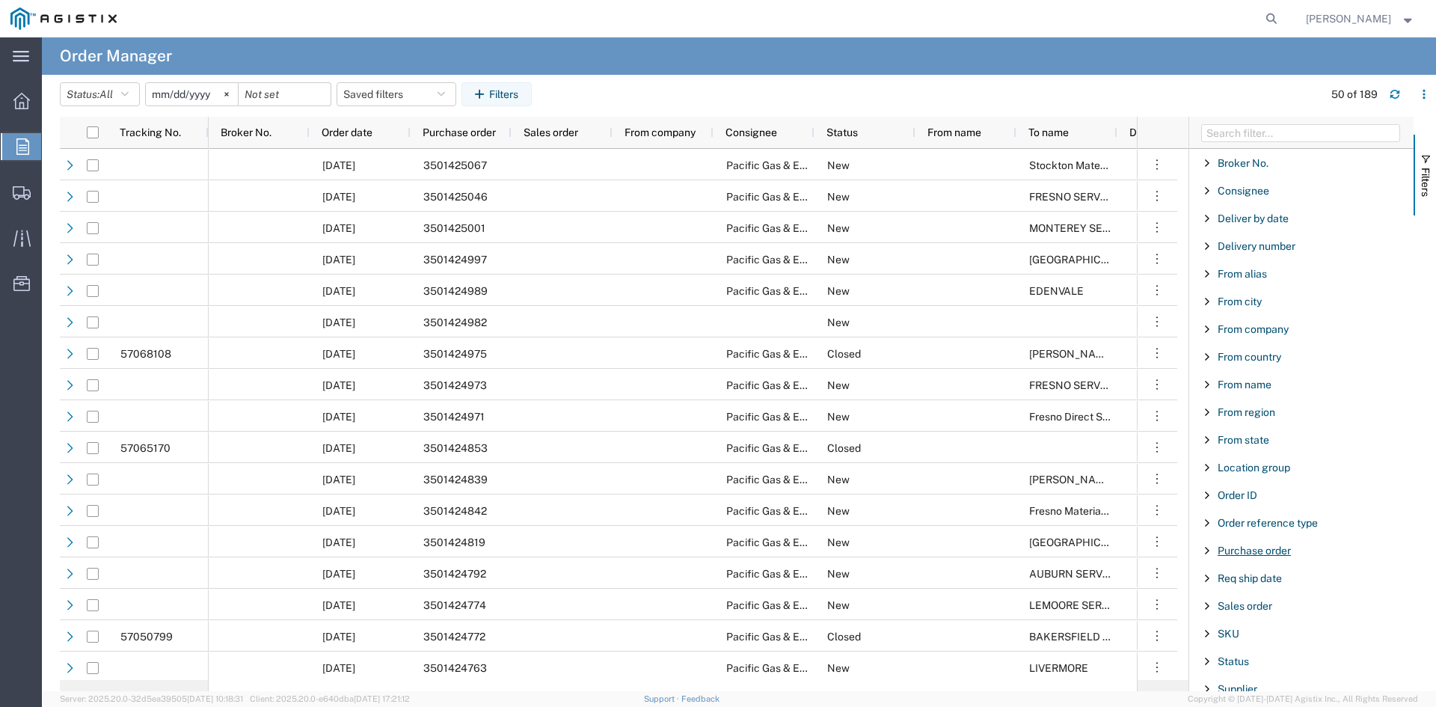
click at [1258, 548] on span "Purchase order" at bounding box center [1254, 551] width 73 height 12
click at [1251, 615] on input "Filter Value" at bounding box center [1307, 613] width 196 height 18
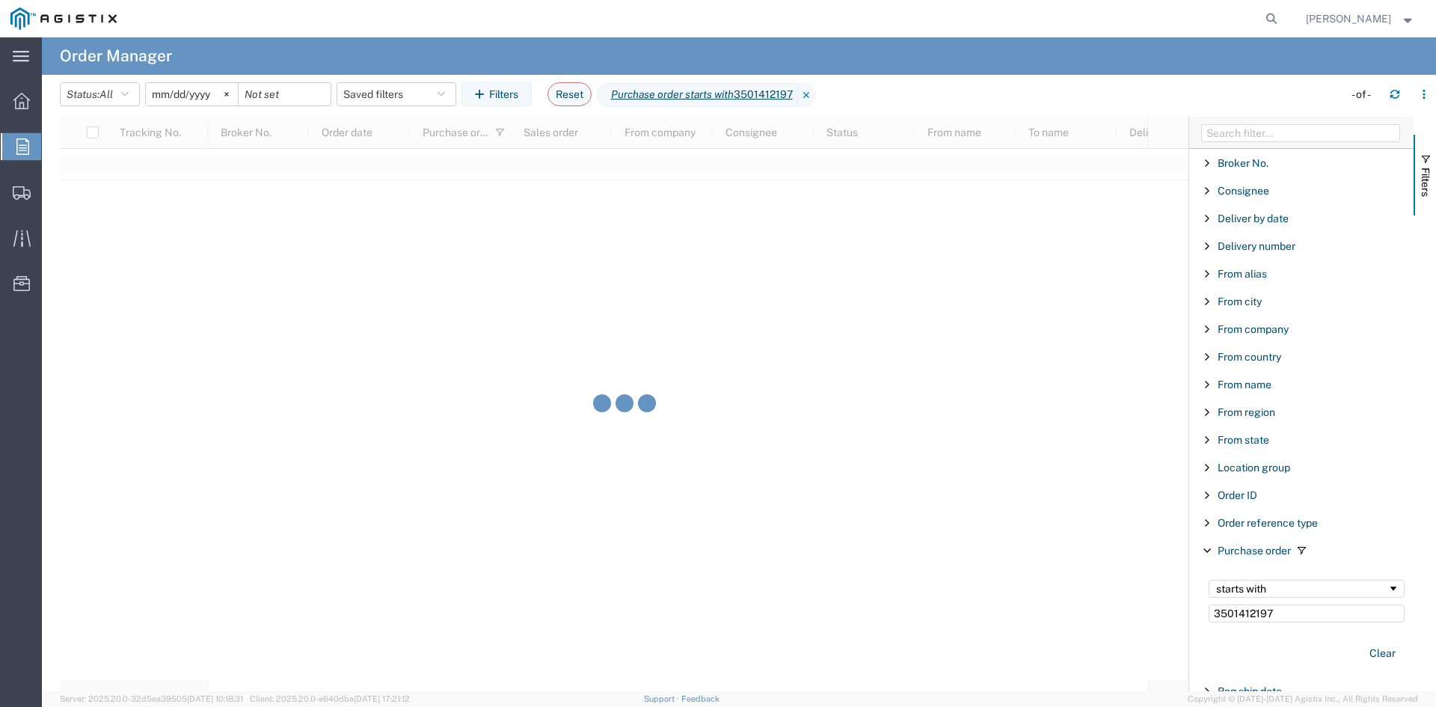
type input "3501412197"
click at [216, 93] on input "[DATE]" at bounding box center [192, 94] width 92 height 22
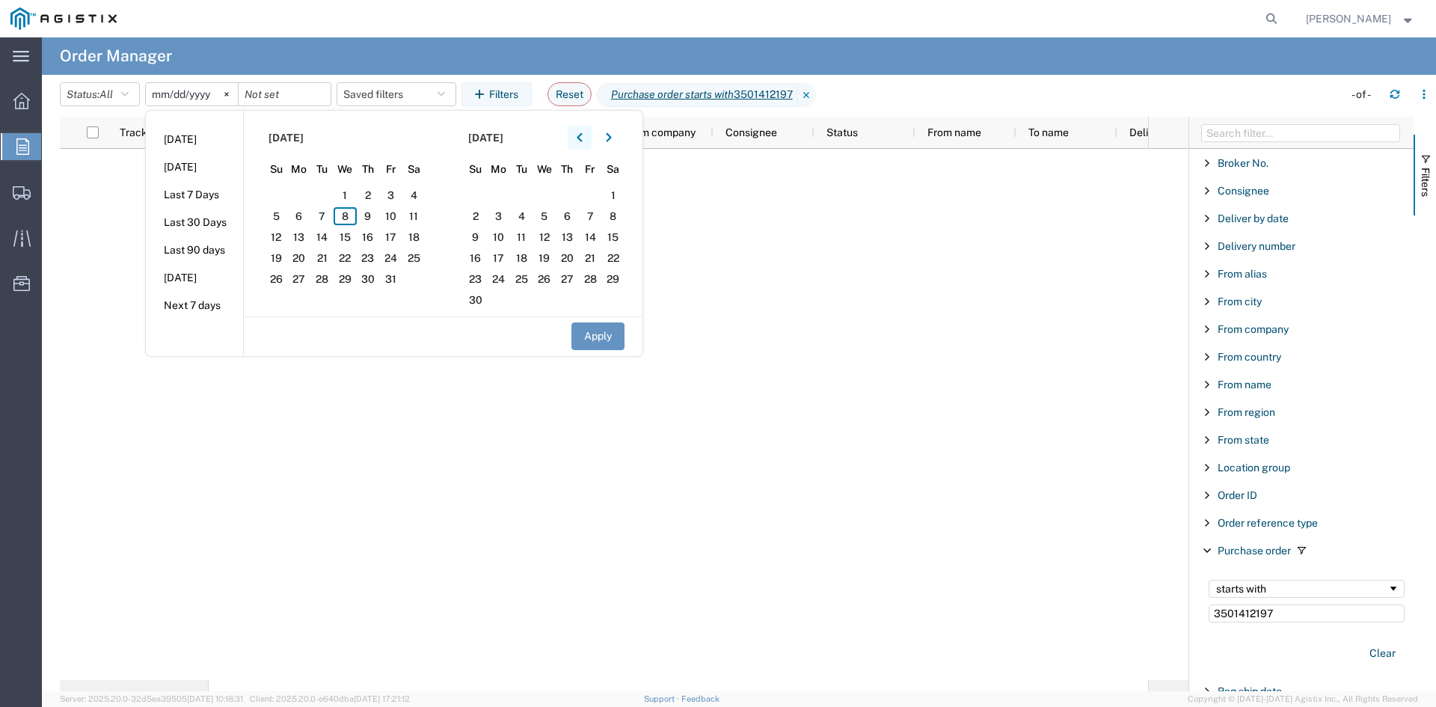
click at [590, 138] on button "button" at bounding box center [580, 138] width 24 height 24
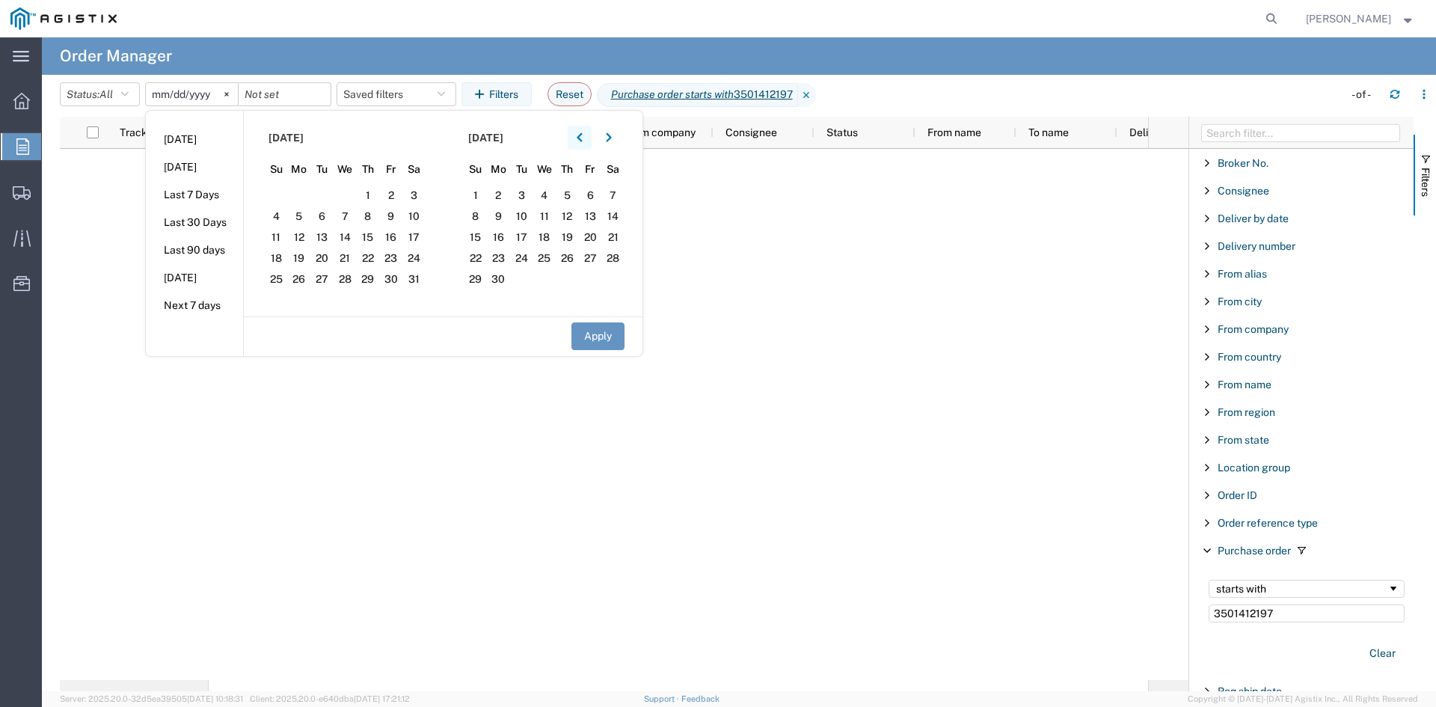
click at [590, 138] on button "button" at bounding box center [580, 138] width 24 height 24
click at [422, 204] on section "[DATE] Su Mo Tu We Th Fr Sa 30 31 1 2 3 4 5 6 7 8 9 10 11 12 13 14 15 16 17 18 …" at bounding box center [344, 214] width 200 height 206
click at [424, 220] on span "12" at bounding box center [413, 216] width 23 height 18
click at [615, 340] on button "Apply" at bounding box center [597, 336] width 53 height 28
type input "[DATE]"
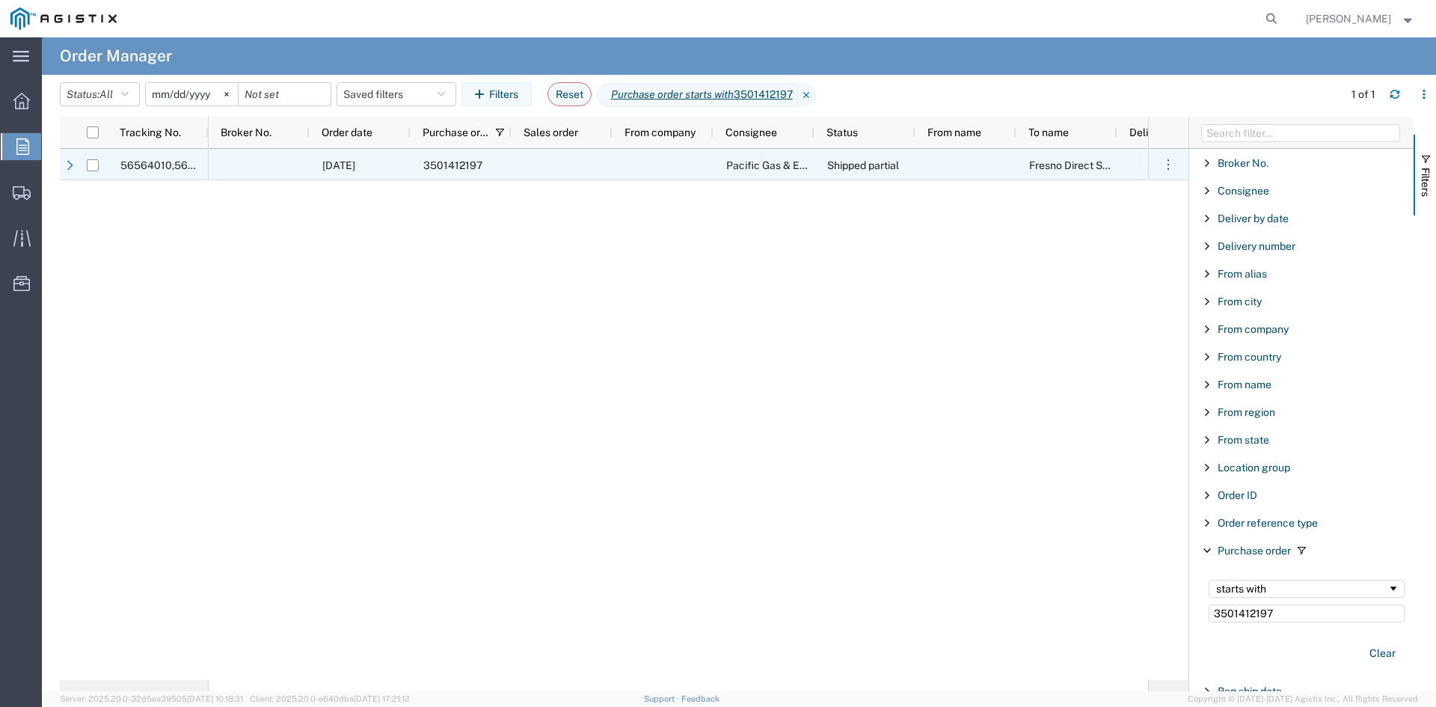
click at [91, 172] on div at bounding box center [93, 165] width 12 height 31
click at [94, 169] on input "Press Space to toggle row selection (unchecked)" at bounding box center [93, 165] width 12 height 12
checkbox input "true"
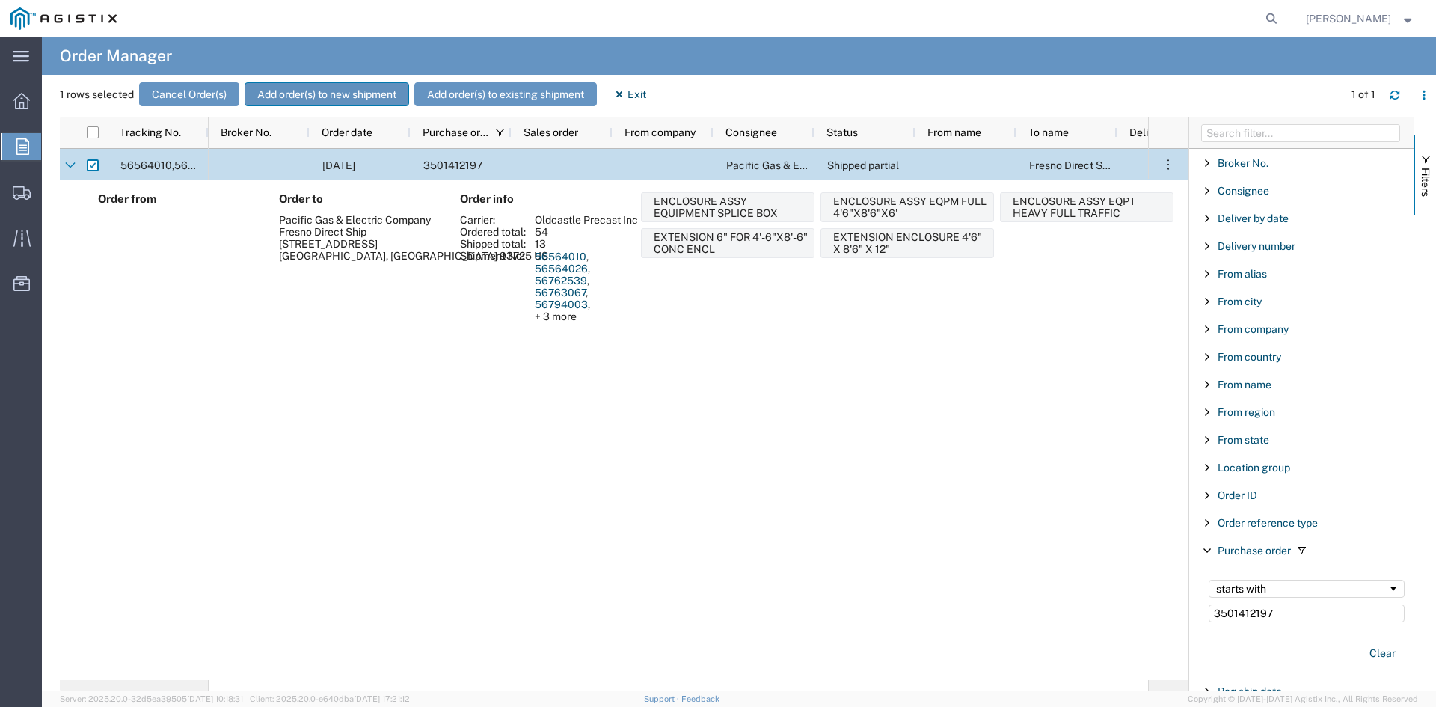
click at [356, 88] on button "Add order(s) to new shipment" at bounding box center [327, 94] width 165 height 24
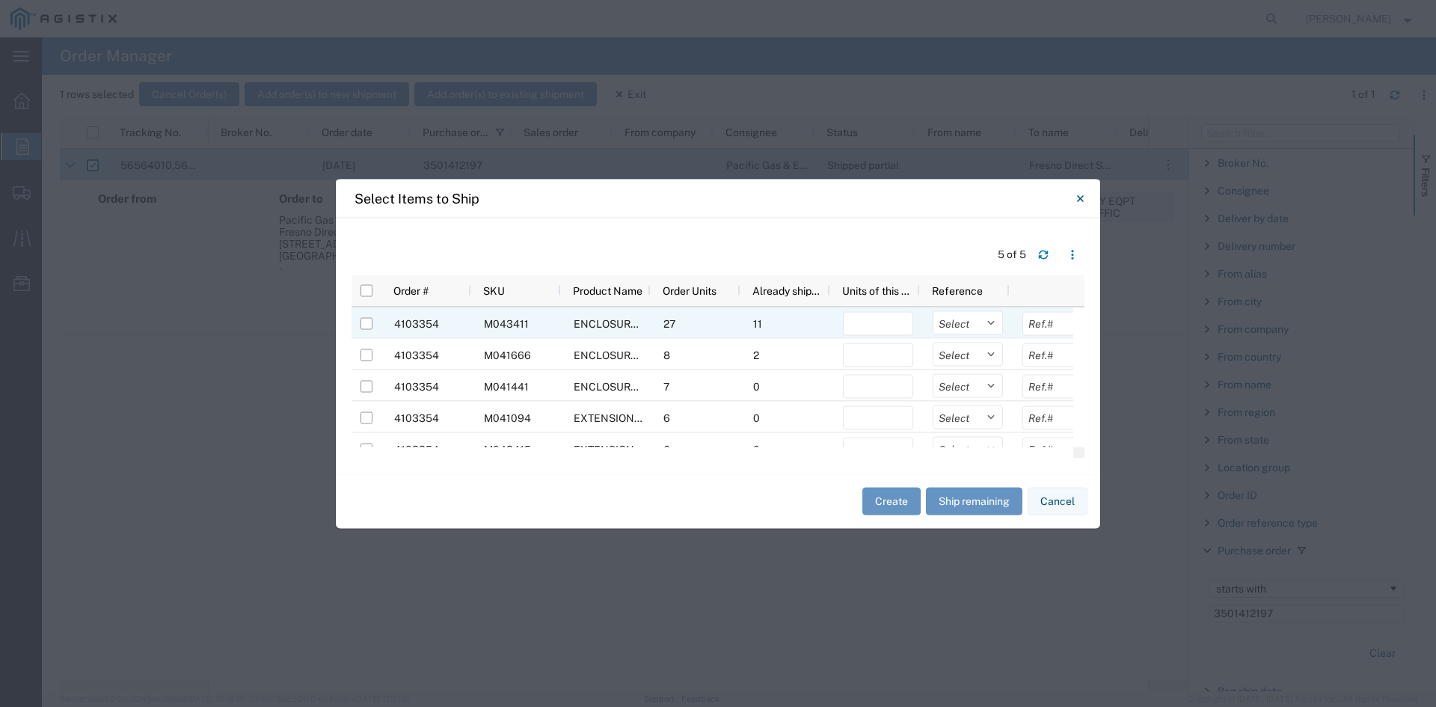
click at [369, 331] on div at bounding box center [367, 322] width 12 height 31
click at [369, 326] on input "Press Space to toggle row selection (unchecked)" at bounding box center [367, 323] width 12 height 12
checkbox input "true"
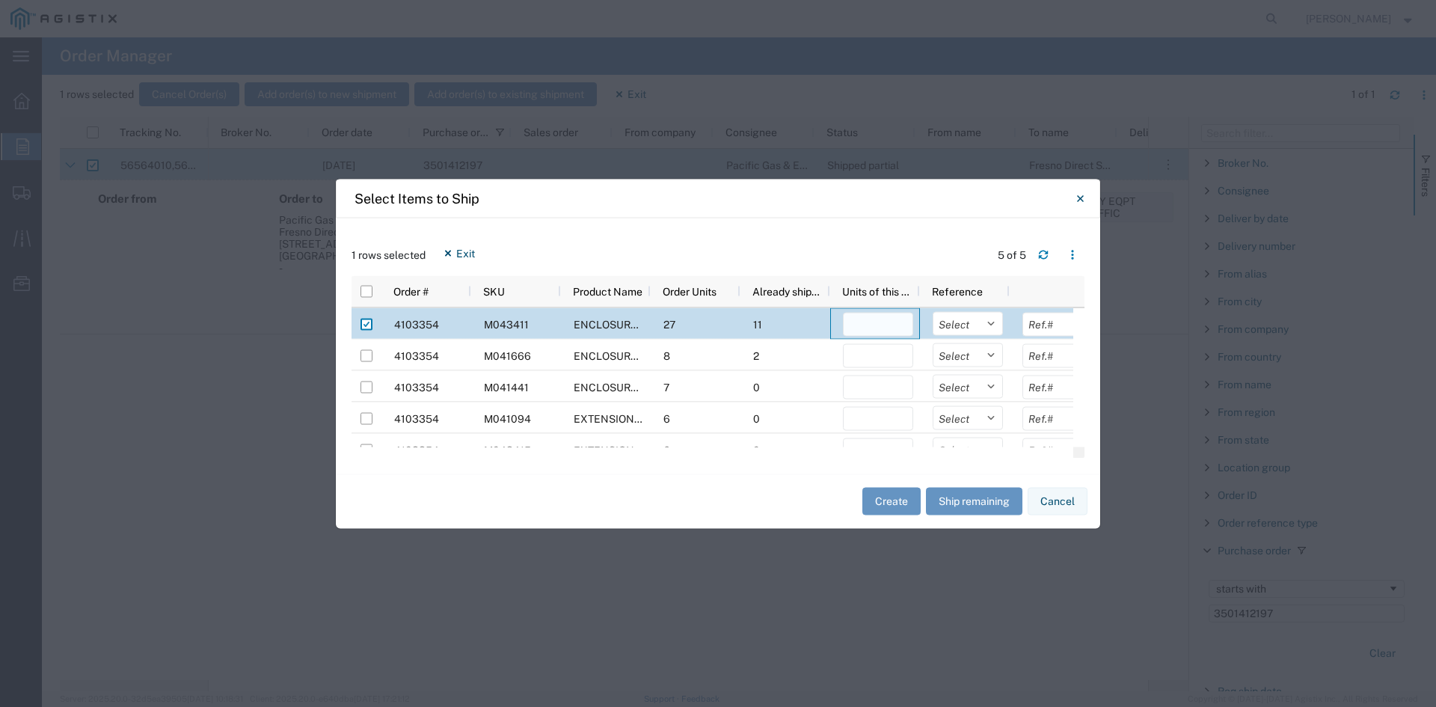
click at [886, 323] on input "number" at bounding box center [878, 324] width 70 height 24
type input "2"
click at [840, 243] on div "1 rows selected Exit 5 of 5" at bounding box center [718, 258] width 733 height 34
click at [897, 502] on button "Create" at bounding box center [891, 502] width 58 height 28
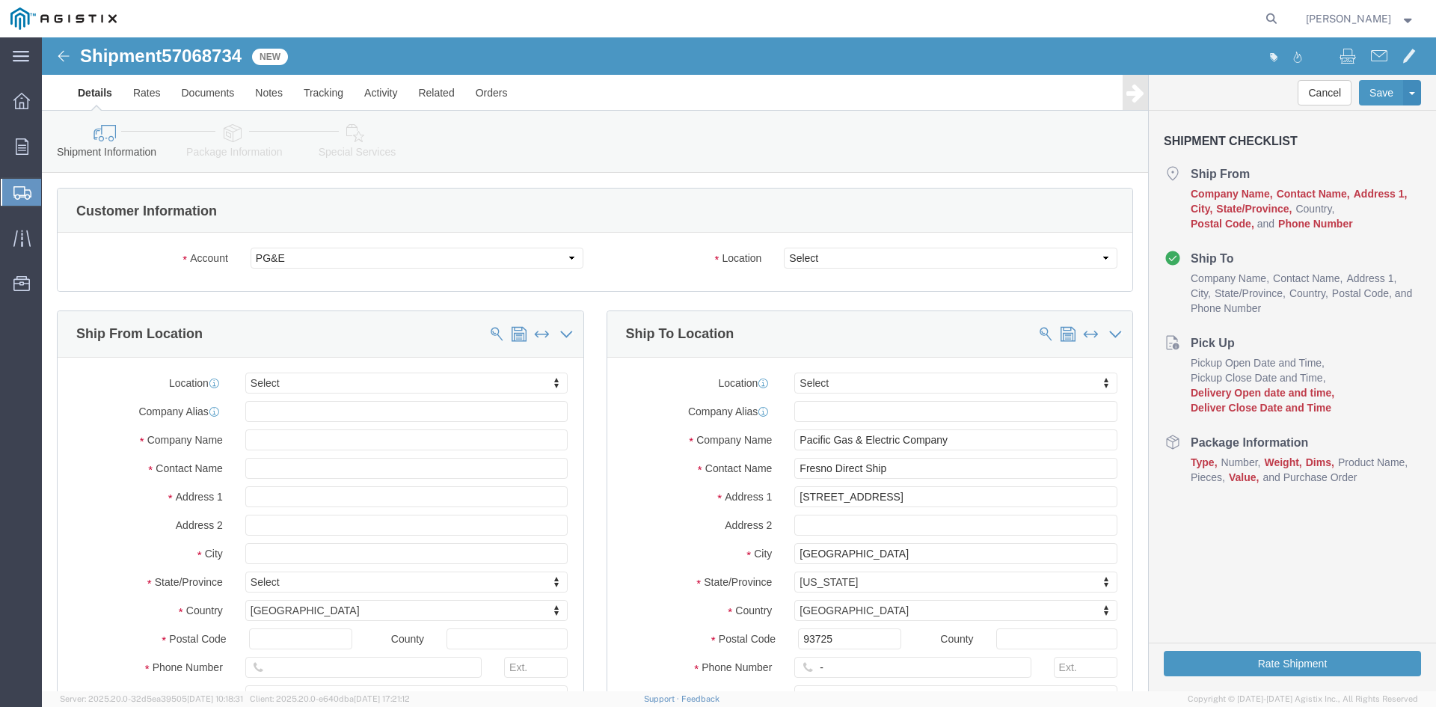
select select
click select "Select All Others [GEOGRAPHIC_DATA] [GEOGRAPHIC_DATA] [GEOGRAPHIC_DATA] [GEOGRA…"
select select "23082"
click select "Select All Others [GEOGRAPHIC_DATA] [GEOGRAPHIC_DATA] [GEOGRAPHIC_DATA] [GEOGRA…"
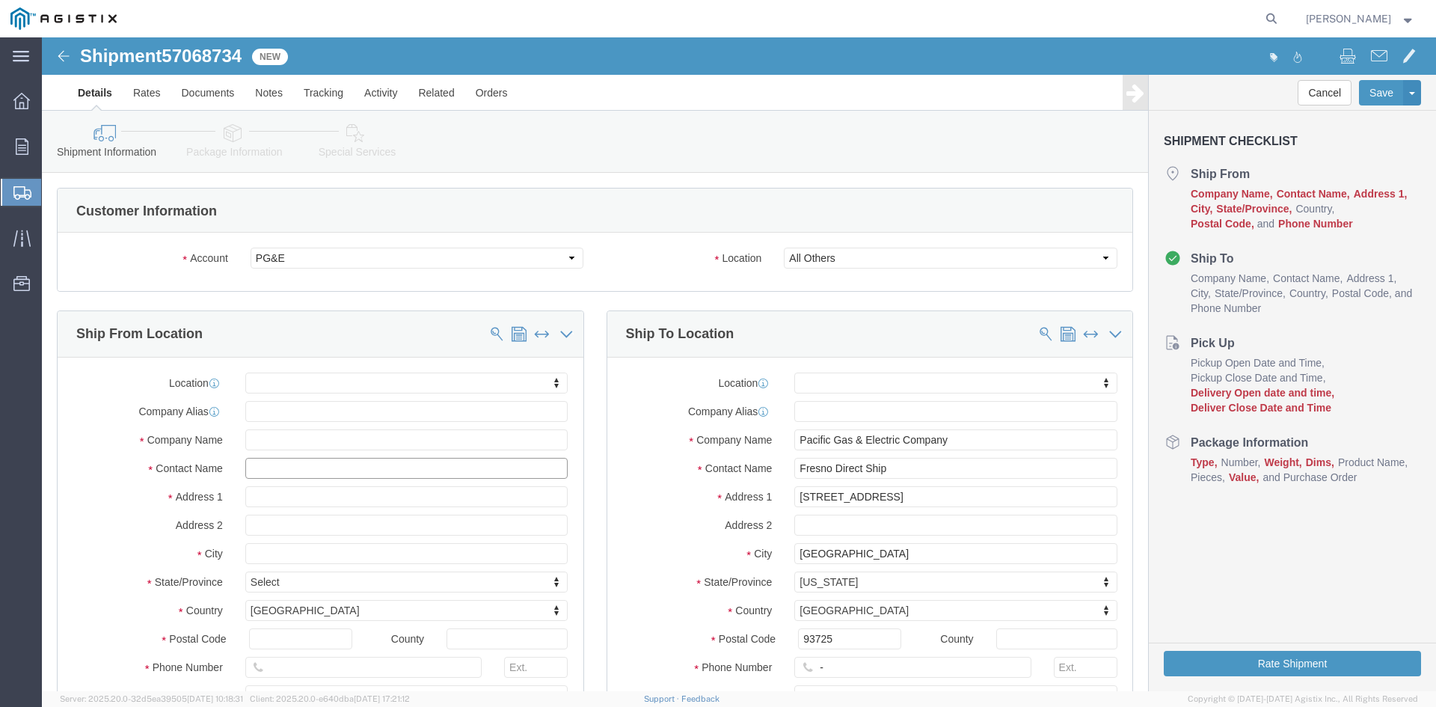
click input "text"
type input "[PERSON_NAME]"
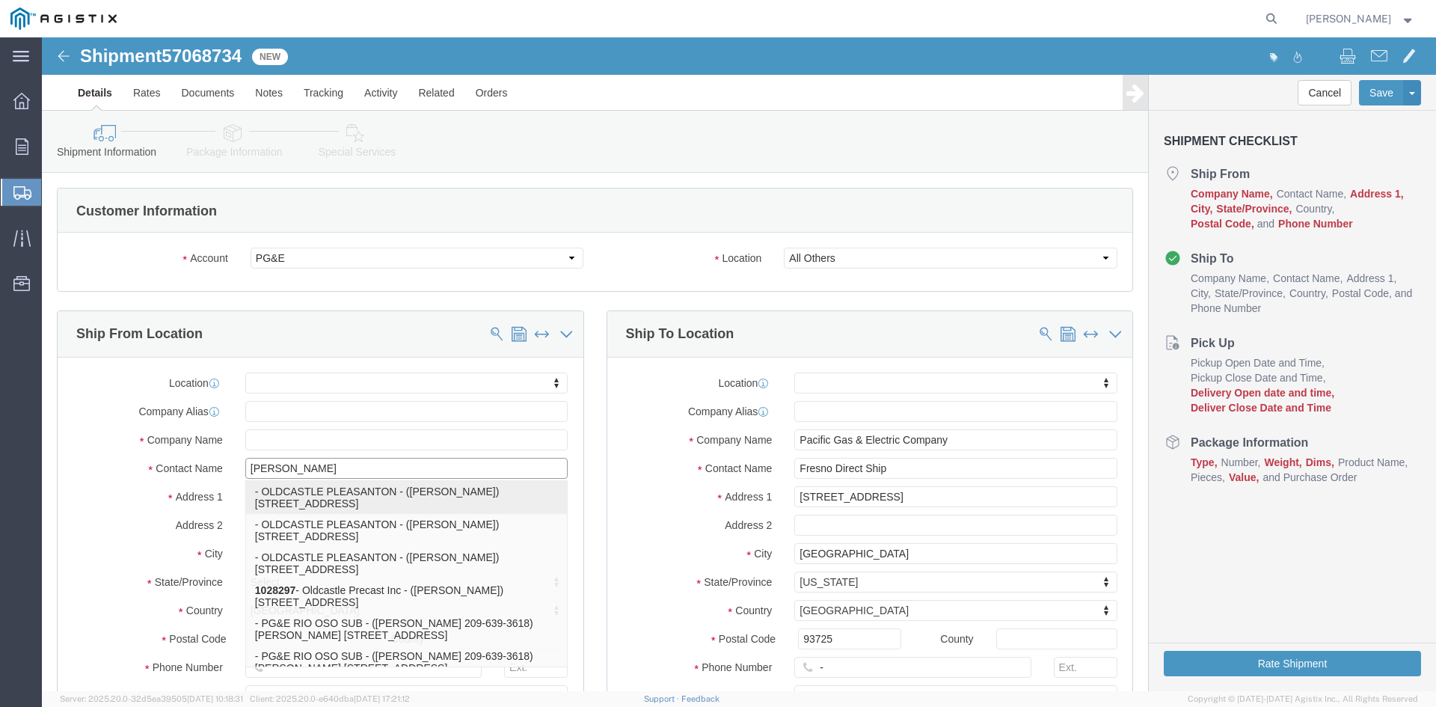
click p "- OLDCASTLE PLEASANTON - ([PERSON_NAME]) [STREET_ADDRESS]"
select select "CA"
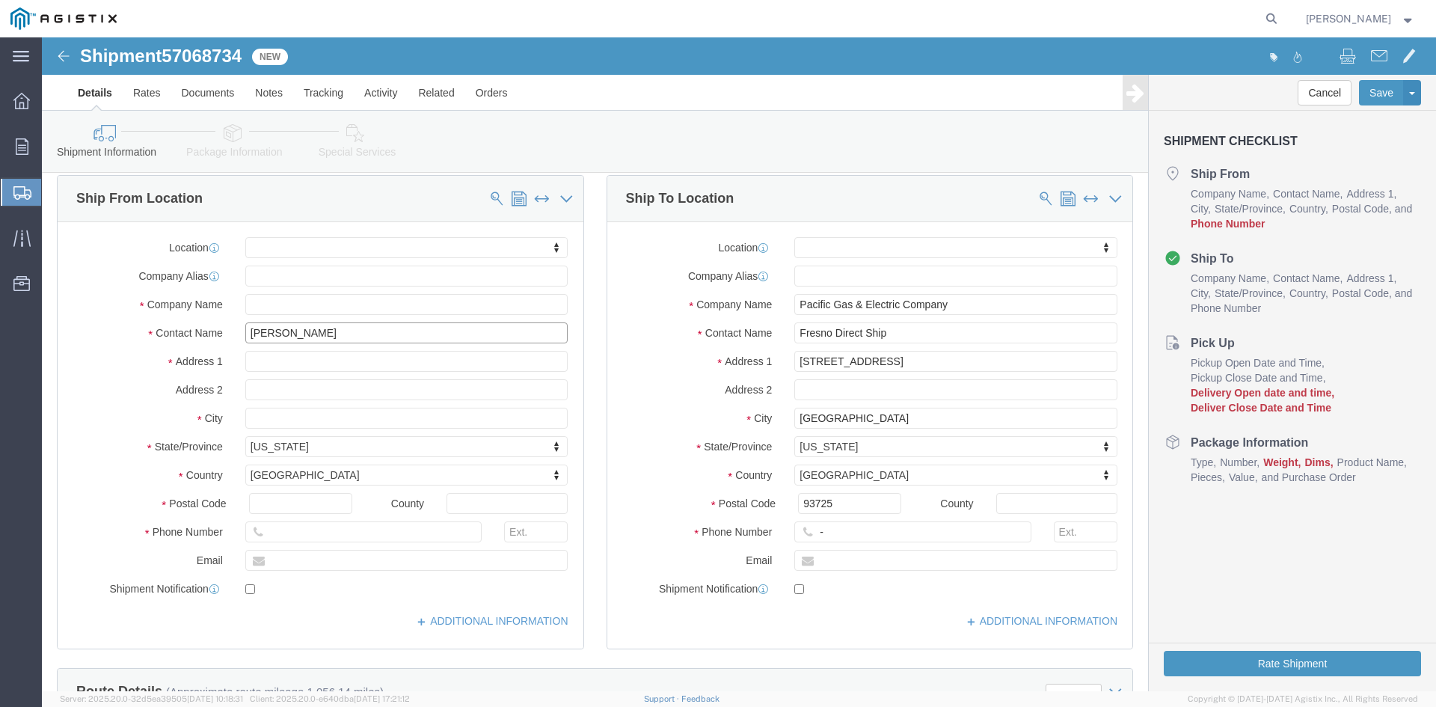
scroll to position [150, 0]
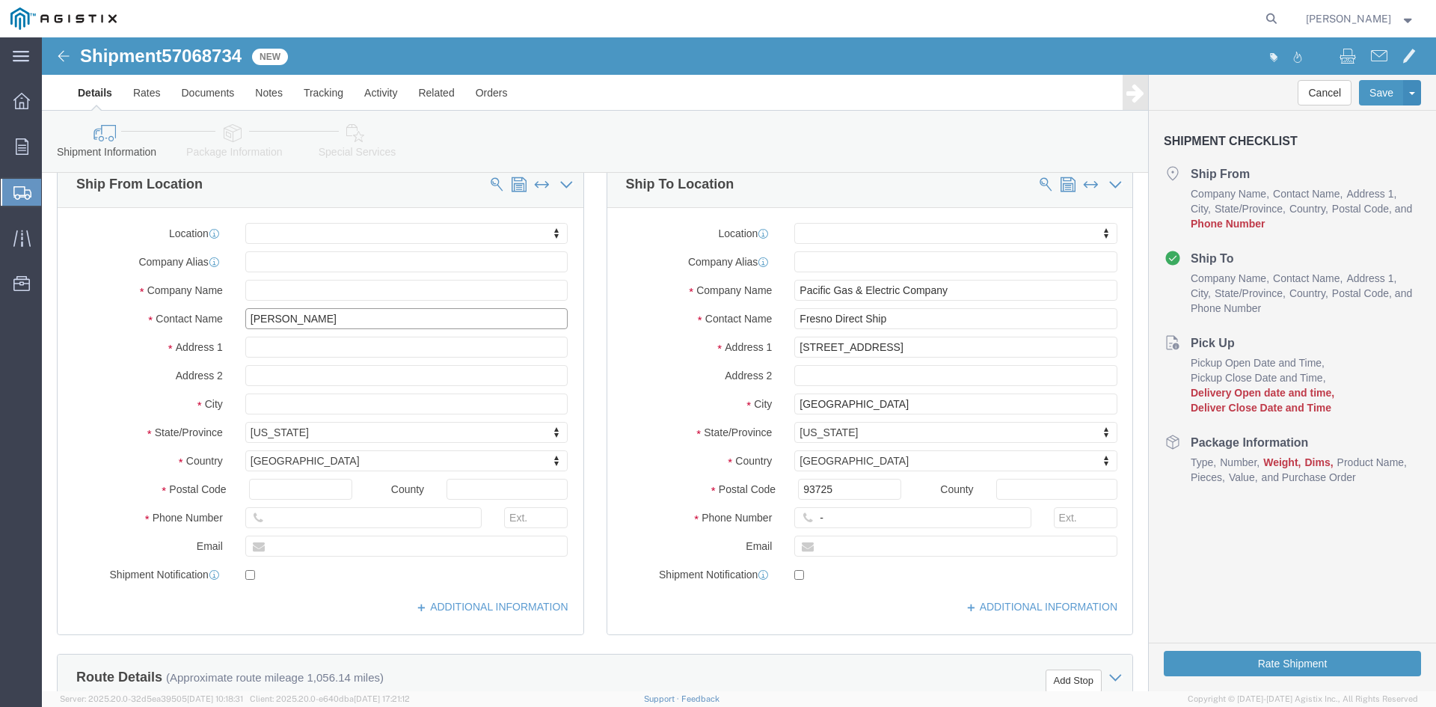
type input "[PERSON_NAME]"
click input "text"
type input "[PHONE_NUMBER]"
click div "Ship To Location Location My Profile Location (OBSOLETE) [GEOGRAPHIC_DATA] SC -…"
drag, startPoint x: 801, startPoint y: 482, endPoint x: 729, endPoint y: 479, distance: 72.6
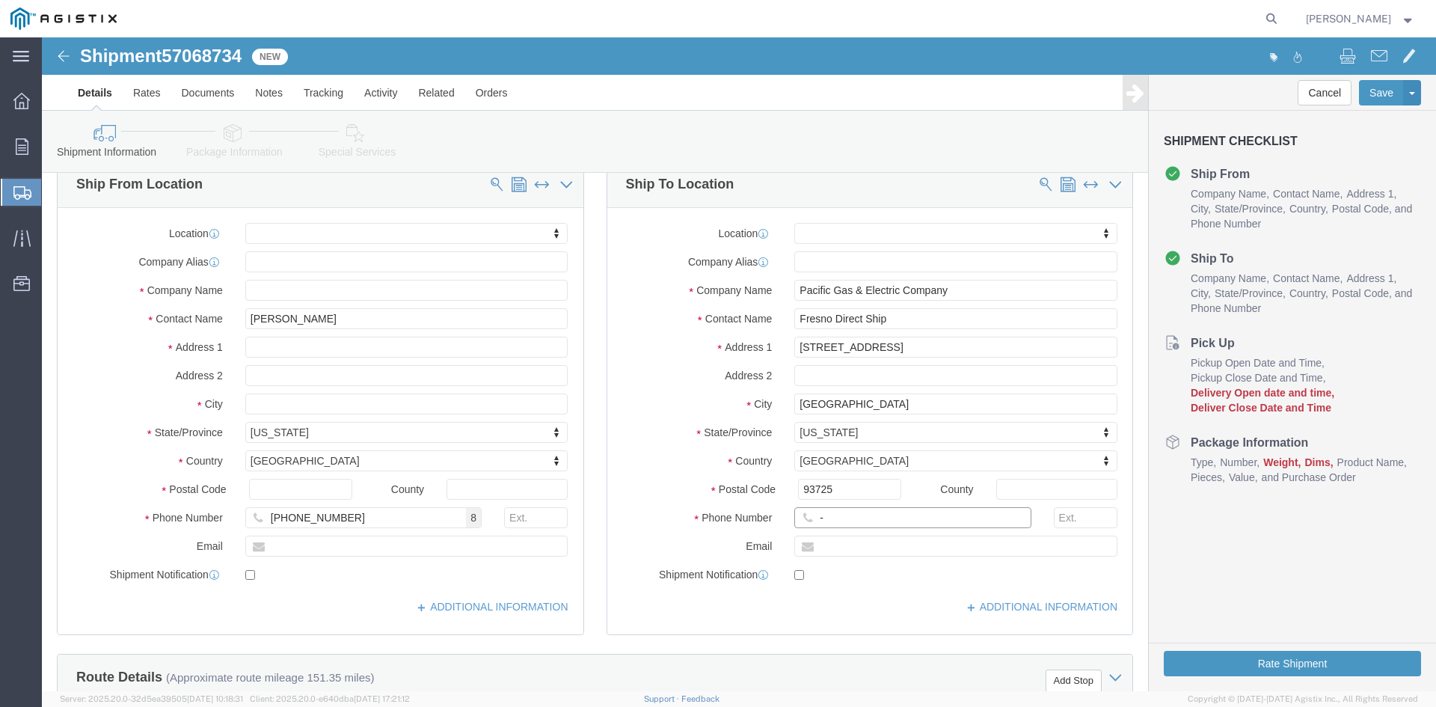
click div "Phone Number -"
click input "text"
type input "[PHONE_NUMBER]"
drag, startPoint x: 907, startPoint y: 303, endPoint x: 598, endPoint y: 320, distance: 309.4
click div "Location My Profile Location (OBSOLETE) [PERSON_NAME] SC - GC TRAILER (OBSOLETE…"
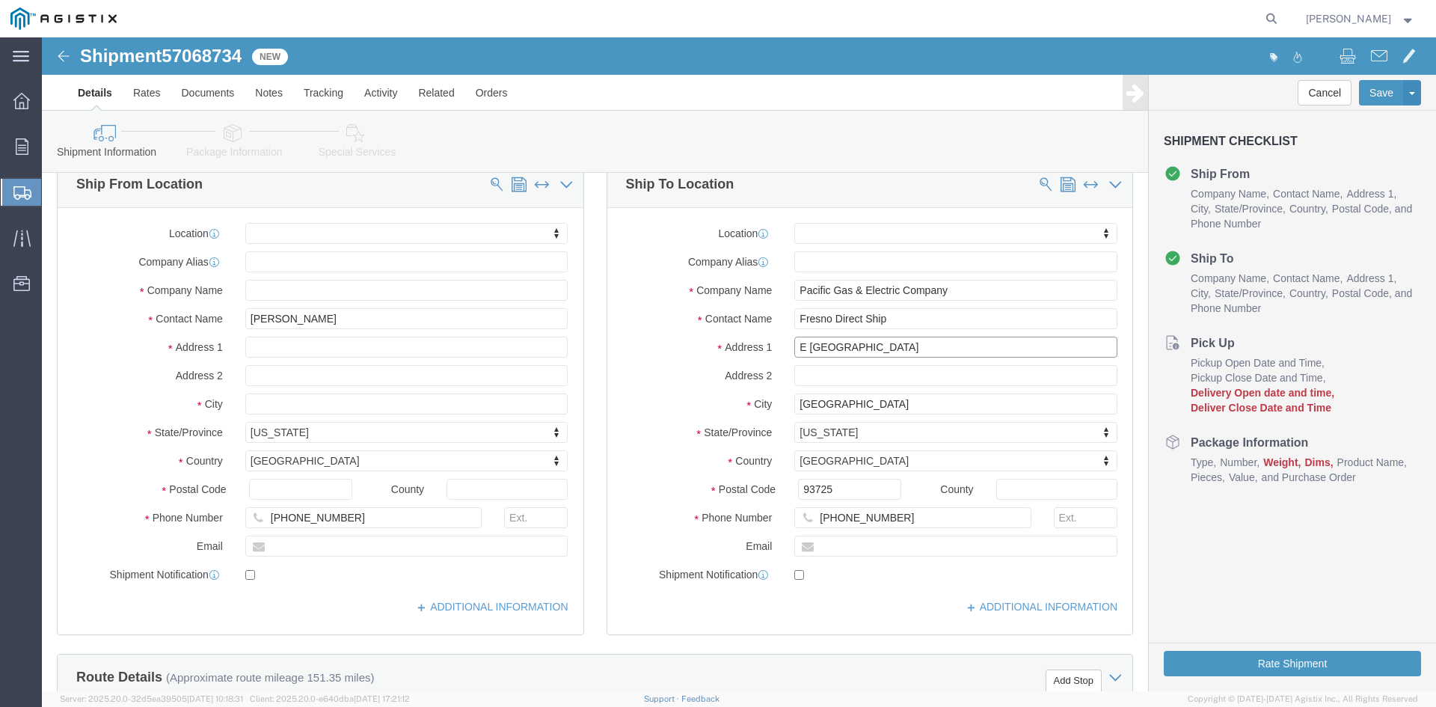
type input "E [GEOGRAPHIC_DATA]"
click label "Address 2"
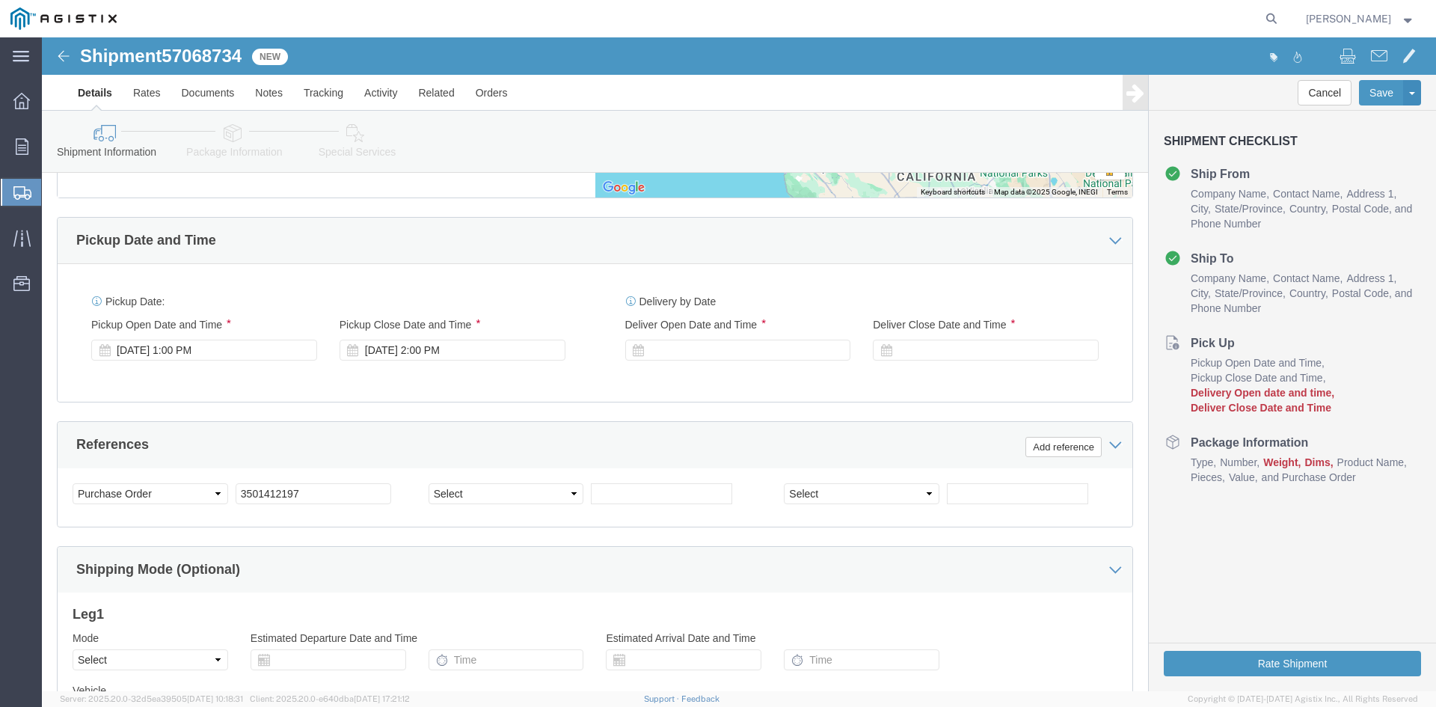
scroll to position [823, 0]
click div "[DATE] 1:00 PM"
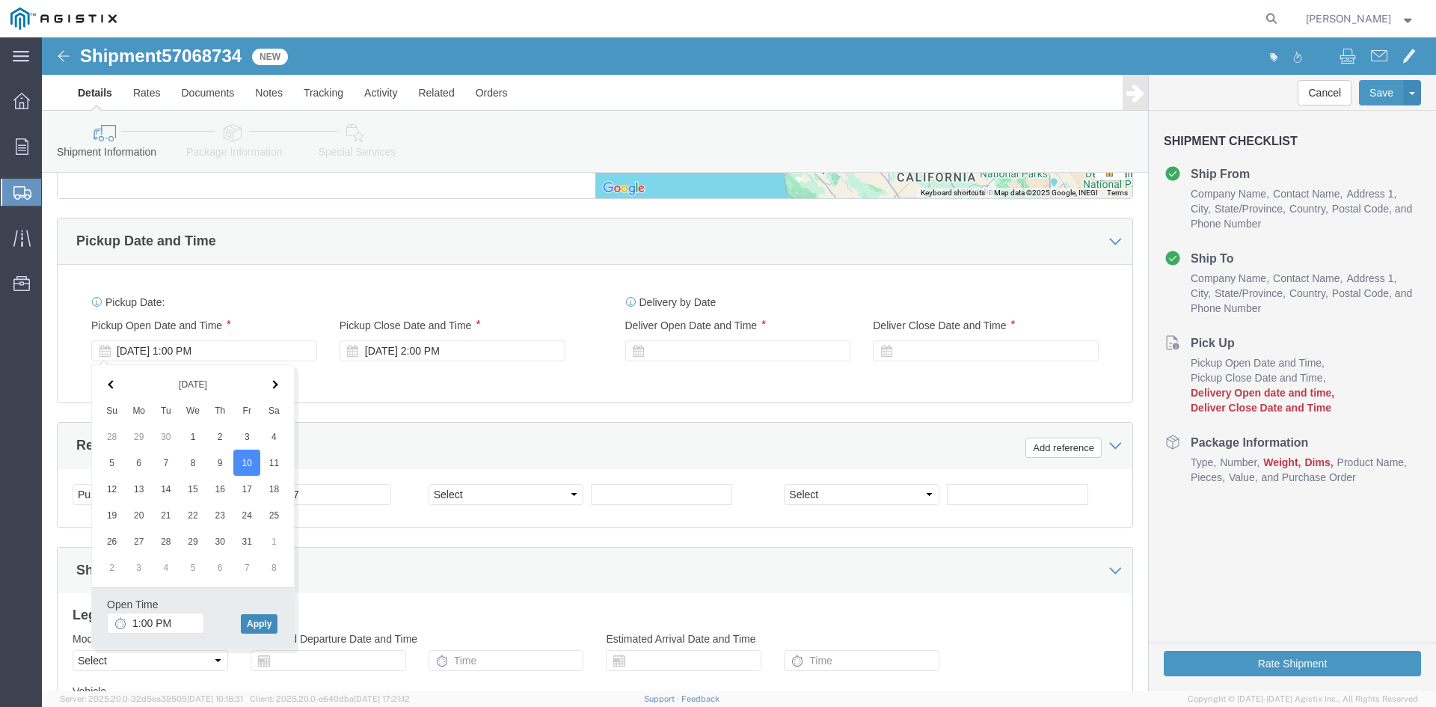
click button "Apply"
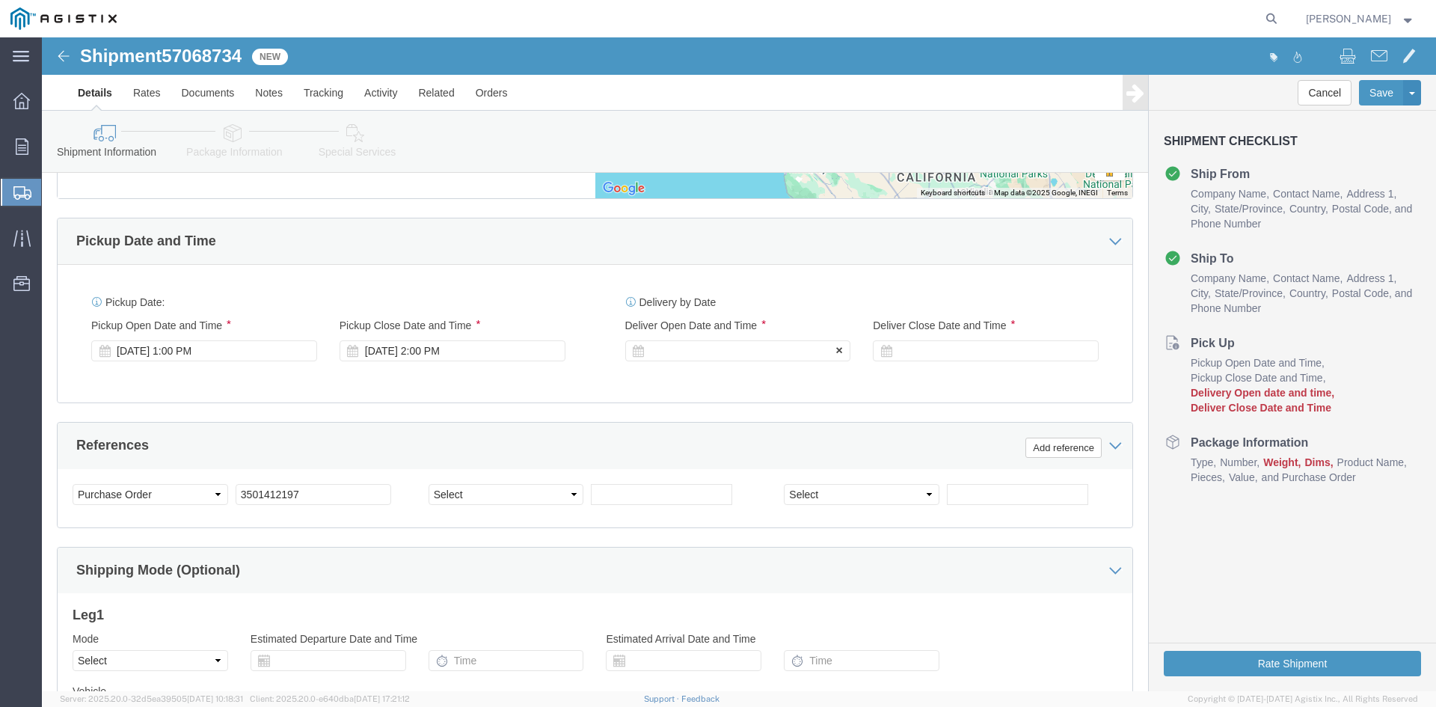
click div
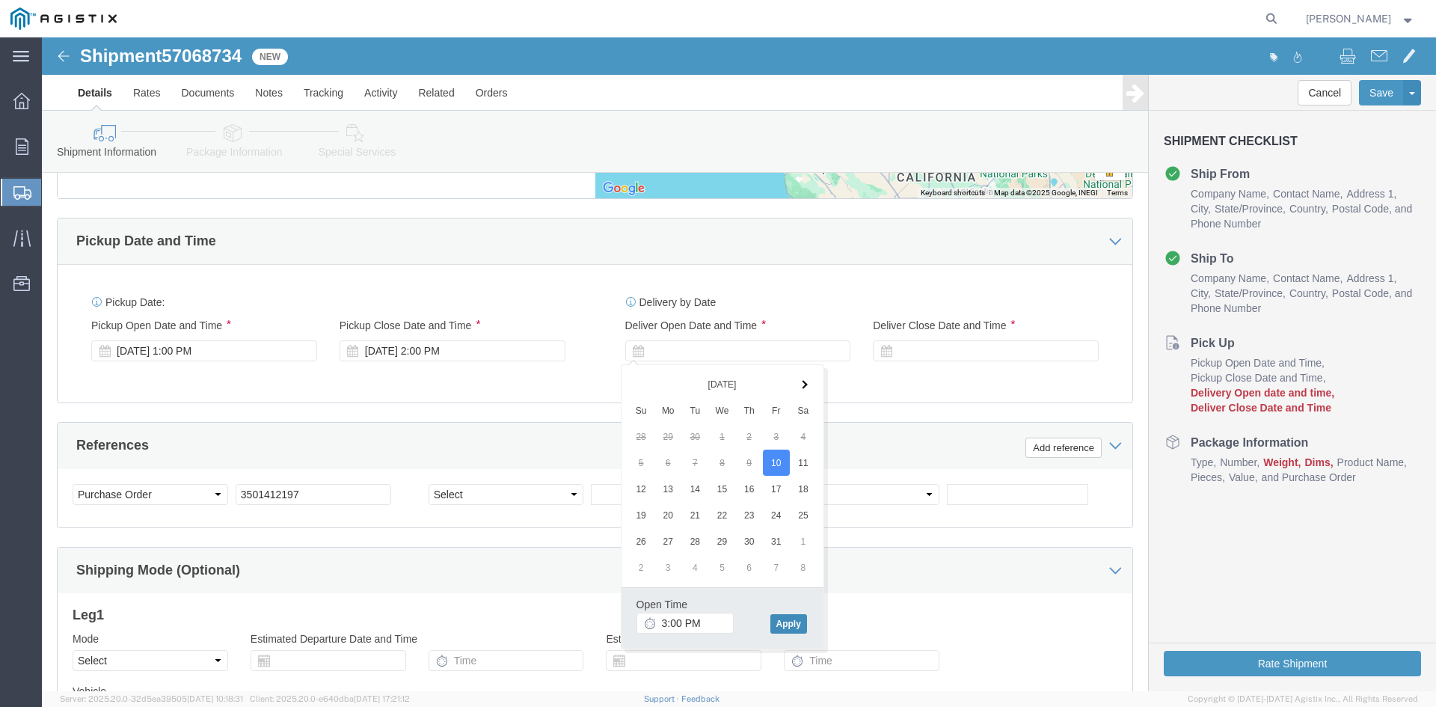
click button "Apply"
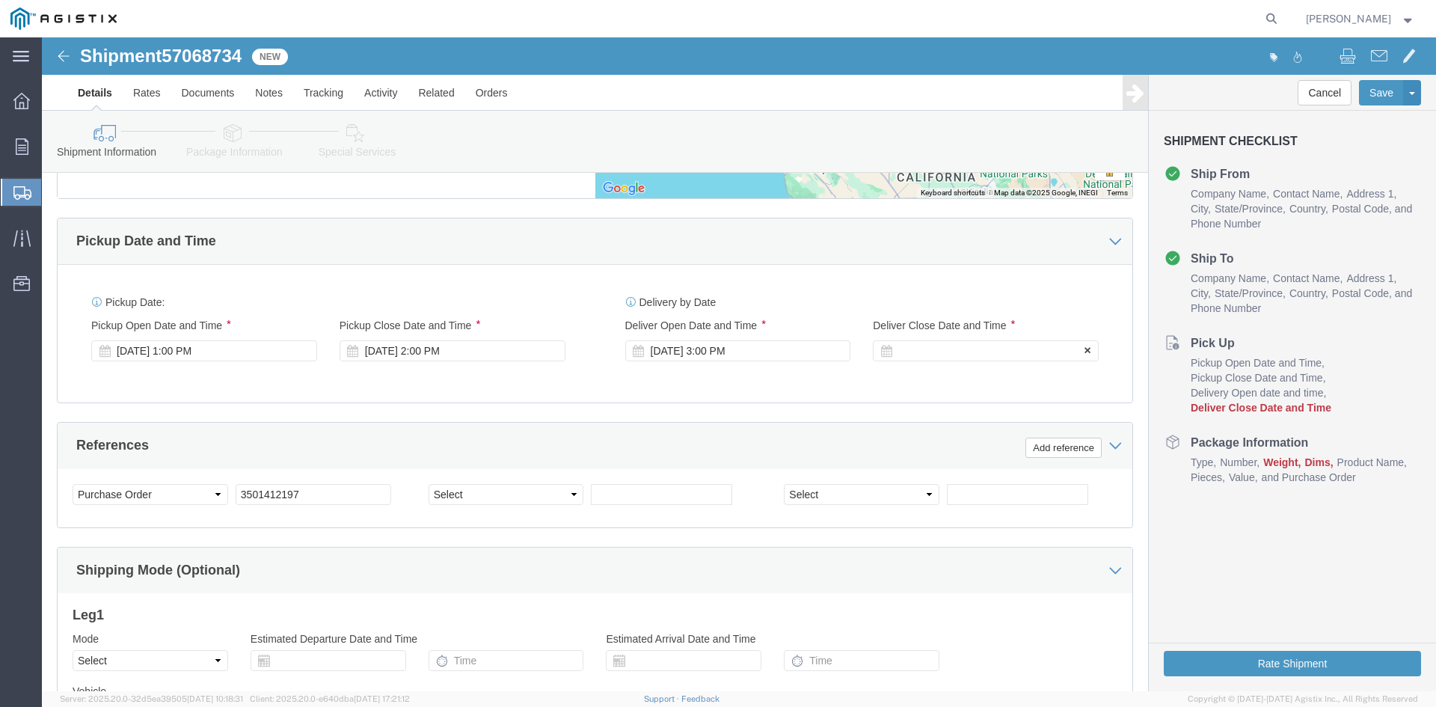
click div "Deliver Close Date Deliver Close Time Deliver Close Date and Time"
click div
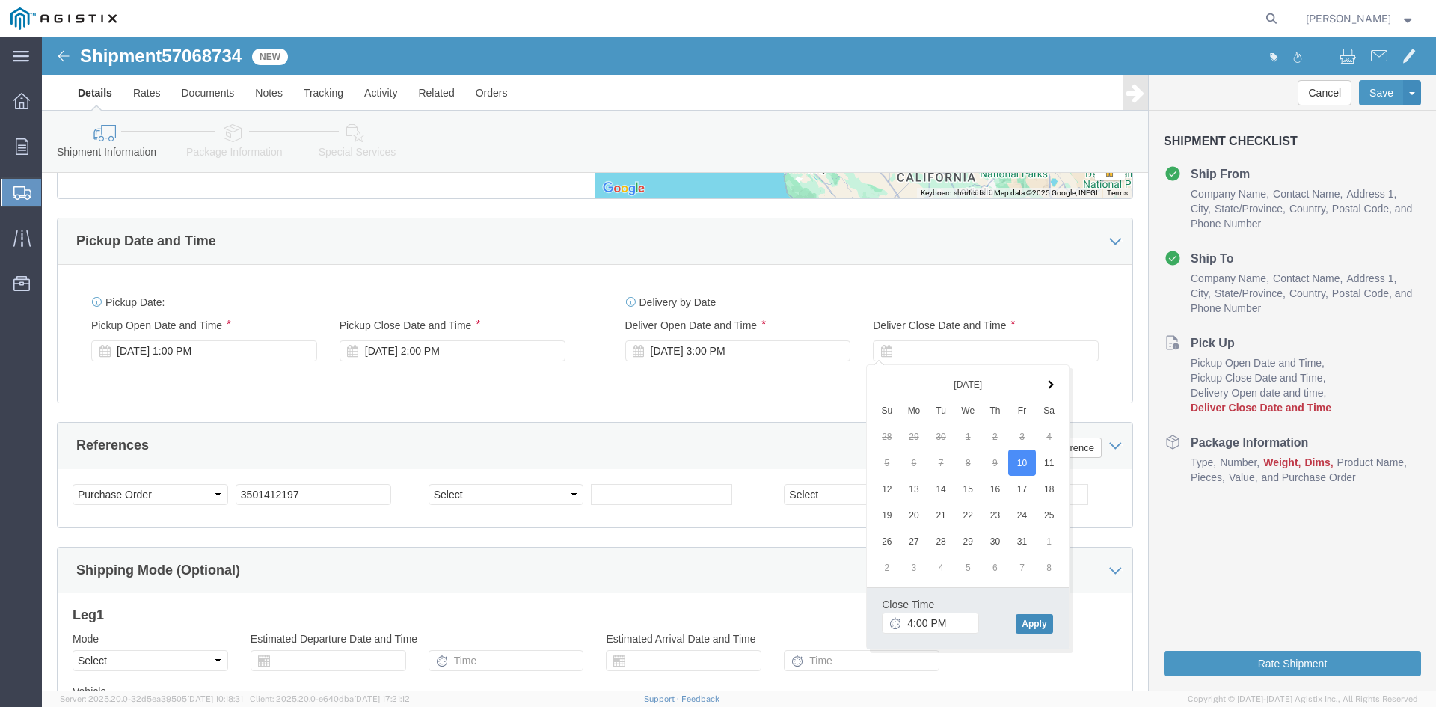
click button "Apply"
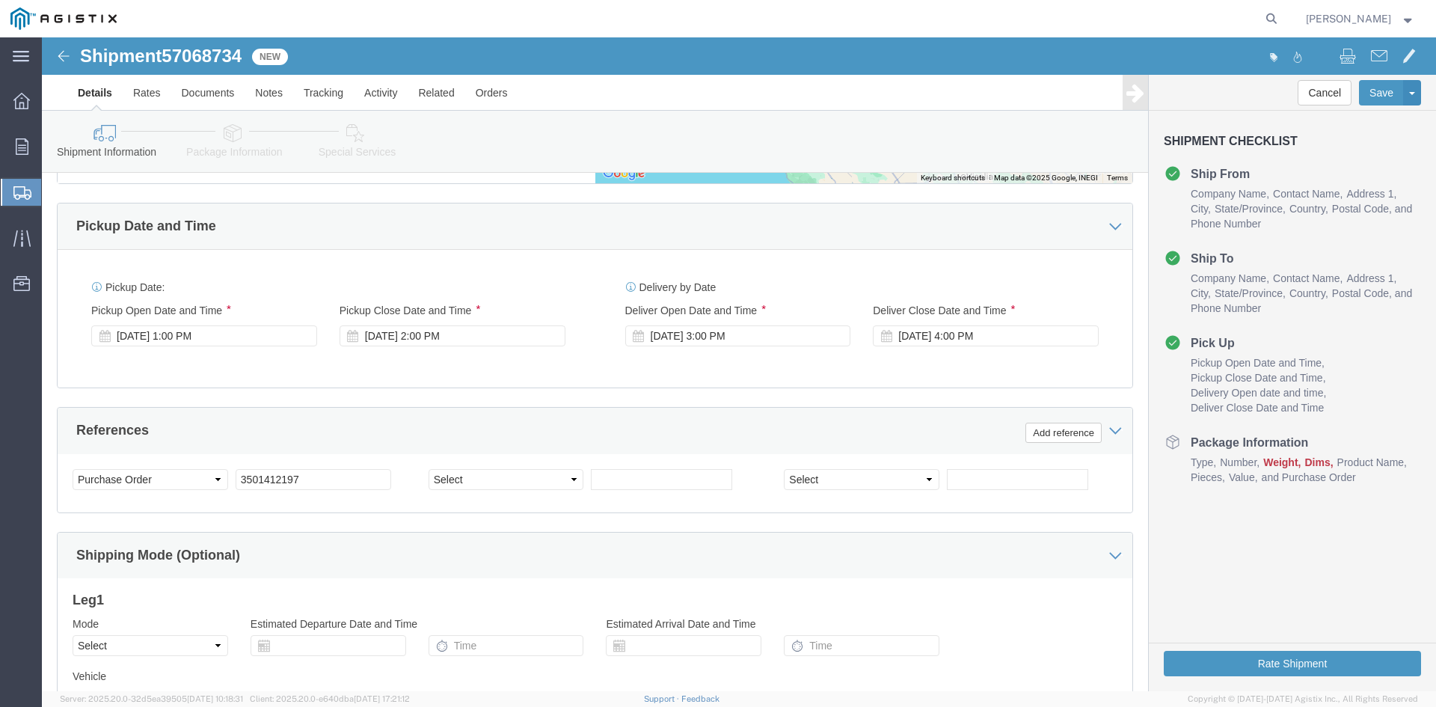
scroll to position [990, 0]
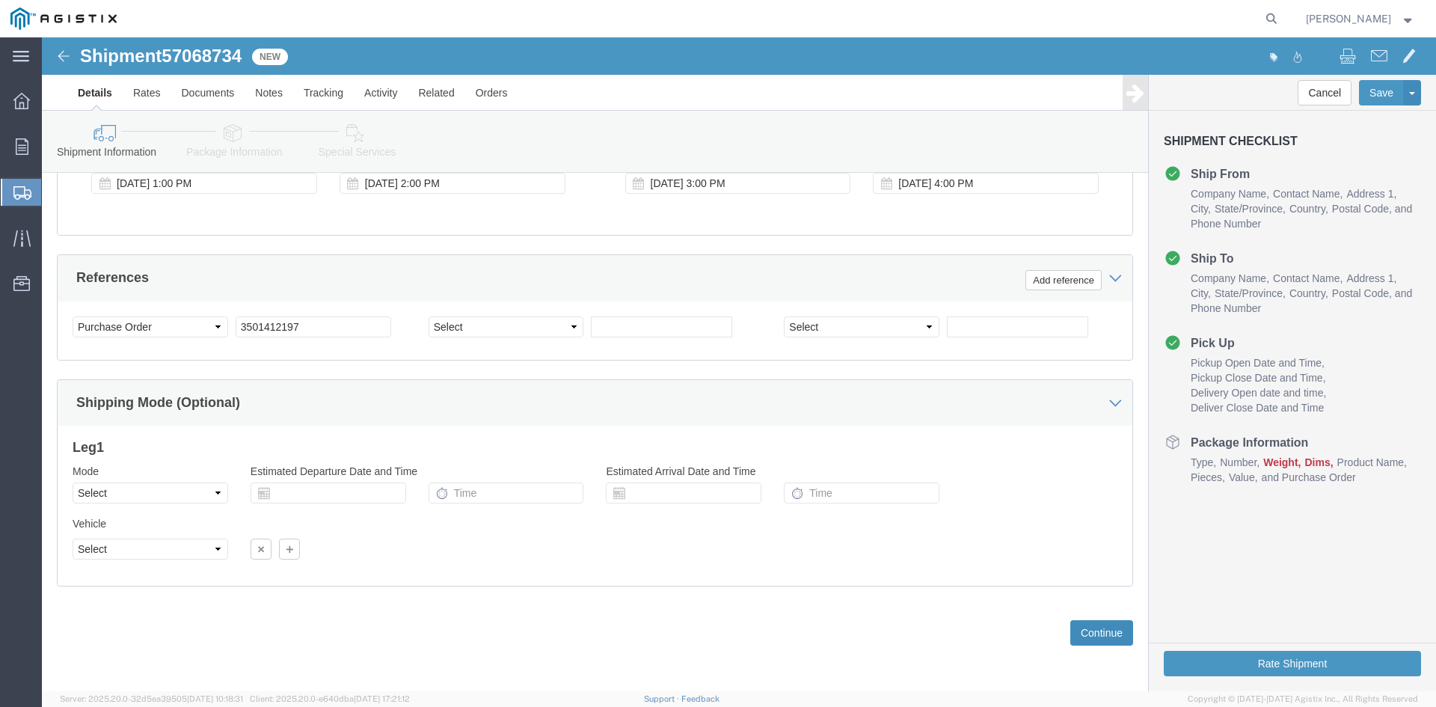
click button "Continue"
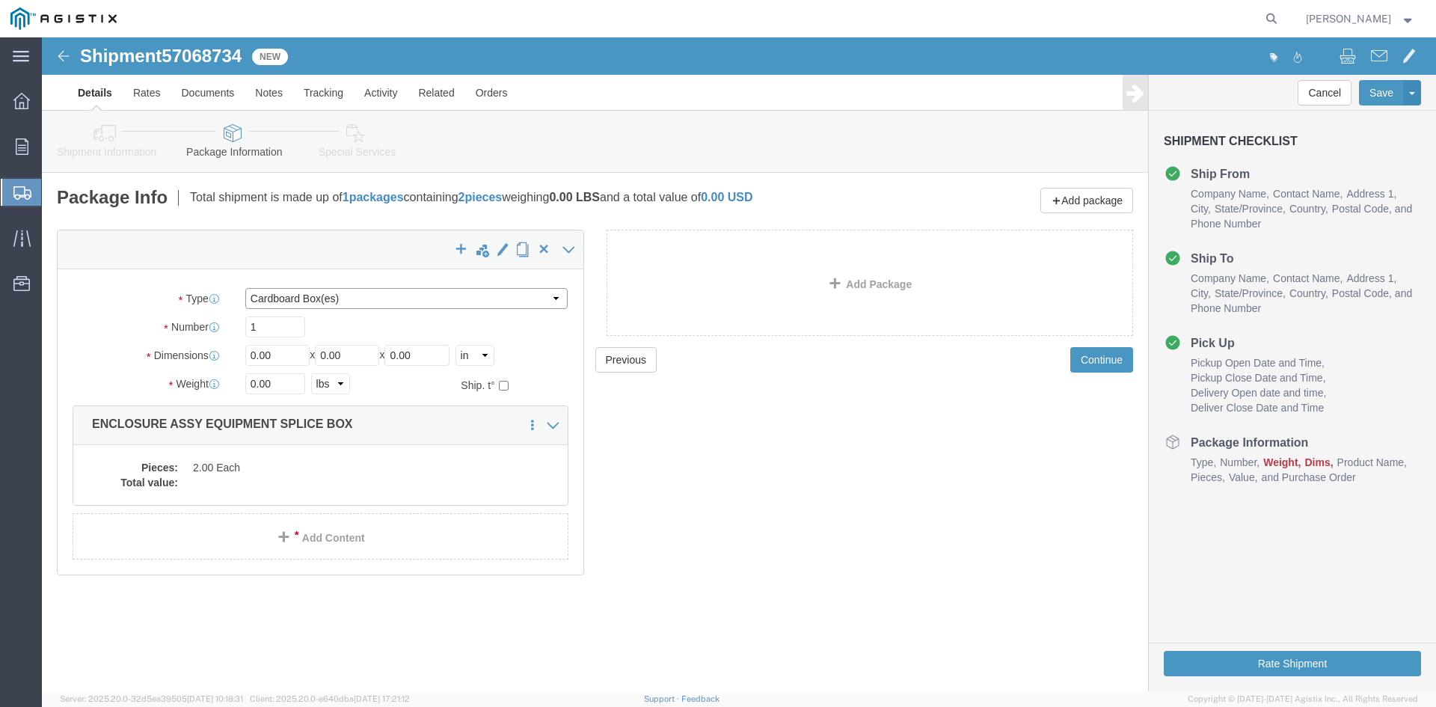
click select "Select Bulk Bundle(s) Cardboard Box(es) Carton(s) Crate(s) Drum(s) (Fiberboard)…"
select select "NKCR"
click select "Select Bulk Bundle(s) Cardboard Box(es) Carton(s) Crate(s) Drum(s) (Fiberboard)…"
drag, startPoint x: 238, startPoint y: 289, endPoint x: 191, endPoint y: 295, distance: 47.4
click div "1"
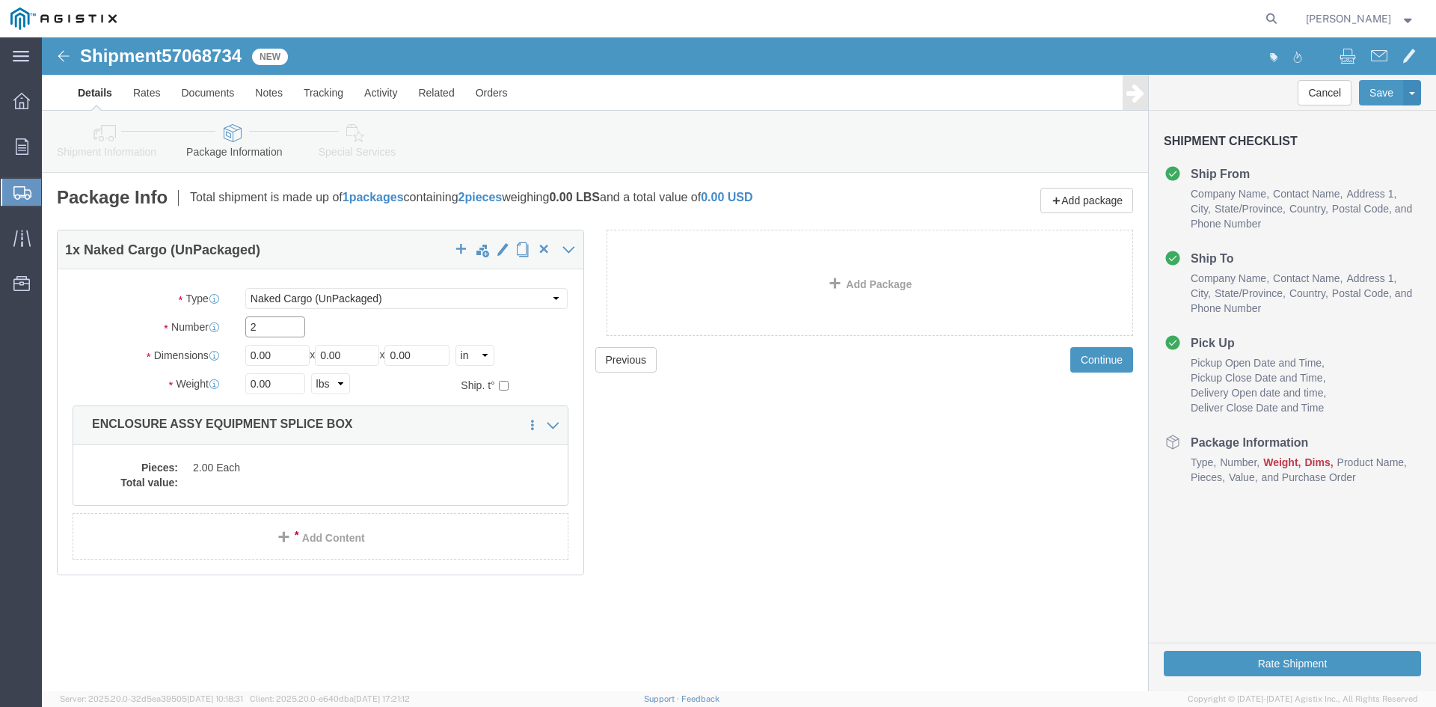
type input "2"
drag, startPoint x: 241, startPoint y: 313, endPoint x: 144, endPoint y: 309, distance: 97.3
click div "Dimensions Length 0.00 x Width 0.00 x Height 0.00 Select cm ft in"
type input "46"
drag, startPoint x: 319, startPoint y: 320, endPoint x: 183, endPoint y: 336, distance: 137.0
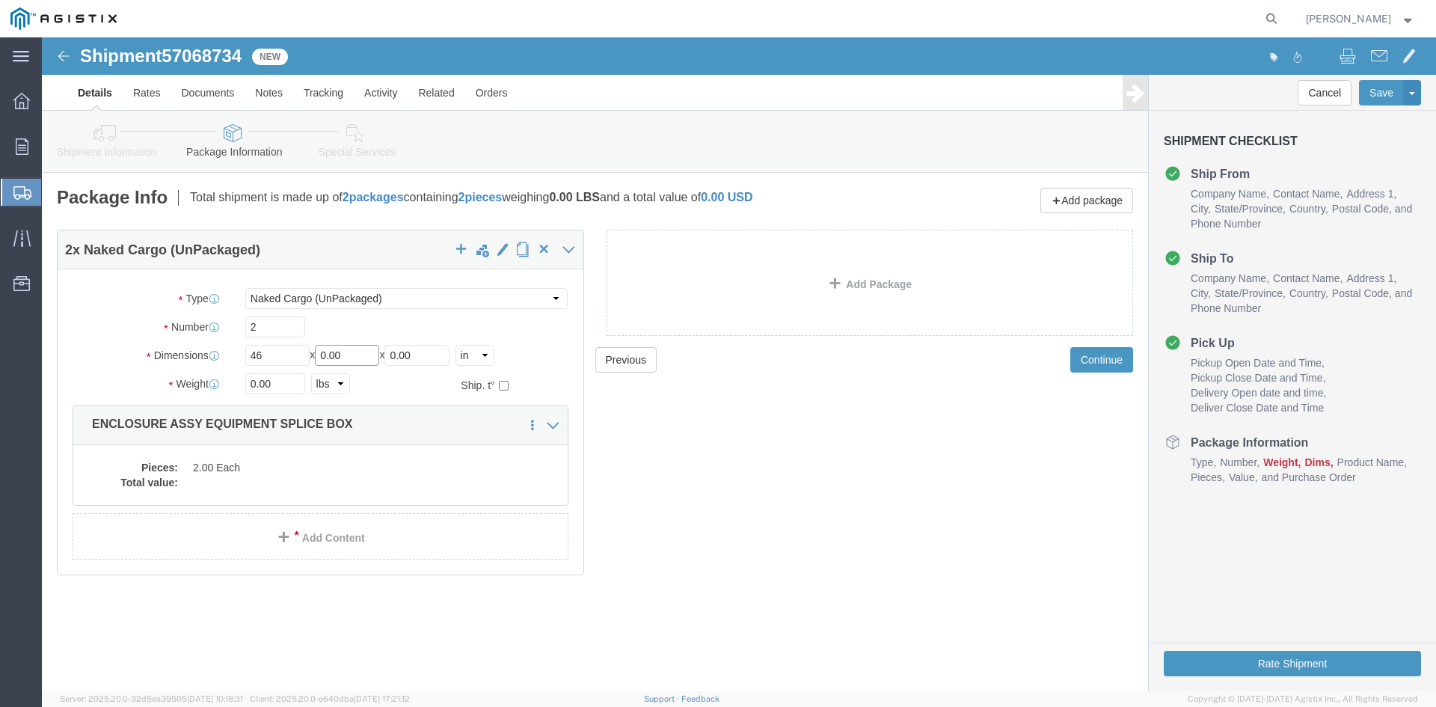
click div "Package Type Select Bulk Bundle(s) Cardboard Box(es) Carton(s) Crate(s) Drum(s)…"
type input "86"
drag, startPoint x: 395, startPoint y: 318, endPoint x: 236, endPoint y: 328, distance: 158.9
click div "Length 46 x Width 86 x Height 0.00 Select cm ft in"
type input "72"
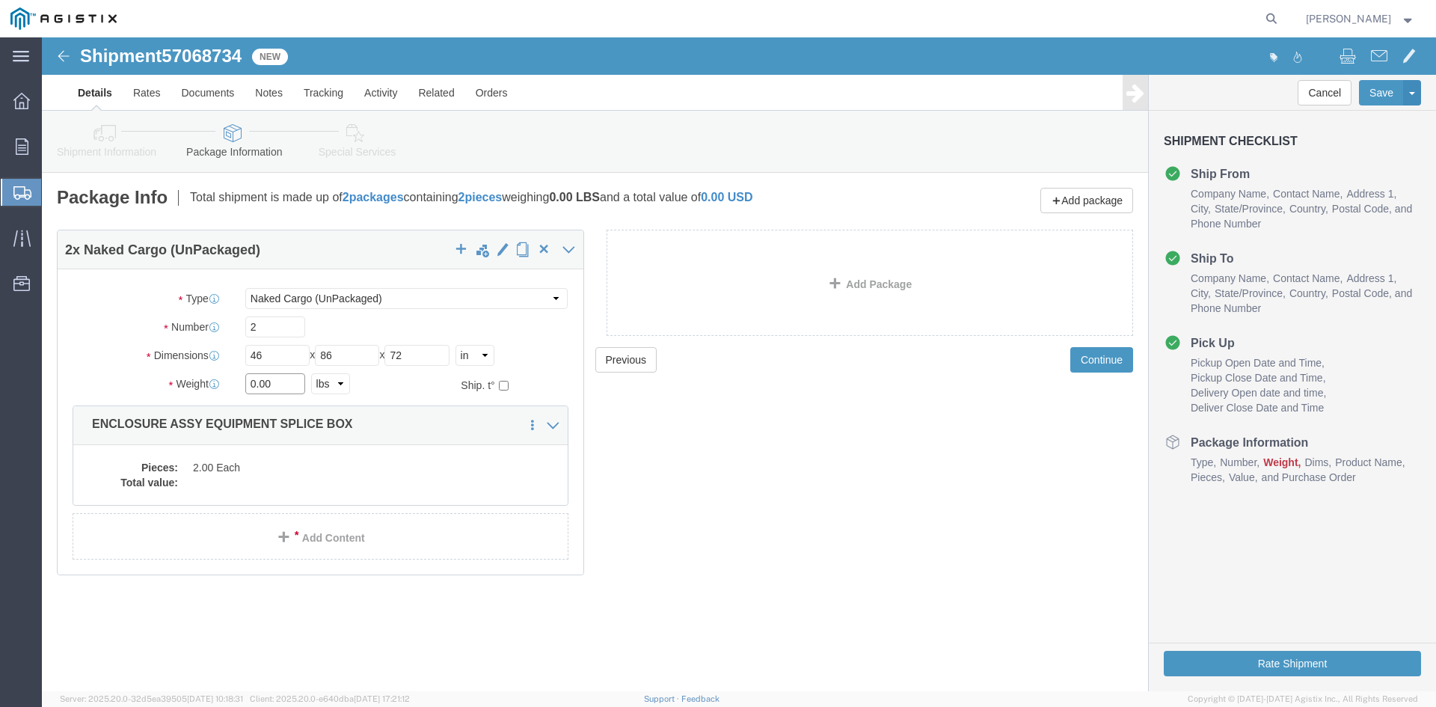
drag, startPoint x: 236, startPoint y: 350, endPoint x: 138, endPoint y: 354, distance: 98.8
click div "Weight 0.00 Select kgs lbs Ship. t°"
type input "34000"
click dd
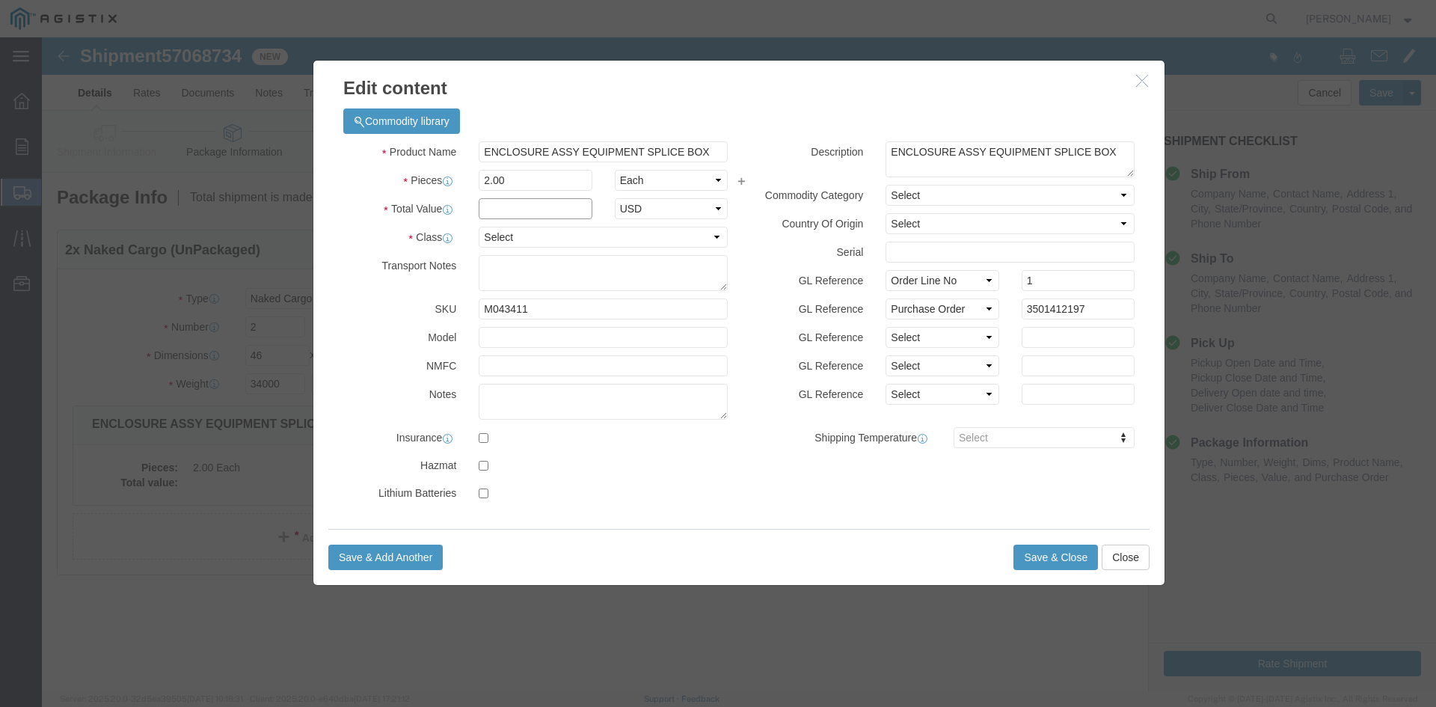
click input "text"
type input "1"
click select "Select 50 55 60 65 70 85 92.5 100 125 175 250 300 400"
select select "55"
click select "Select 50 55 60 65 70 85 92.5 100 125 175 250 300 400"
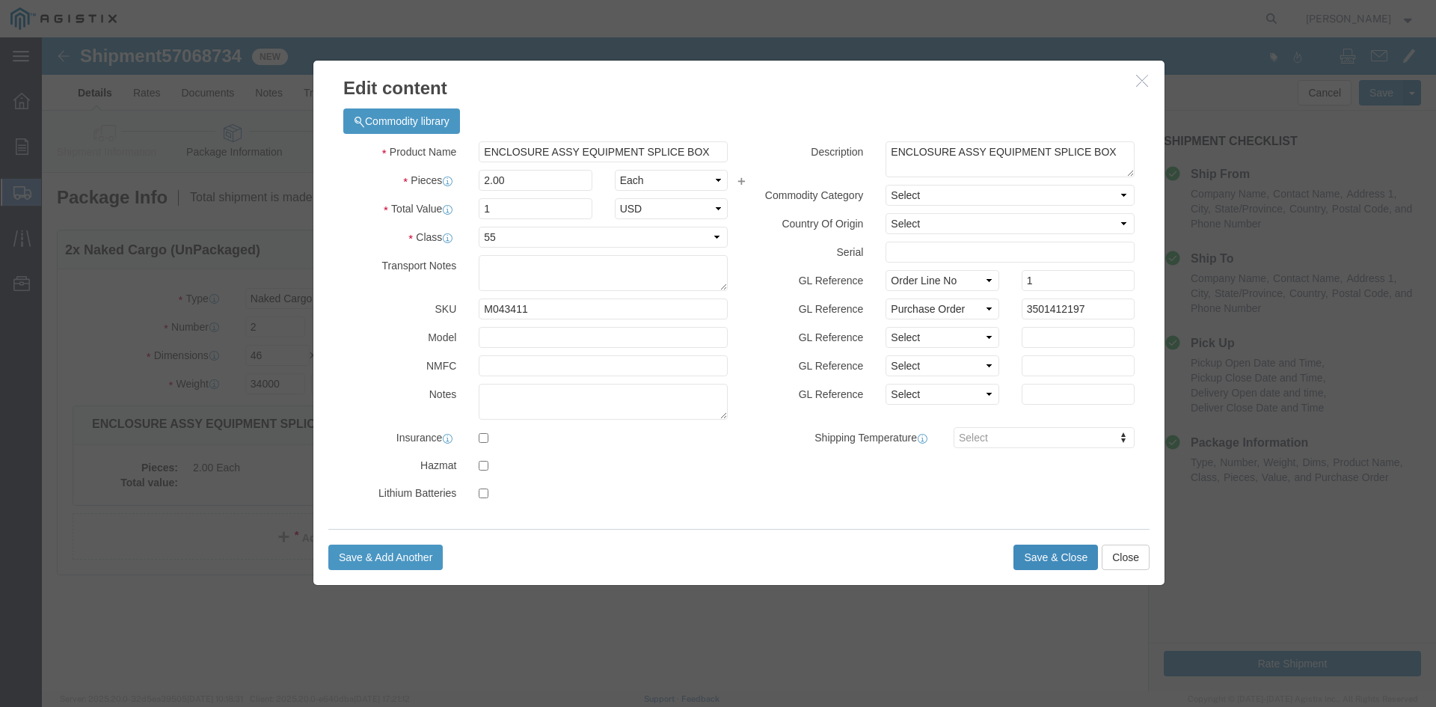
click button "Save & Close"
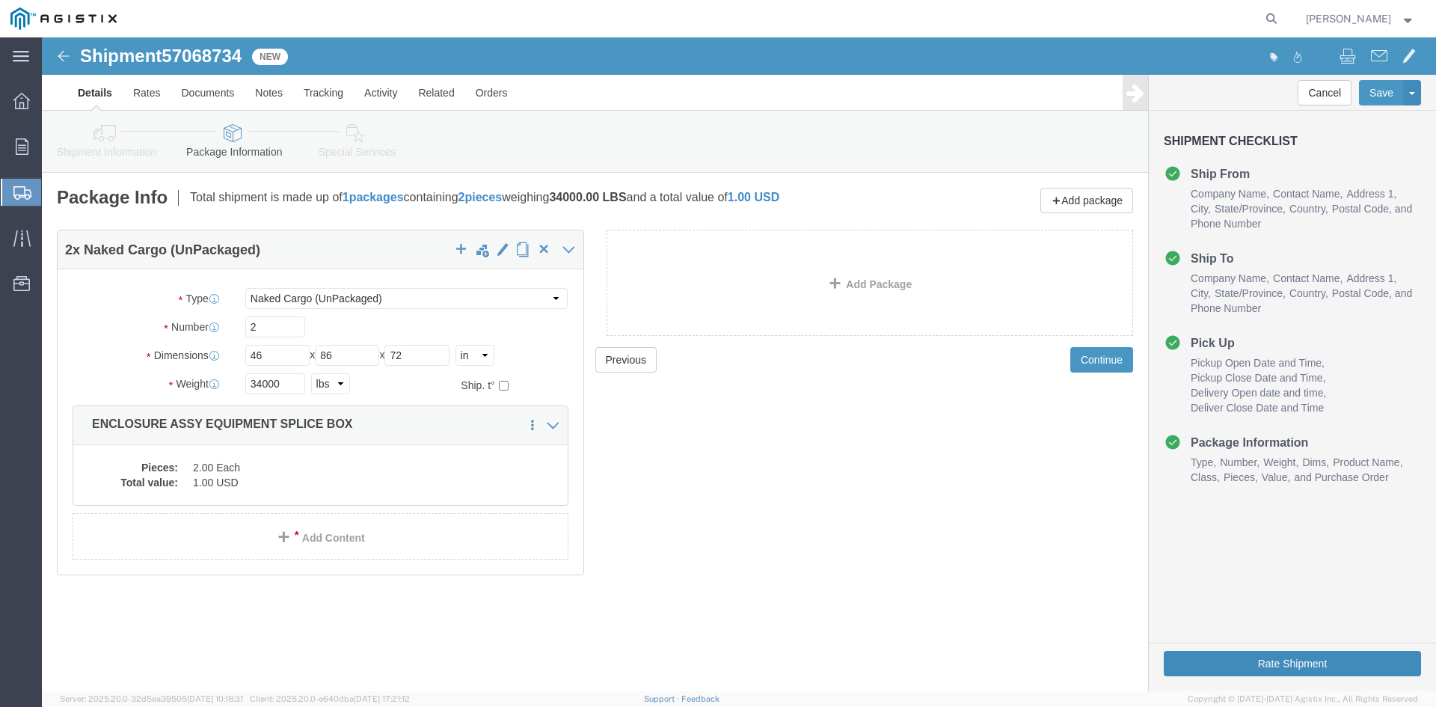
click button "Rate Shipment"
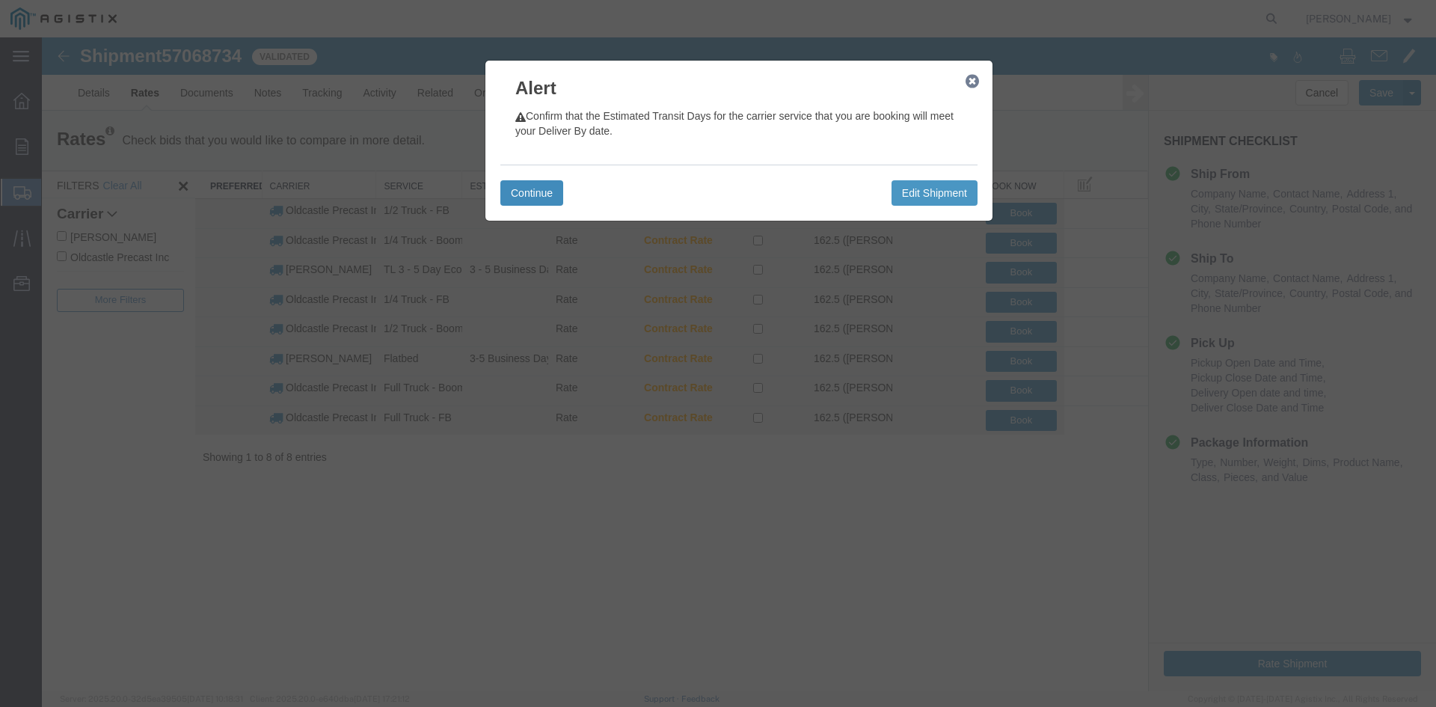
click at [539, 193] on button "Continue" at bounding box center [531, 192] width 63 height 25
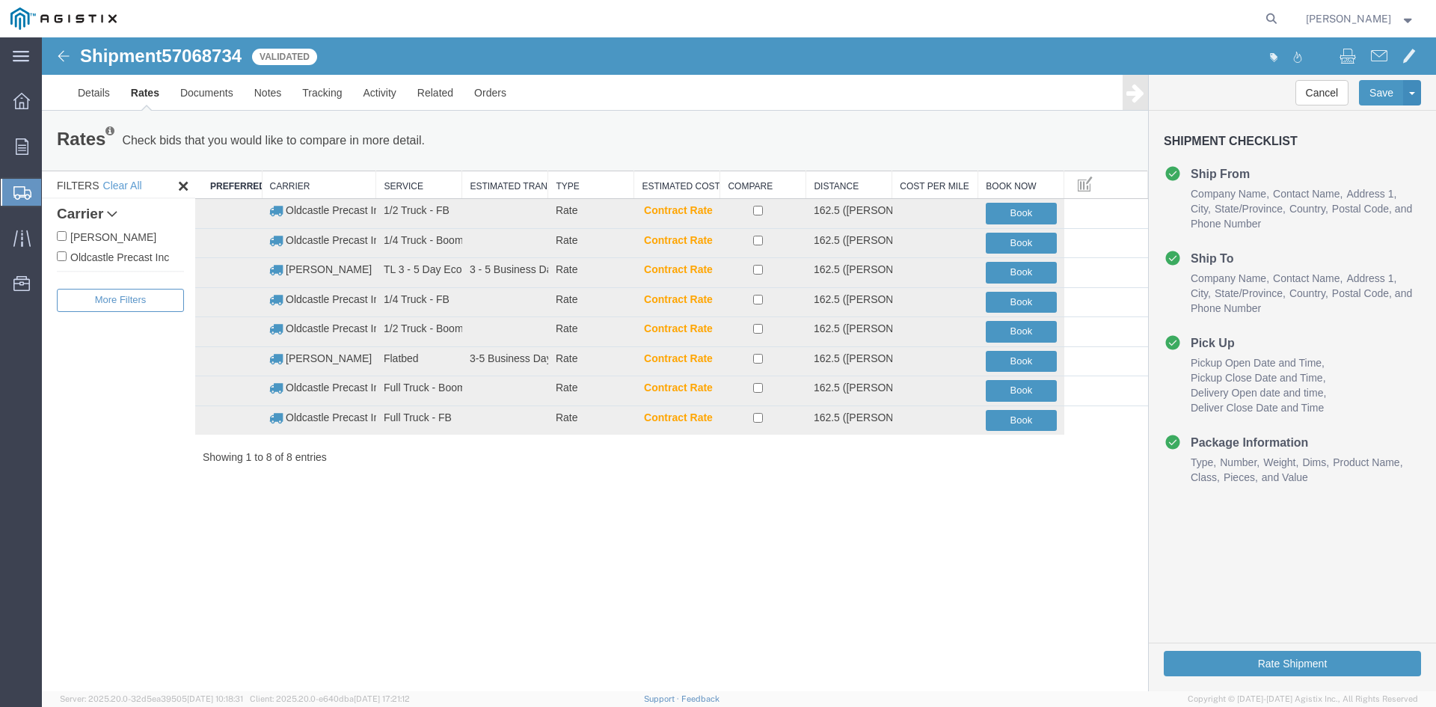
click at [134, 263] on label "Oldcastle Precast Inc" at bounding box center [120, 256] width 127 height 16
click at [67, 261] on input "Oldcastle Precast Inc" at bounding box center [62, 256] width 10 height 10
checkbox input "true"
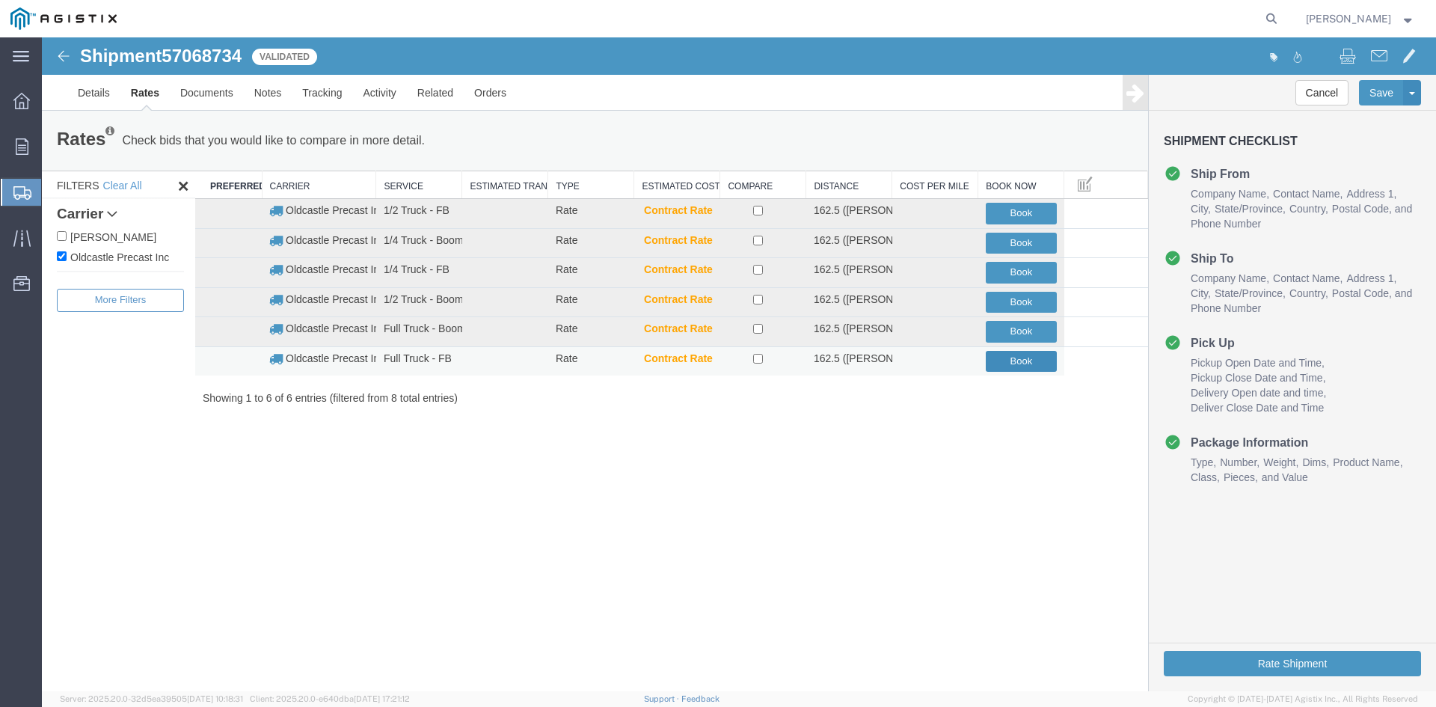
click at [1027, 363] on button "Book" at bounding box center [1021, 362] width 71 height 22
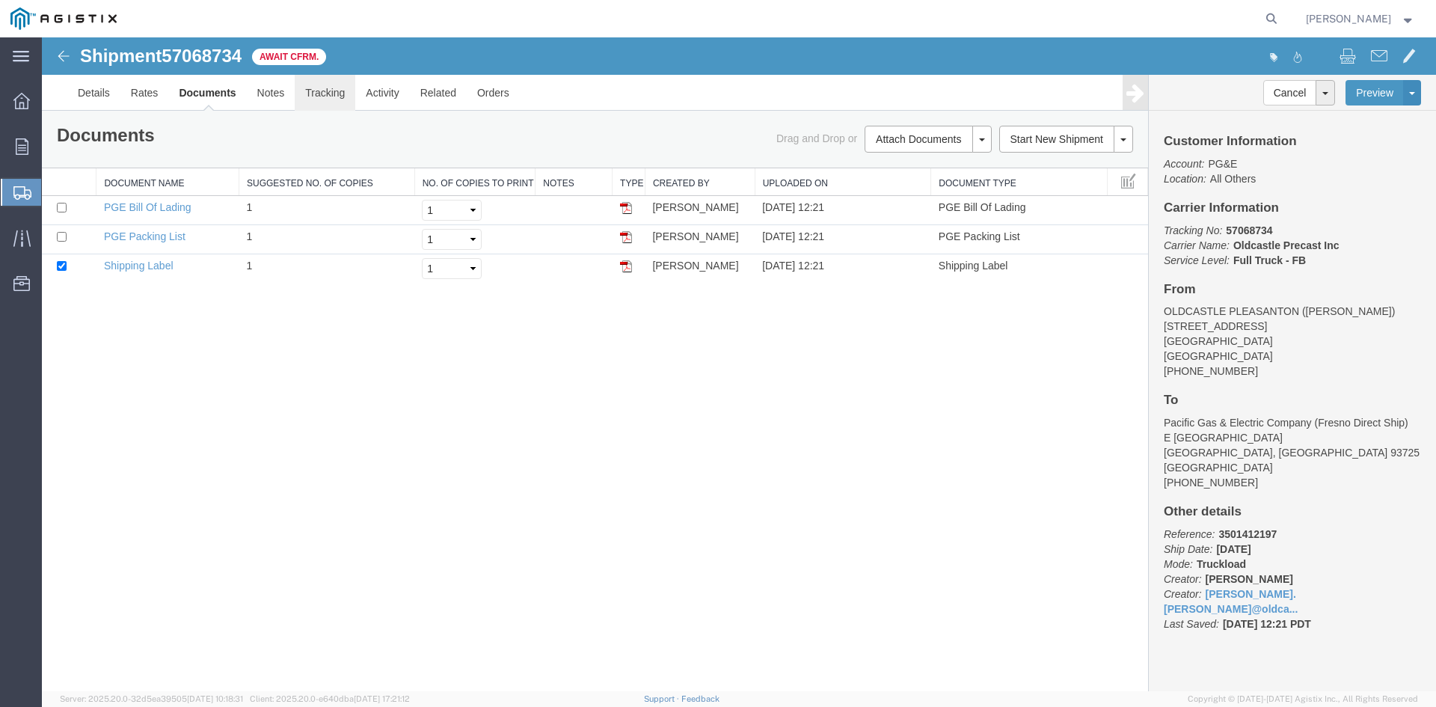
click at [327, 89] on link "Tracking" at bounding box center [325, 93] width 61 height 36
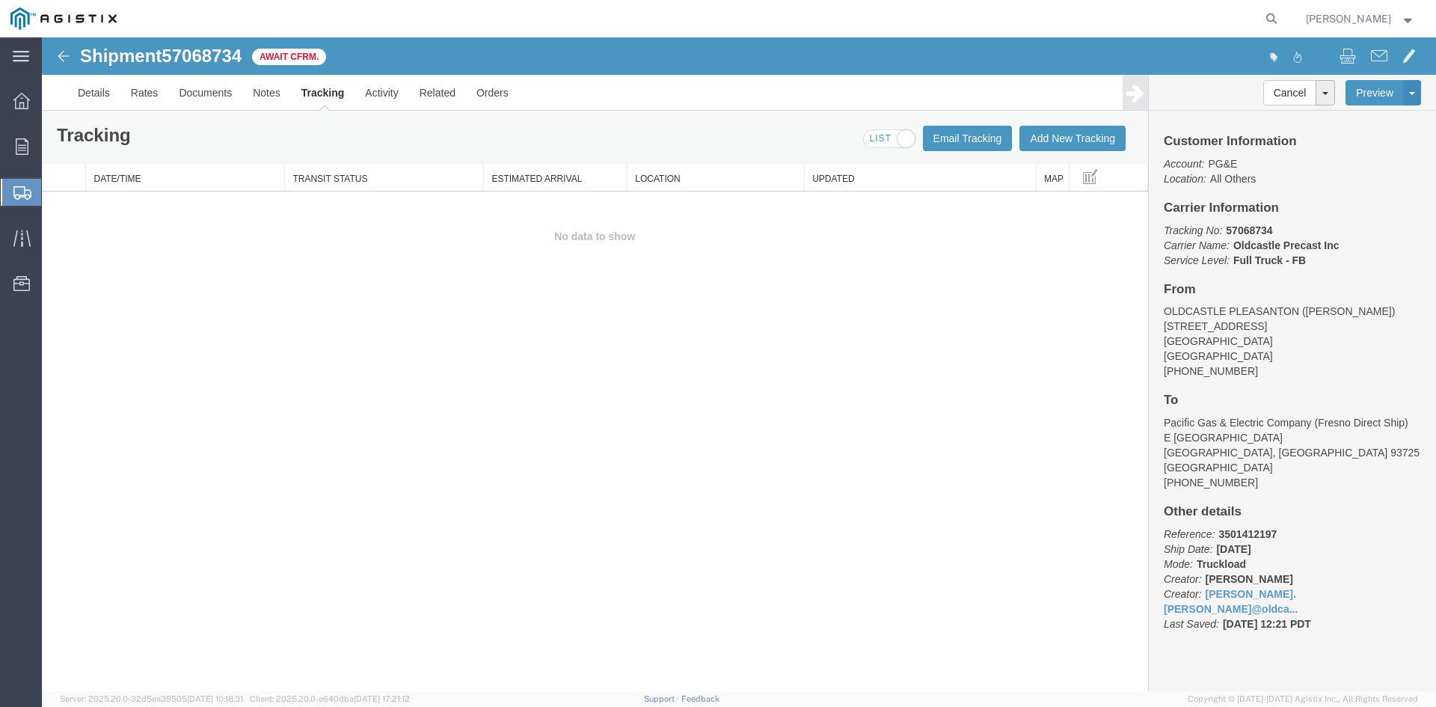
click at [1048, 125] on div "Tracking Email Tracking Add New Tracking Tracking Map" at bounding box center [595, 137] width 1106 height 53
click at [1048, 135] on button "Add New Tracking" at bounding box center [1073, 138] width 106 height 25
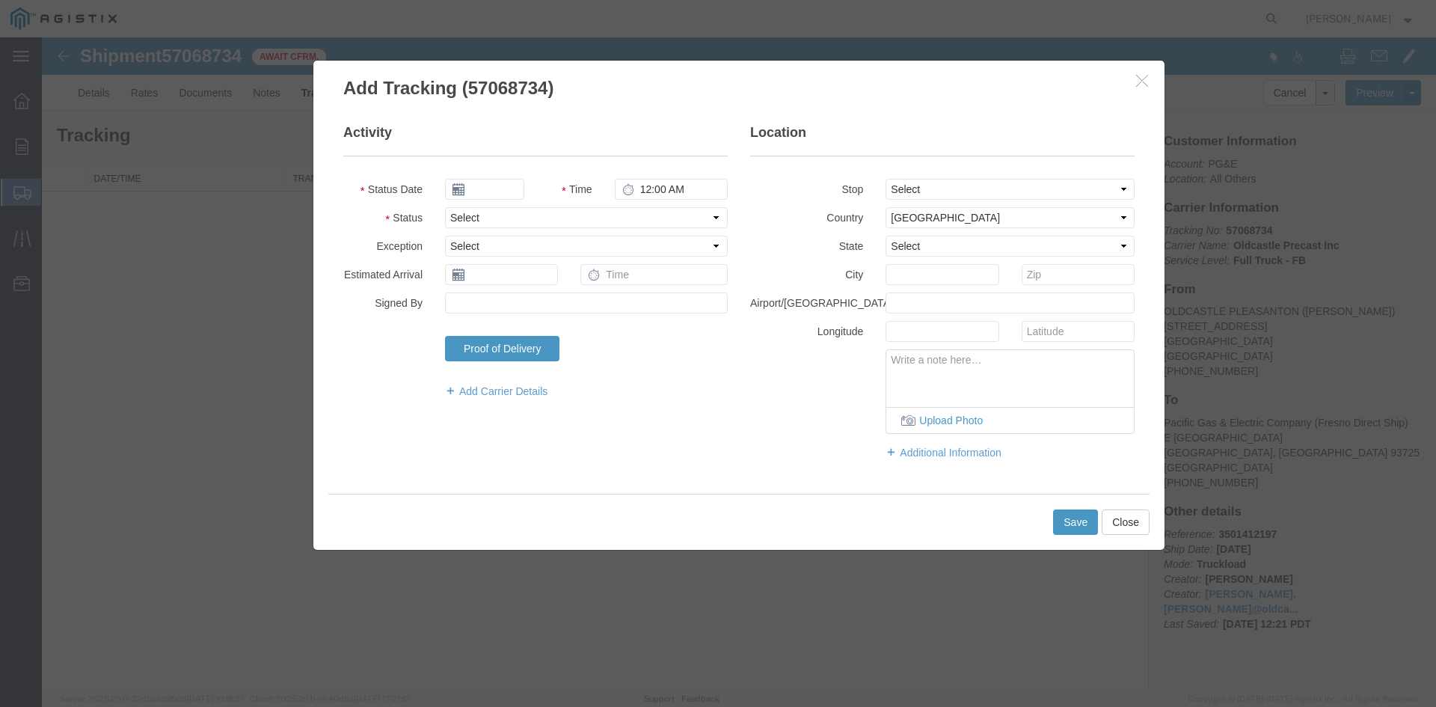
type input "[DATE]"
type input "1:00 PM"
click at [490, 191] on input "[DATE]" at bounding box center [484, 189] width 79 height 21
click at [566, 282] on td "10" at bounding box center [568, 283] width 22 height 22
type input "[DATE]"
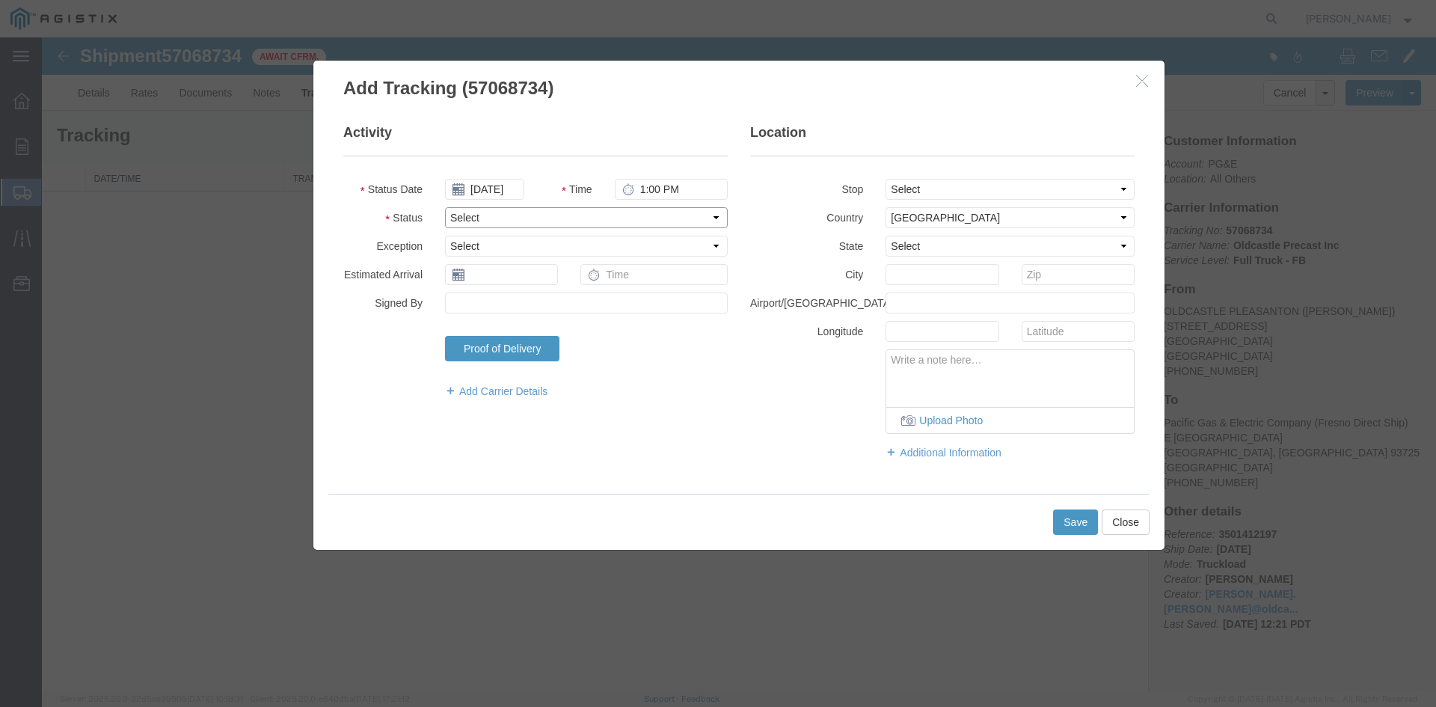
click at [490, 215] on select "Select Arrival Notice Available Arrival Notice Imported Arrive at Delivery Loca…" at bounding box center [586, 217] width 283 height 21
select select "DELIVRED"
click at [445, 207] on select "Select Arrival Notice Available Arrival Notice Imported Arrive at Delivery Loca…" at bounding box center [586, 217] width 283 height 21
click at [1071, 525] on button "Save" at bounding box center [1075, 521] width 45 height 25
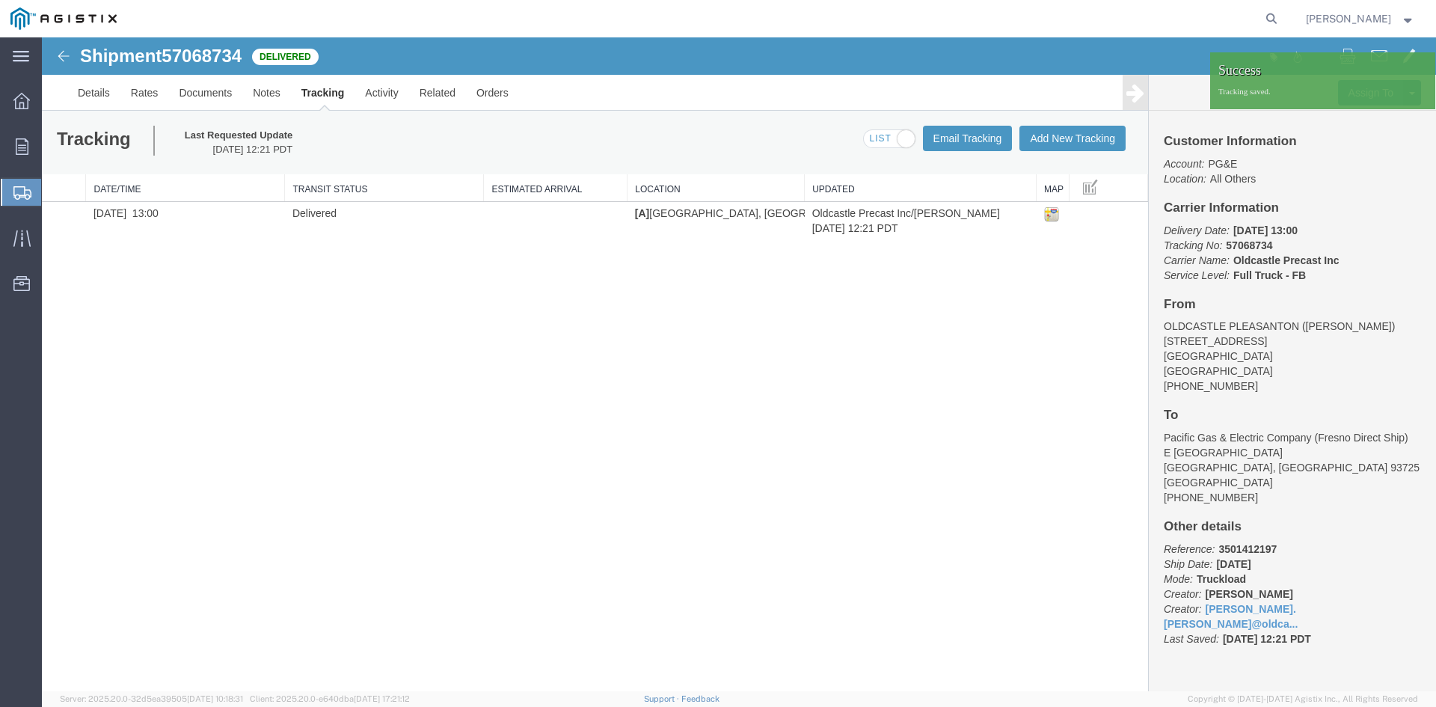
click at [1407, 20] on strong "button" at bounding box center [1408, 18] width 13 height 5
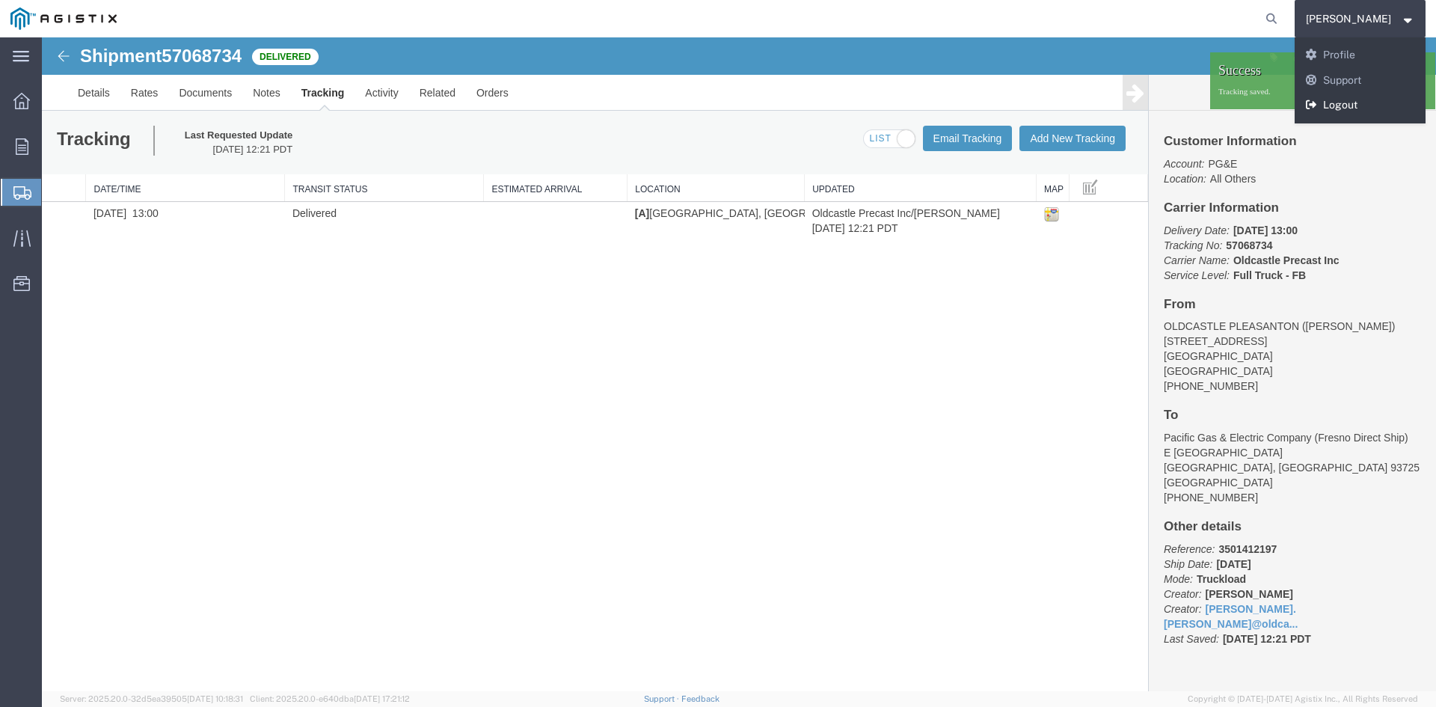
click at [1382, 101] on link "Logout" at bounding box center [1361, 105] width 132 height 25
